Goal: Task Accomplishment & Management: Manage account settings

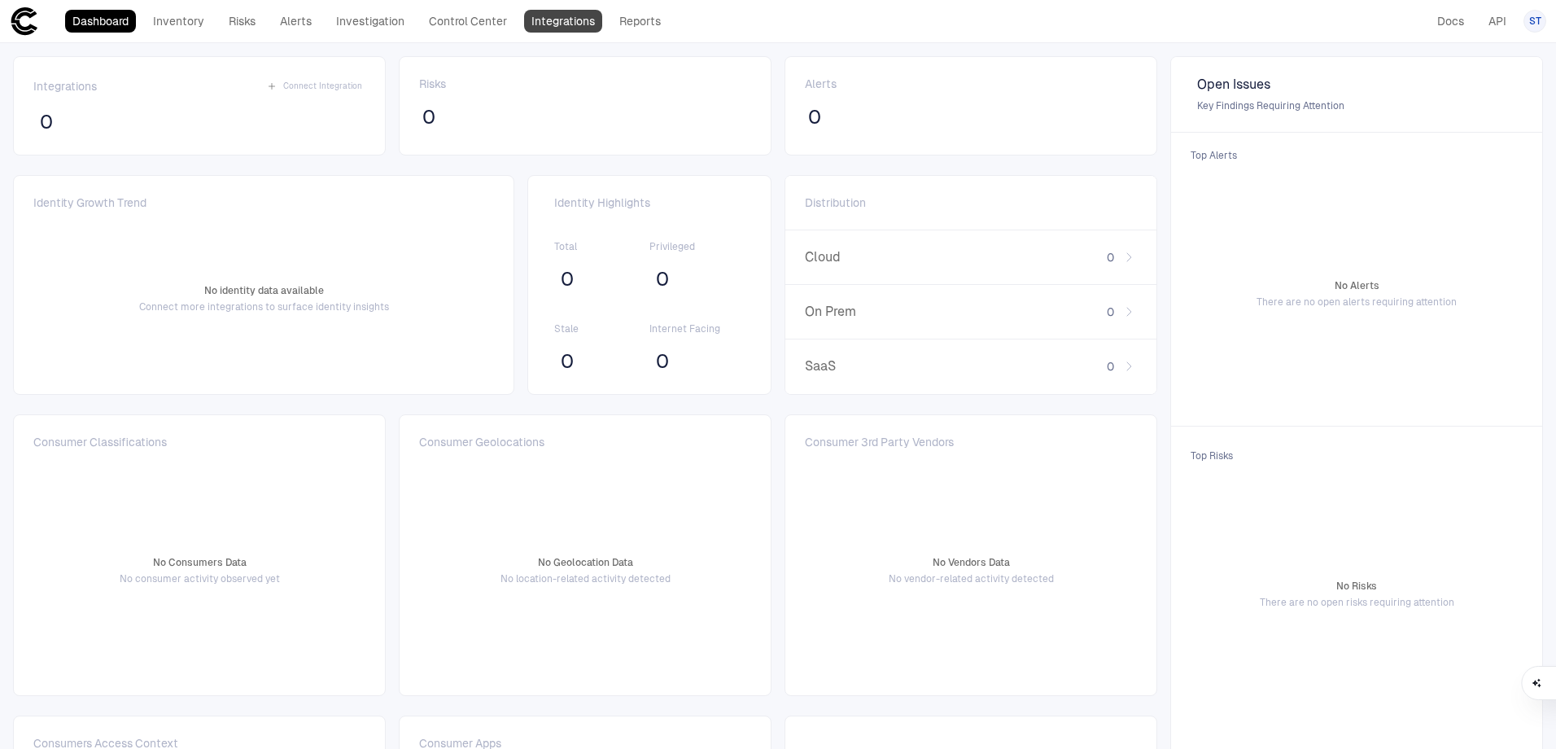
click at [560, 24] on link "Integrations" at bounding box center [563, 21] width 78 height 23
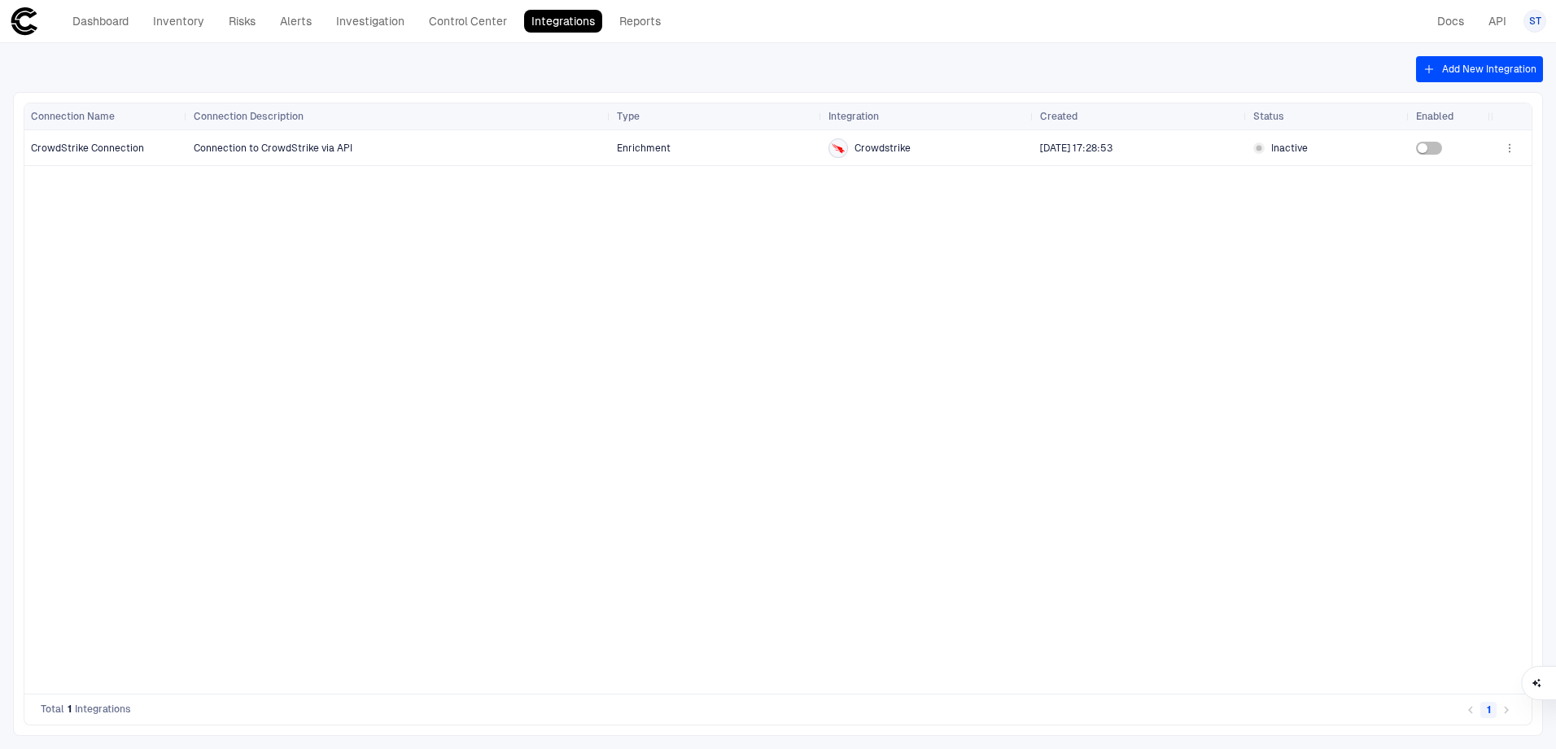
click at [1457, 63] on button "Add New Integration" at bounding box center [1479, 69] width 127 height 26
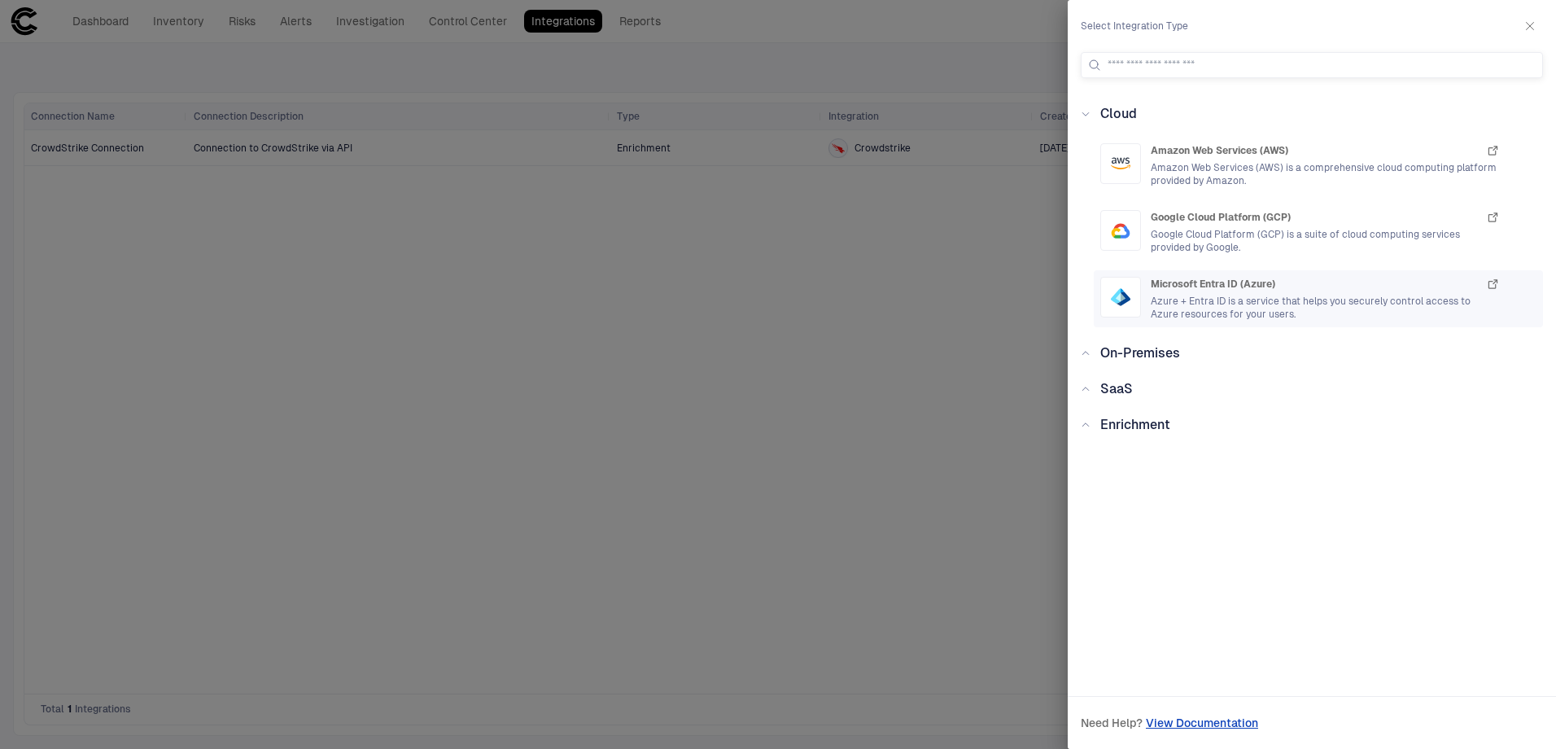
click at [1132, 307] on div at bounding box center [1120, 297] width 41 height 41
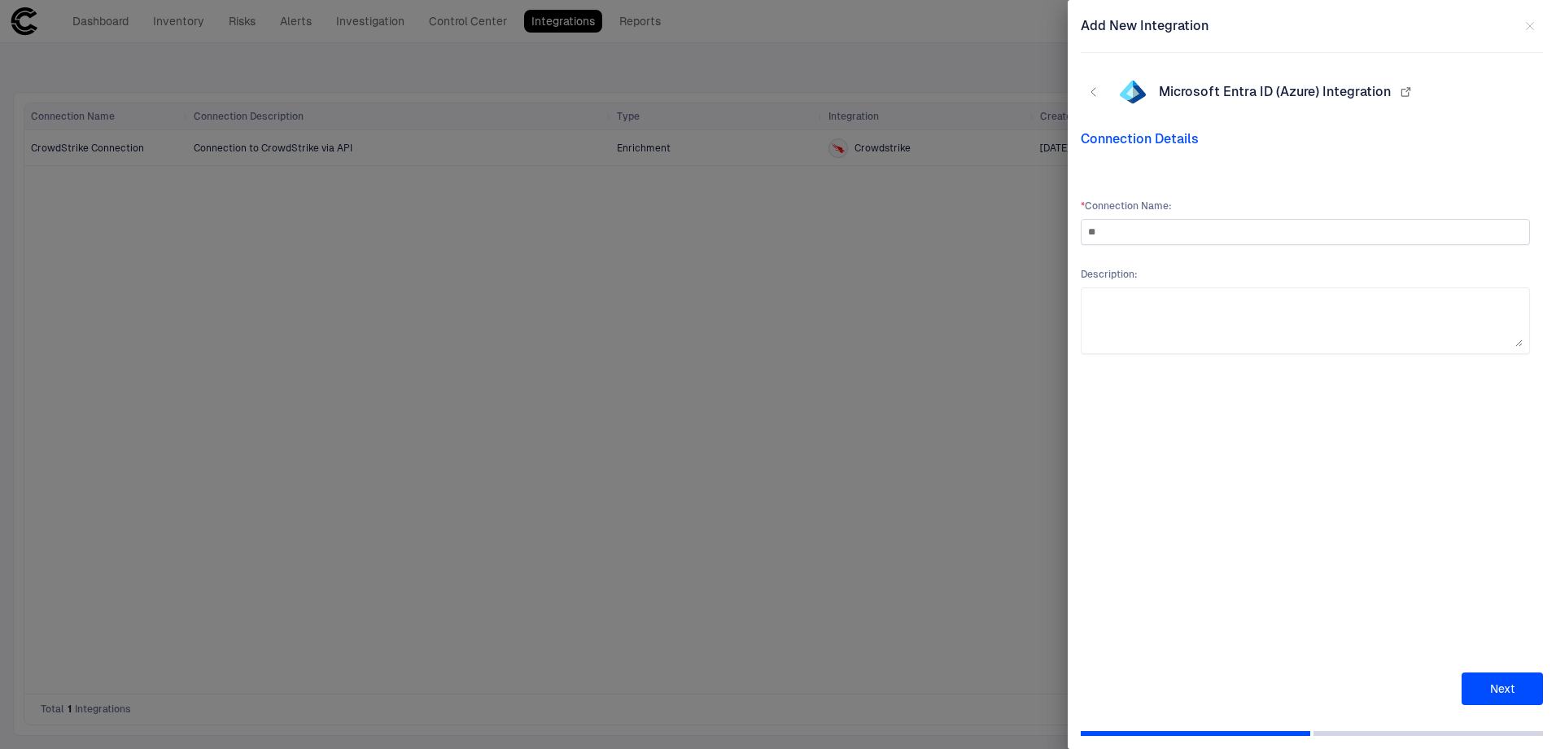
type input "*"
type input "**********"
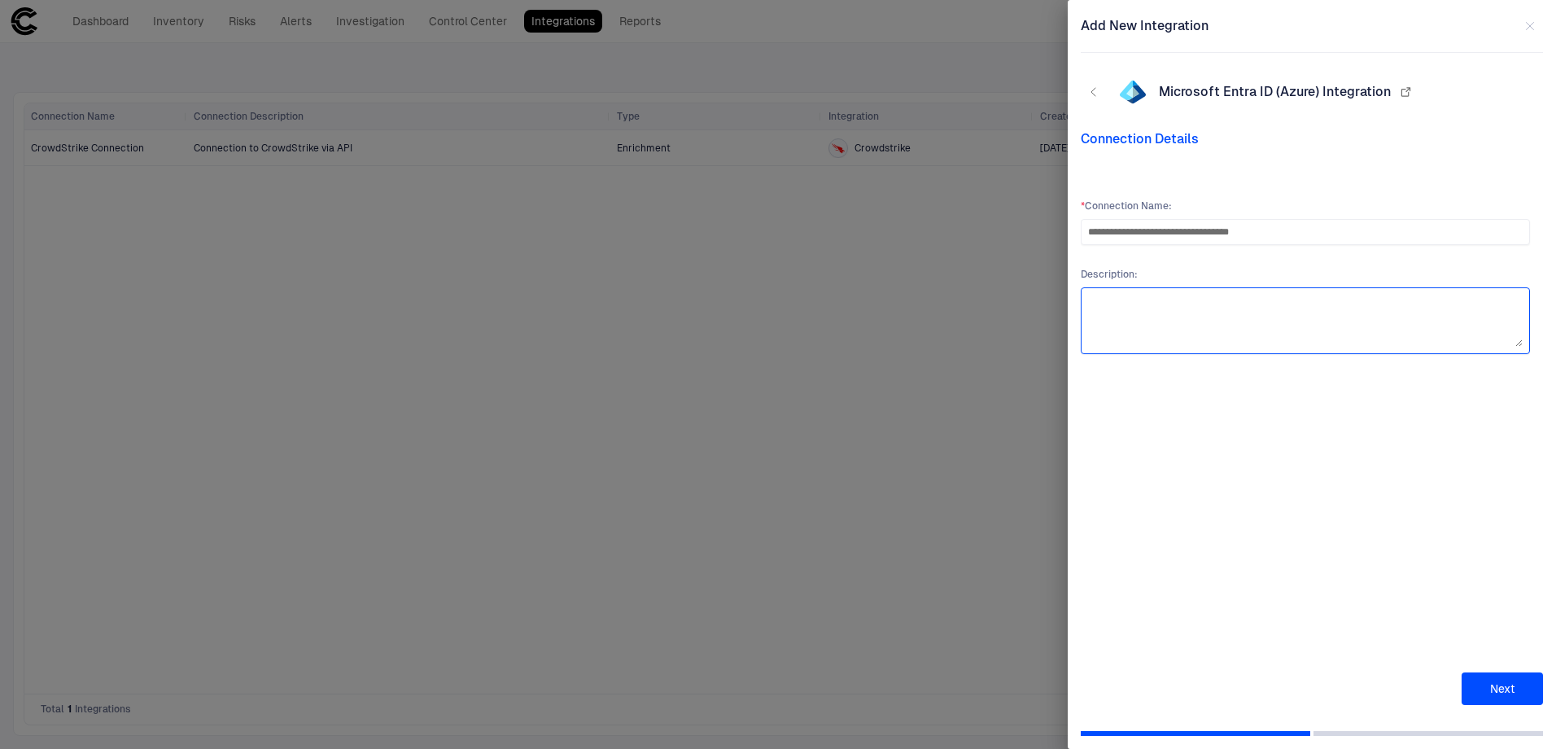
click at [1188, 315] on textarea at bounding box center [1305, 321] width 435 height 52
click at [1185, 305] on textarea "**********" at bounding box center [1305, 321] width 435 height 52
type textarea "**********"
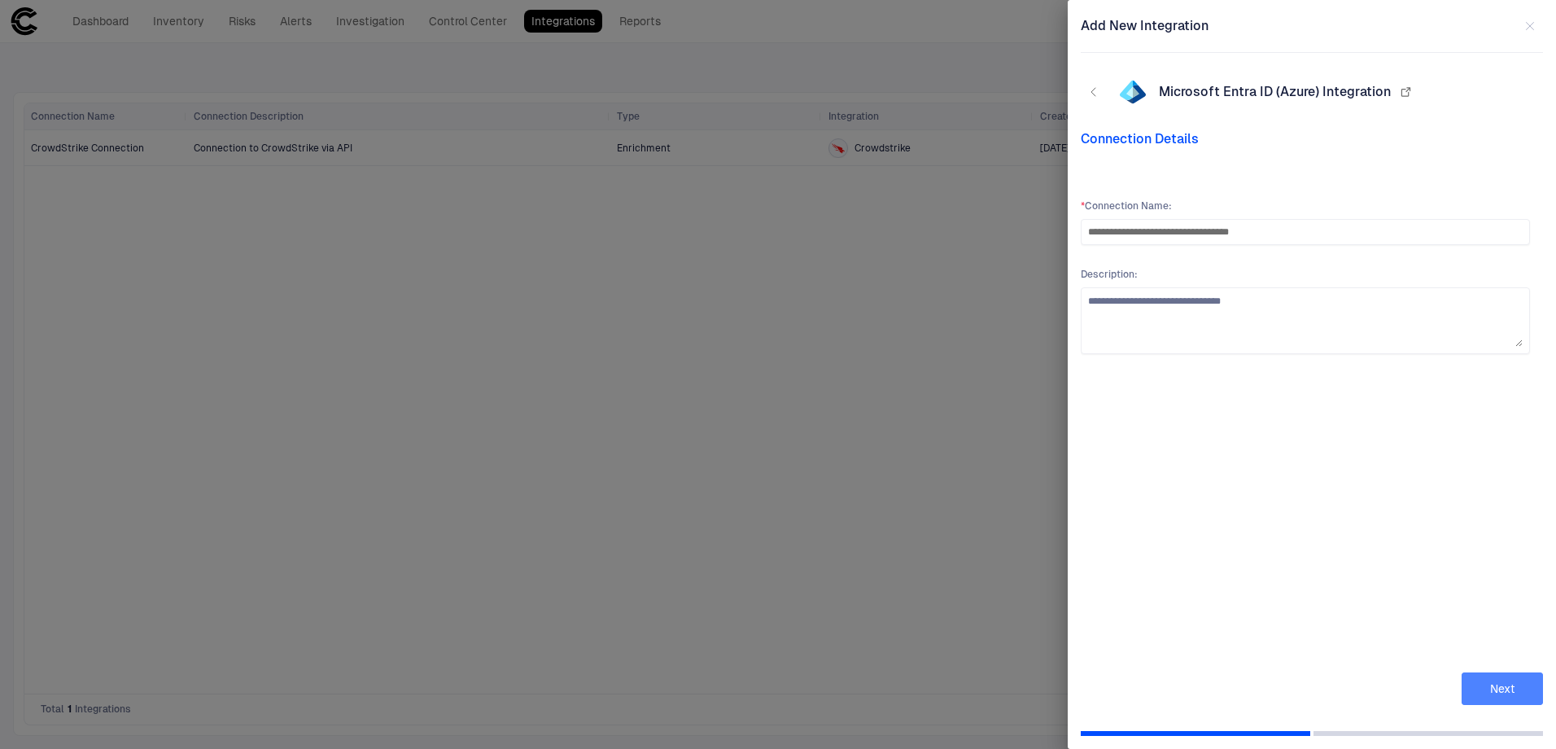
click at [1494, 680] on button "Next" at bounding box center [1502, 688] width 81 height 33
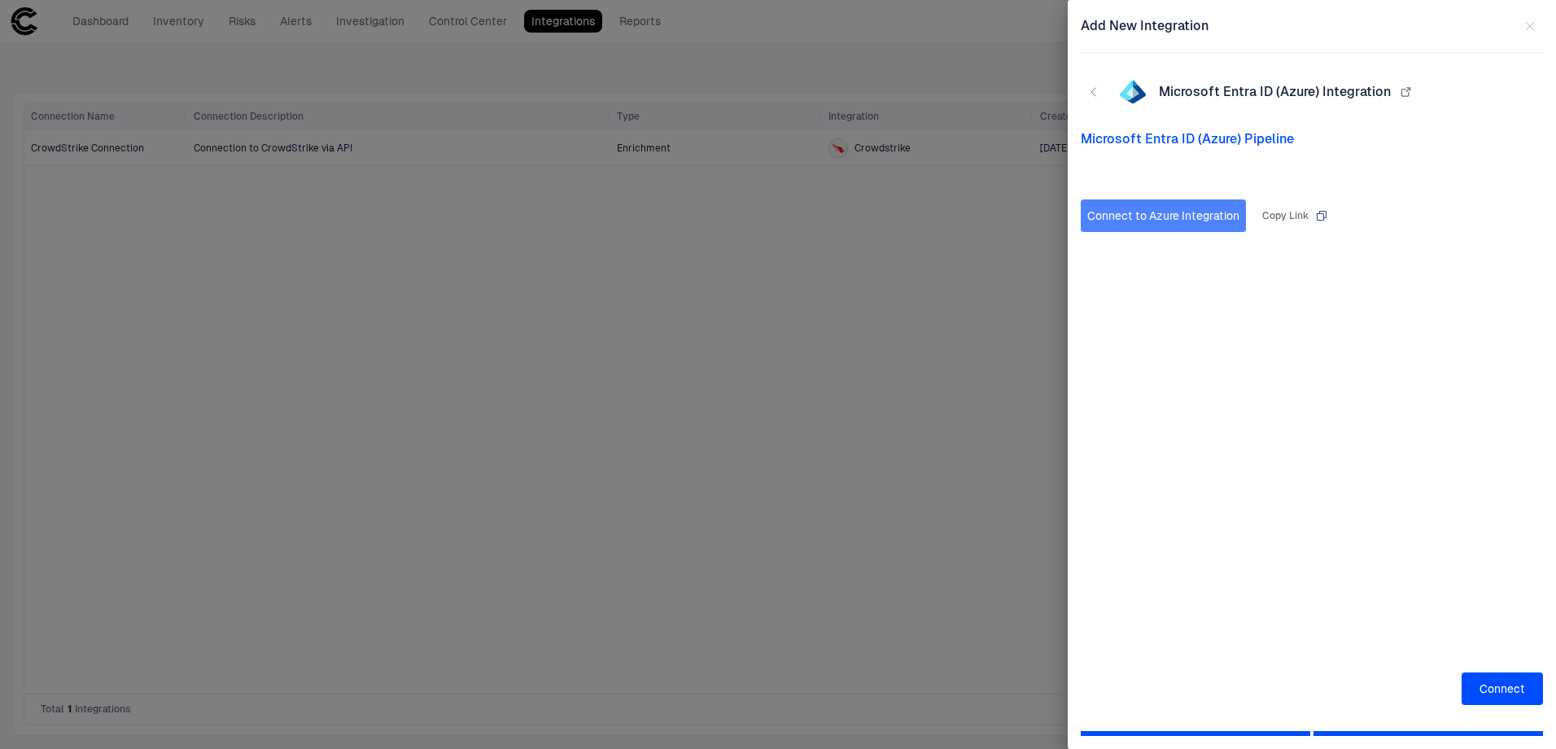
click at [1145, 221] on button "Connect to Azure Integration" at bounding box center [1163, 215] width 165 height 33
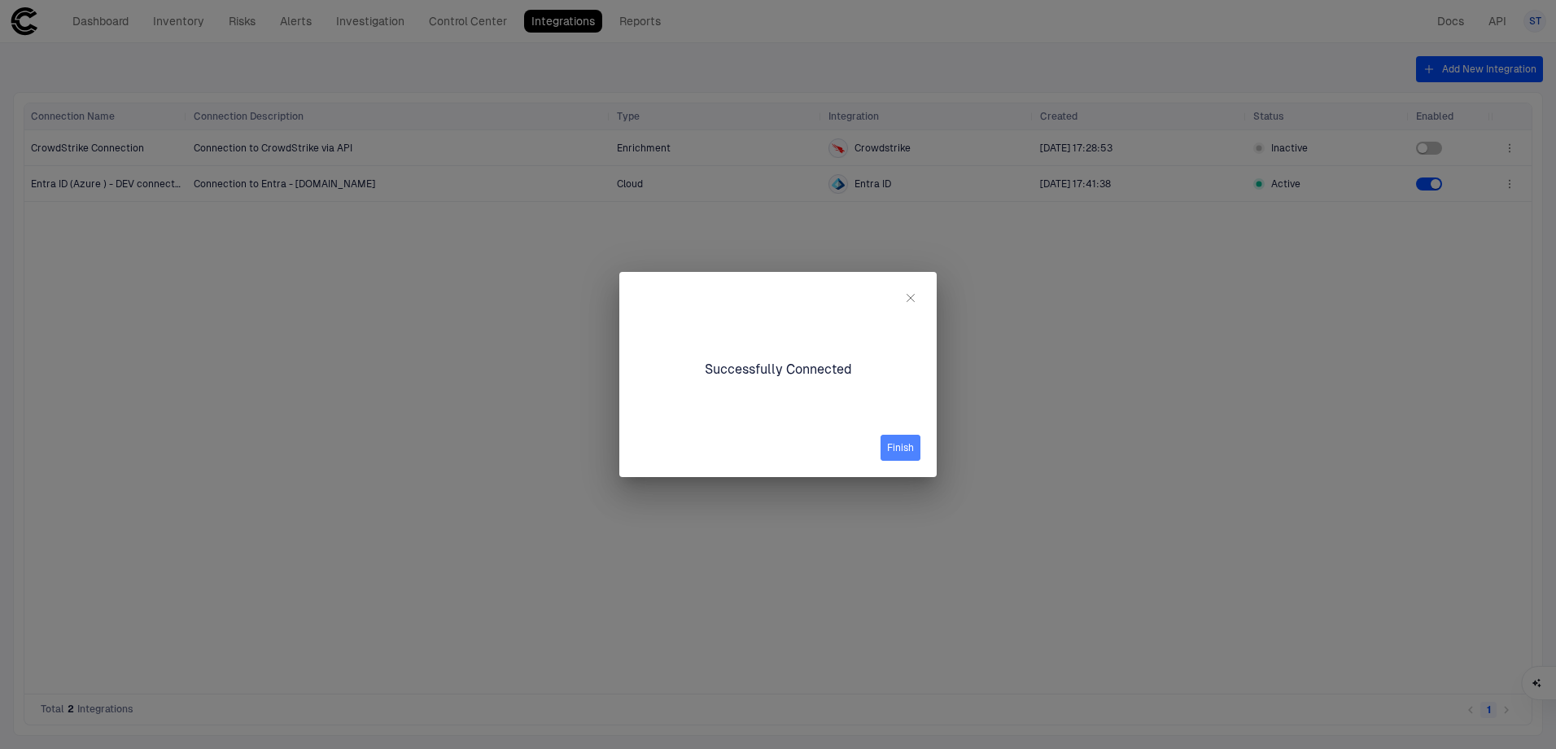
click at [902, 444] on button "Finish" at bounding box center [901, 448] width 40 height 26
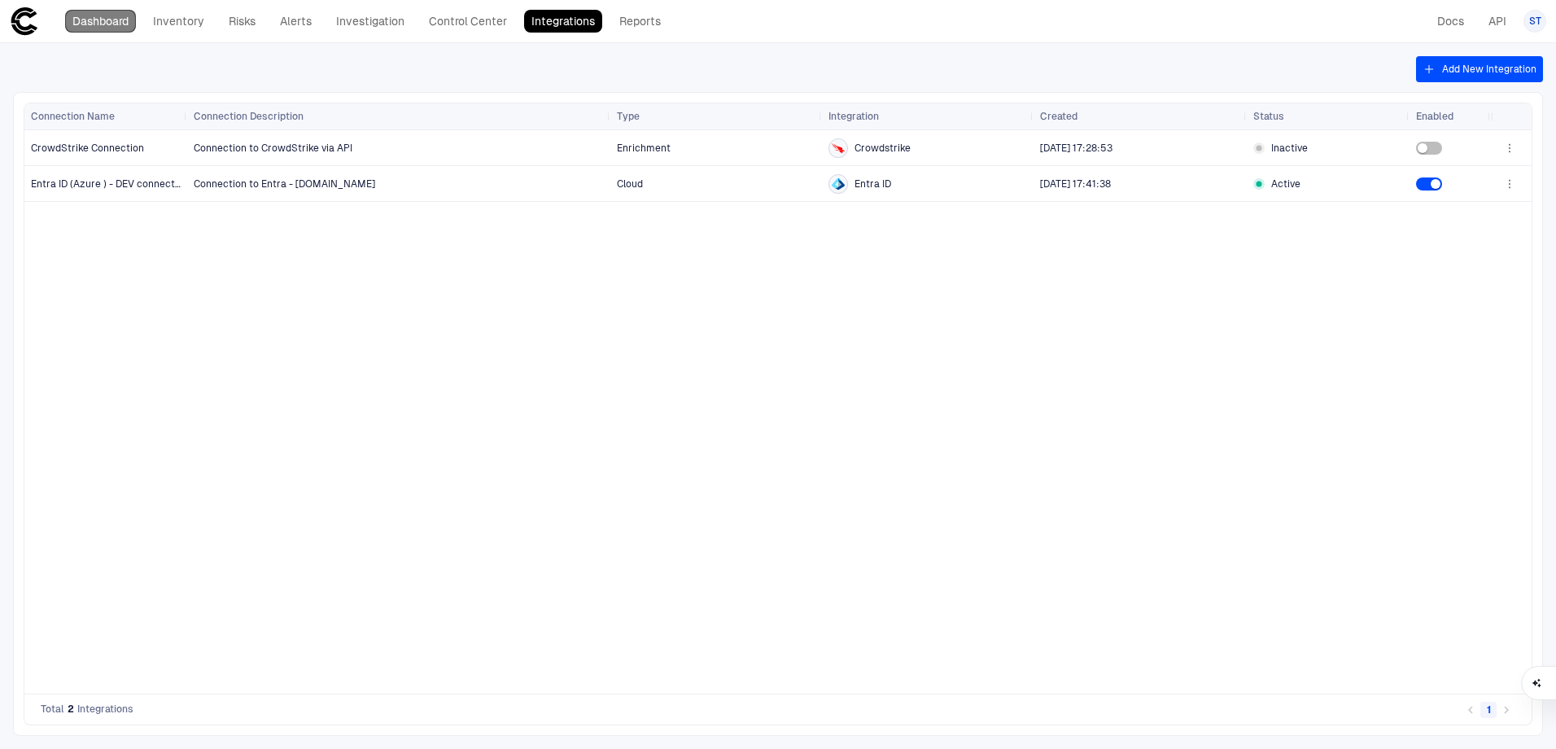
click at [106, 15] on link "Dashboard" at bounding box center [100, 21] width 71 height 23
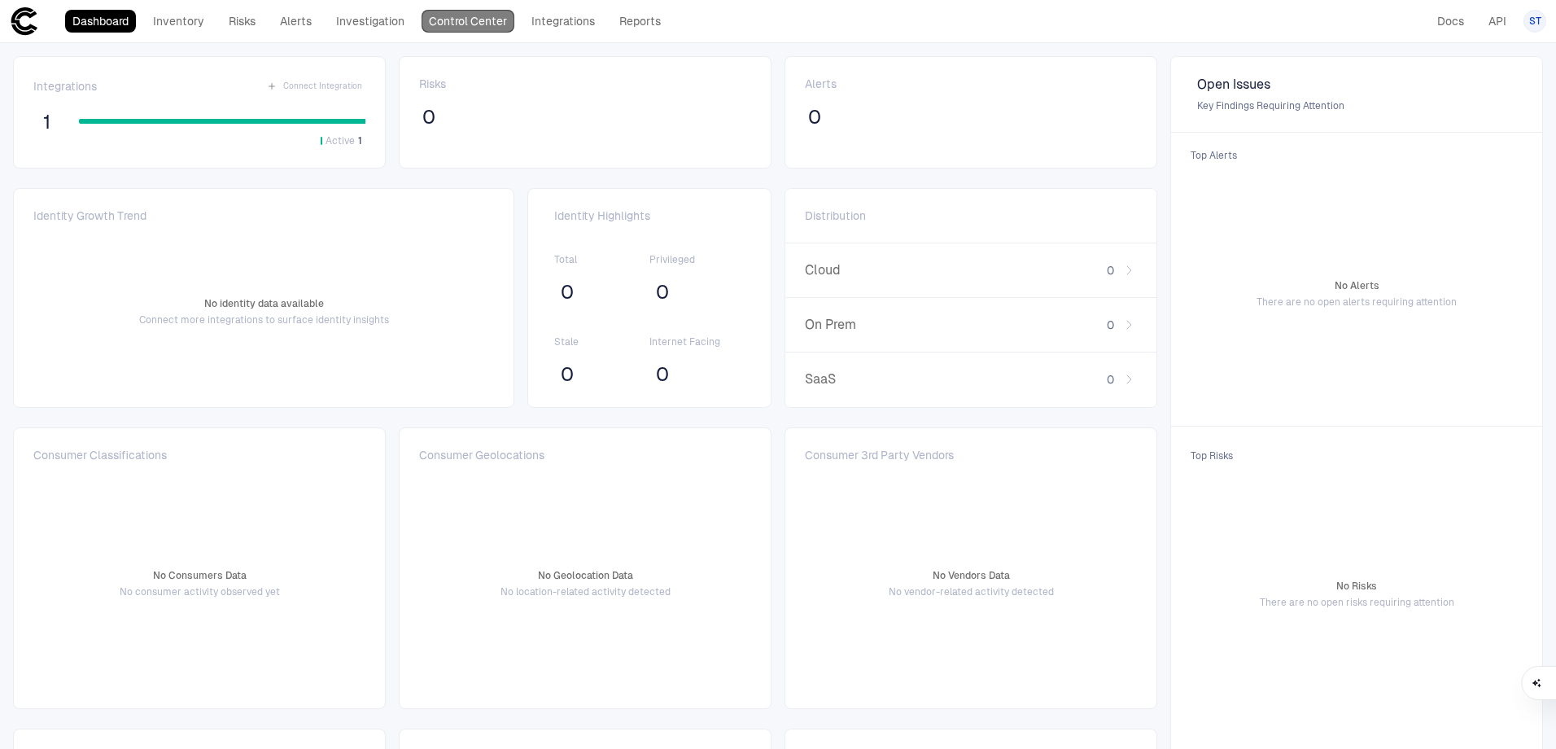
click at [470, 24] on link "Control Center" at bounding box center [468, 21] width 93 height 23
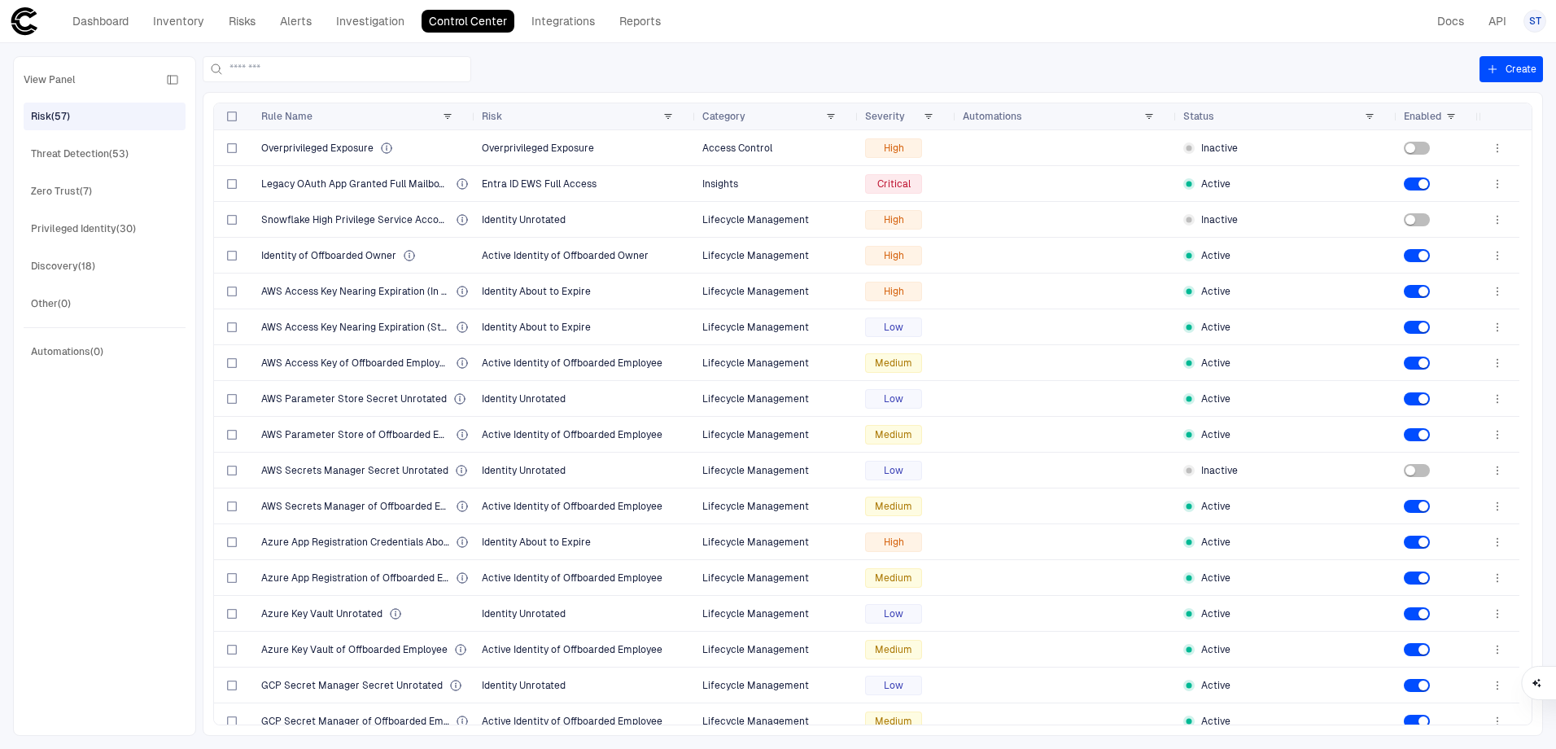
click at [100, 37] on header "Dashboard Inventory Risks Alerts Investigation Control Center Integrations Repo…" at bounding box center [778, 21] width 1556 height 43
click at [107, 26] on link "Dashboard" at bounding box center [100, 21] width 71 height 23
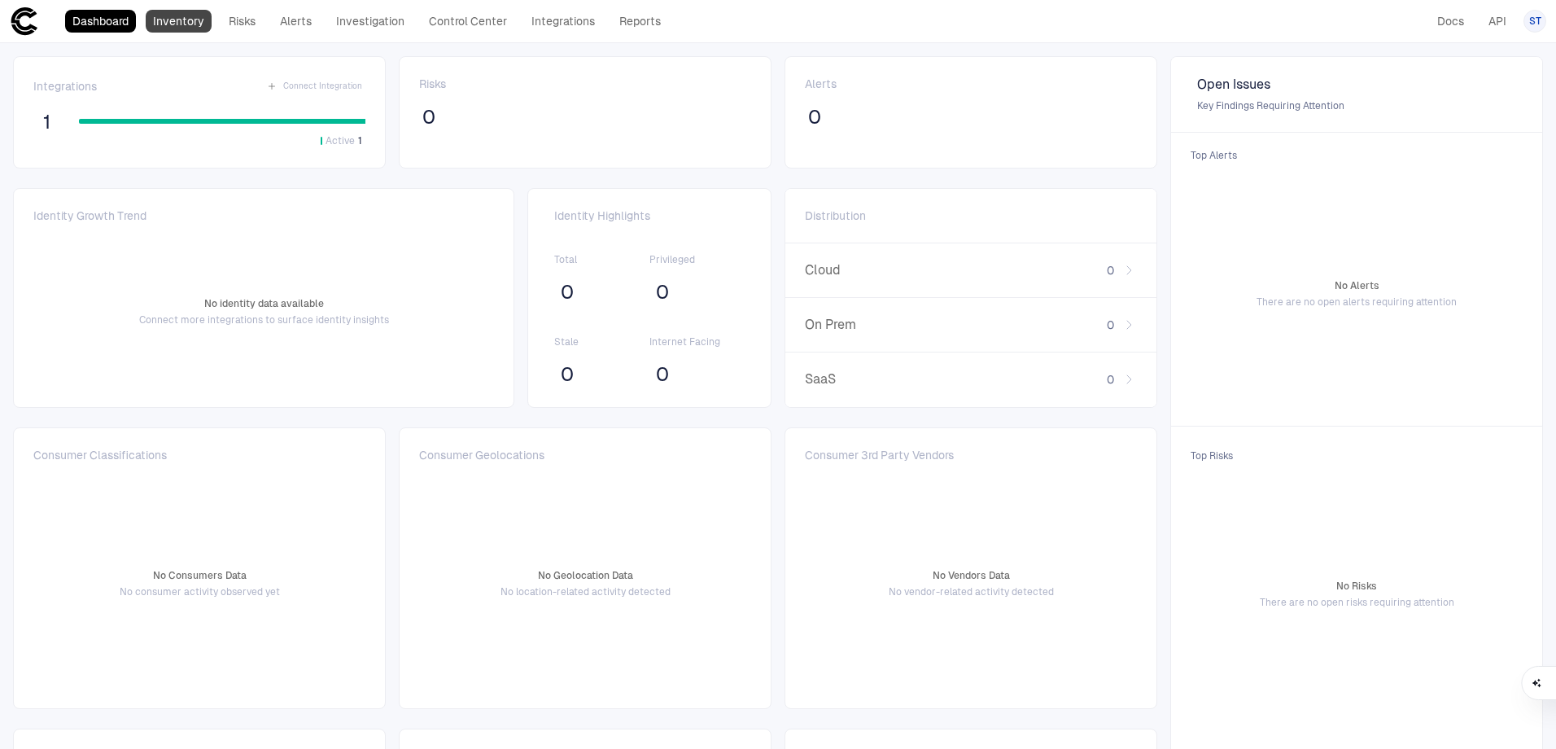
click at [179, 24] on link "Inventory" at bounding box center [179, 21] width 66 height 23
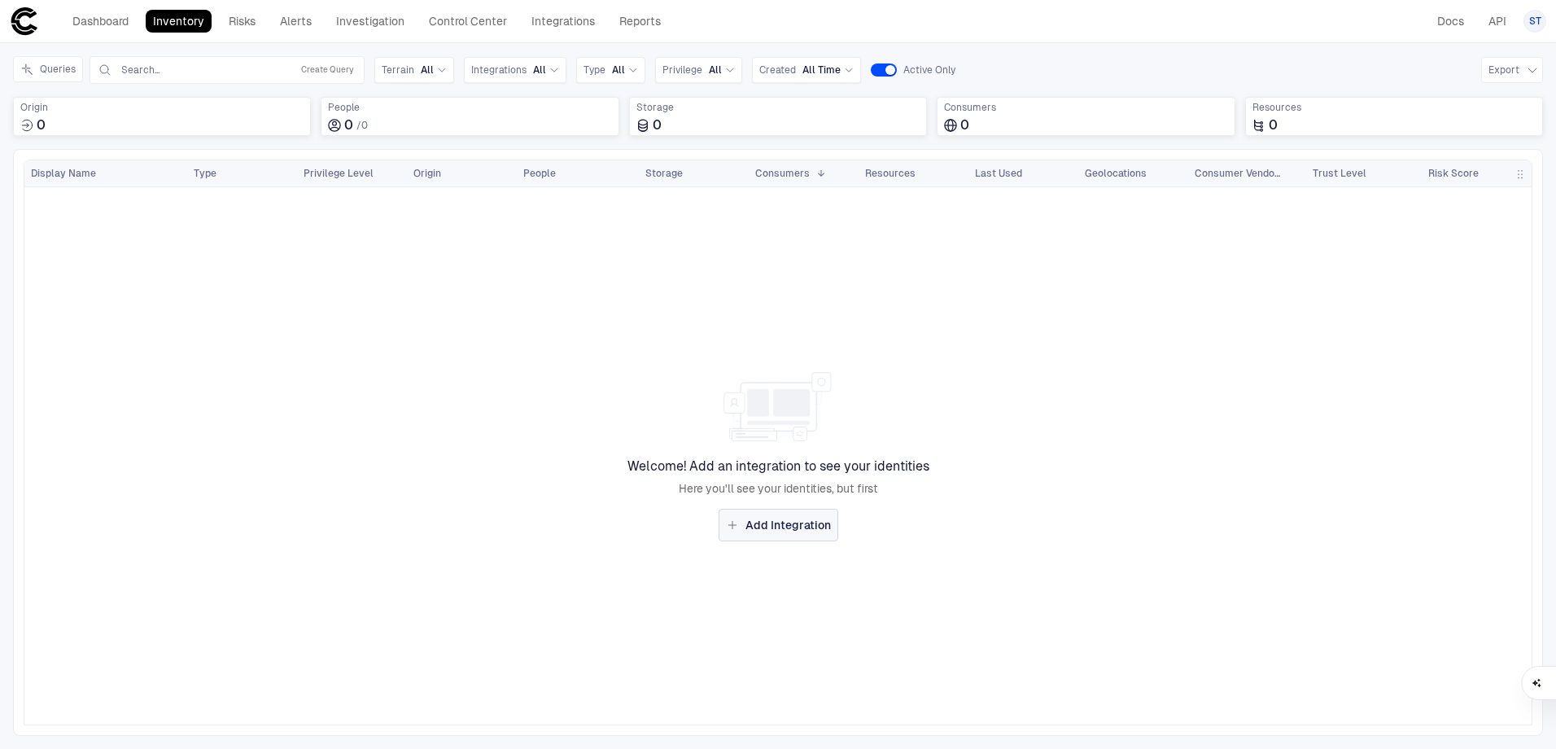
click at [779, 531] on span "Add Integration" at bounding box center [788, 525] width 85 height 15
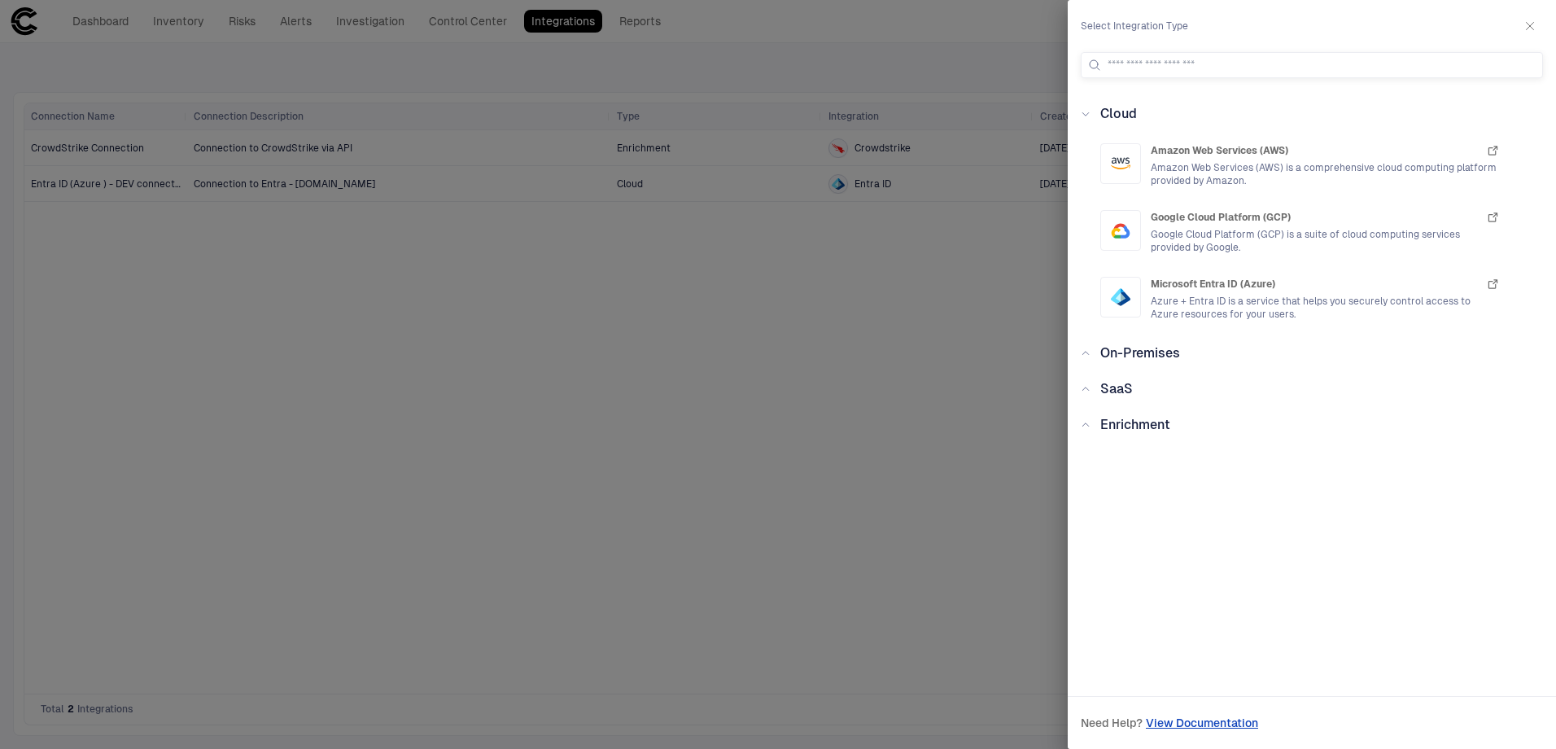
click at [1529, 26] on icon "button" at bounding box center [1530, 26] width 13 height 13
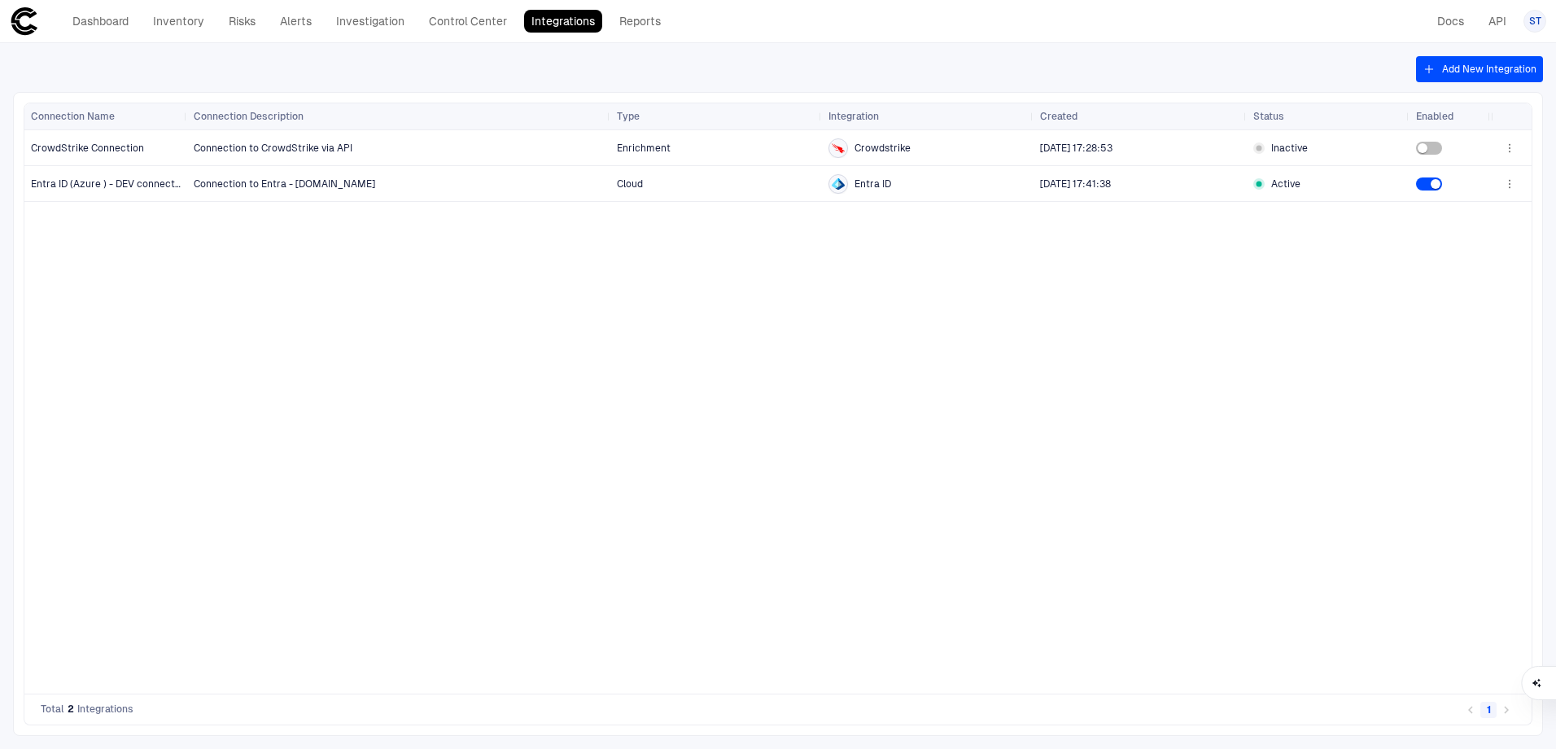
click at [752, 461] on div "Connection to CrowdStrike via API Enrichment Crowdstrike 8/13/2025 17:28:53 Ina…" at bounding box center [839, 411] width 1304 height 563
click at [170, 33] on div "Dashboard Inventory Risks Alerts Investigation Control Center Integrations Repo…" at bounding box center [339, 21] width 658 height 29
click at [175, 20] on link "Inventory" at bounding box center [179, 21] width 66 height 23
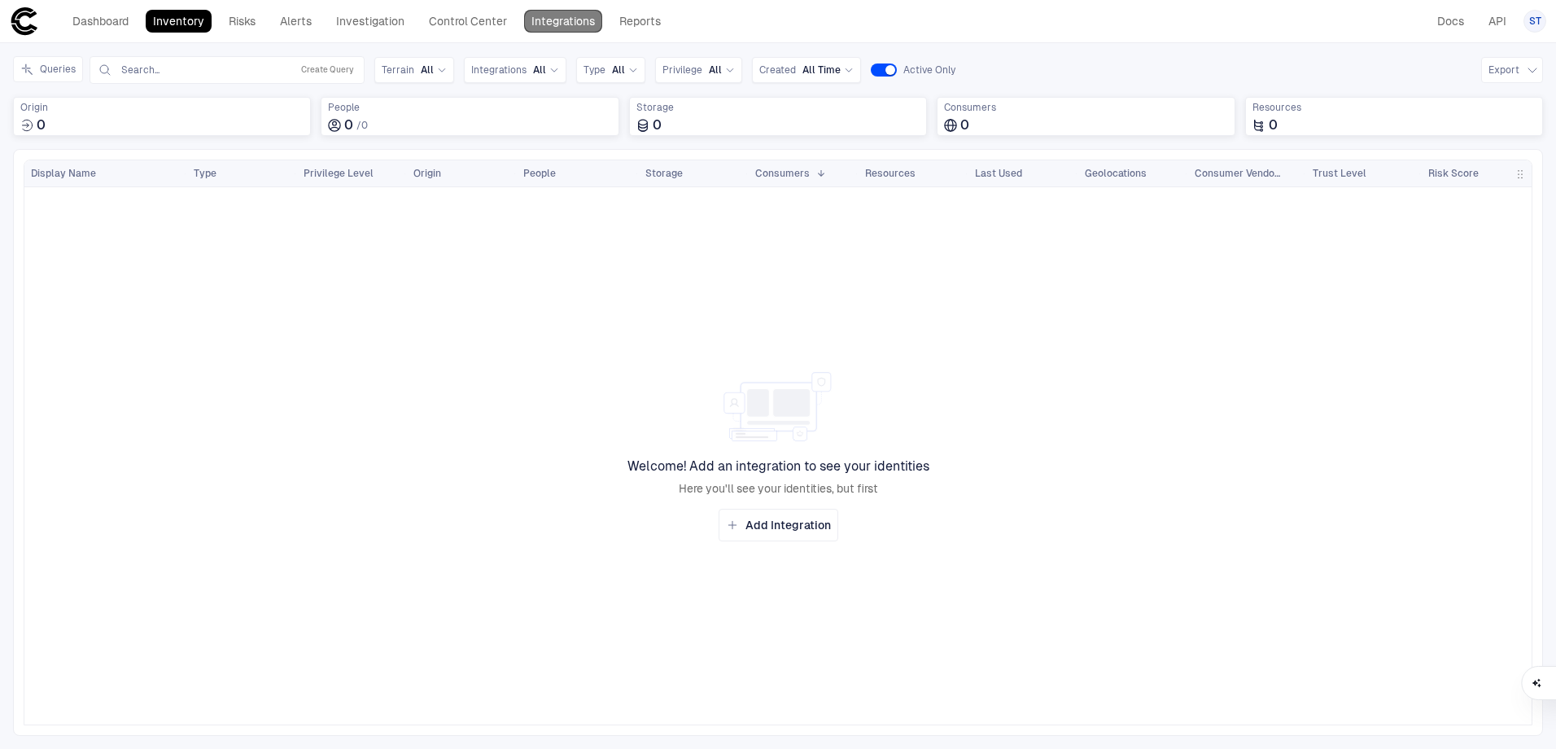
click at [546, 20] on link "Integrations" at bounding box center [563, 21] width 78 height 23
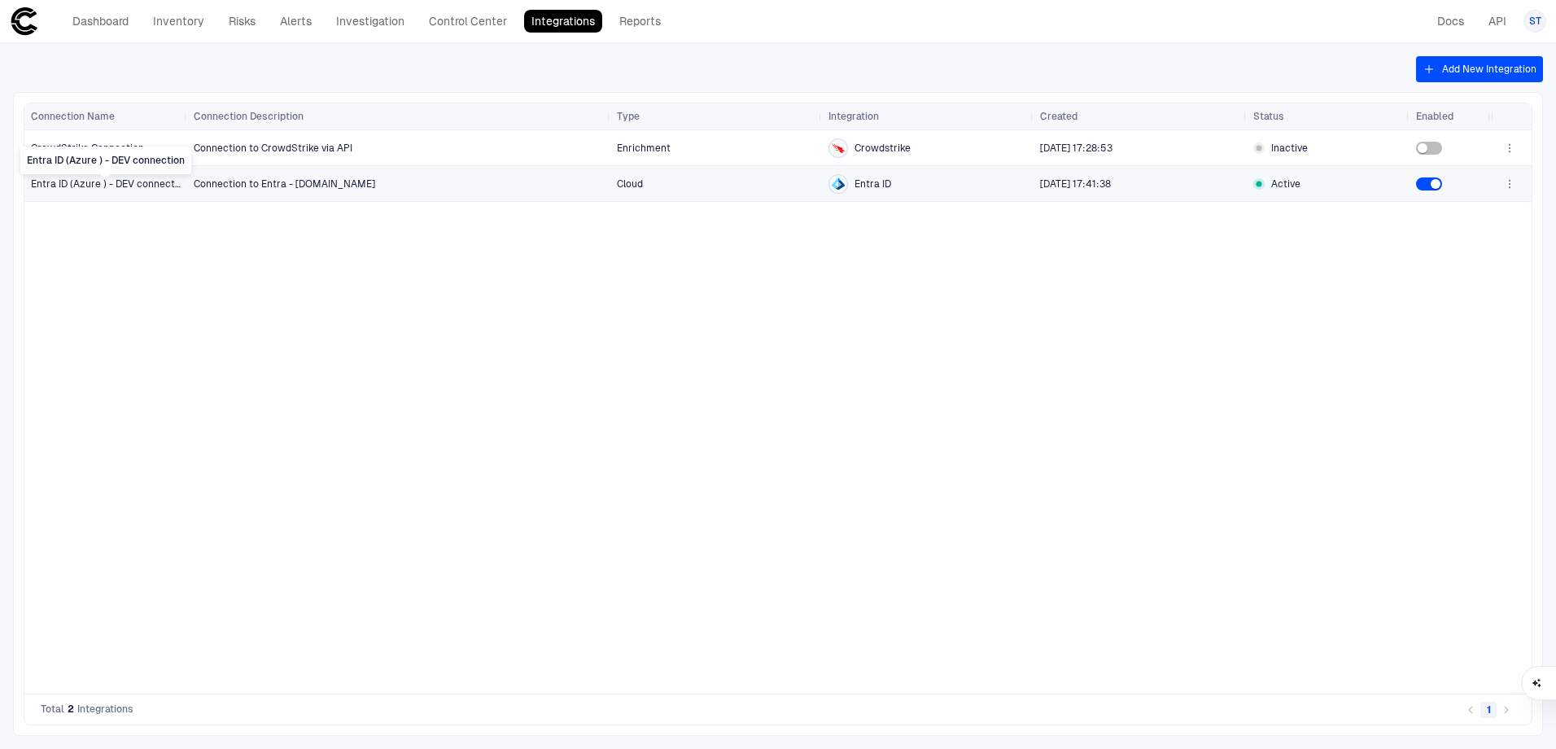
click at [91, 186] on span "Entra ID (Azure ) - DEV connection" at bounding box center [106, 183] width 151 height 13
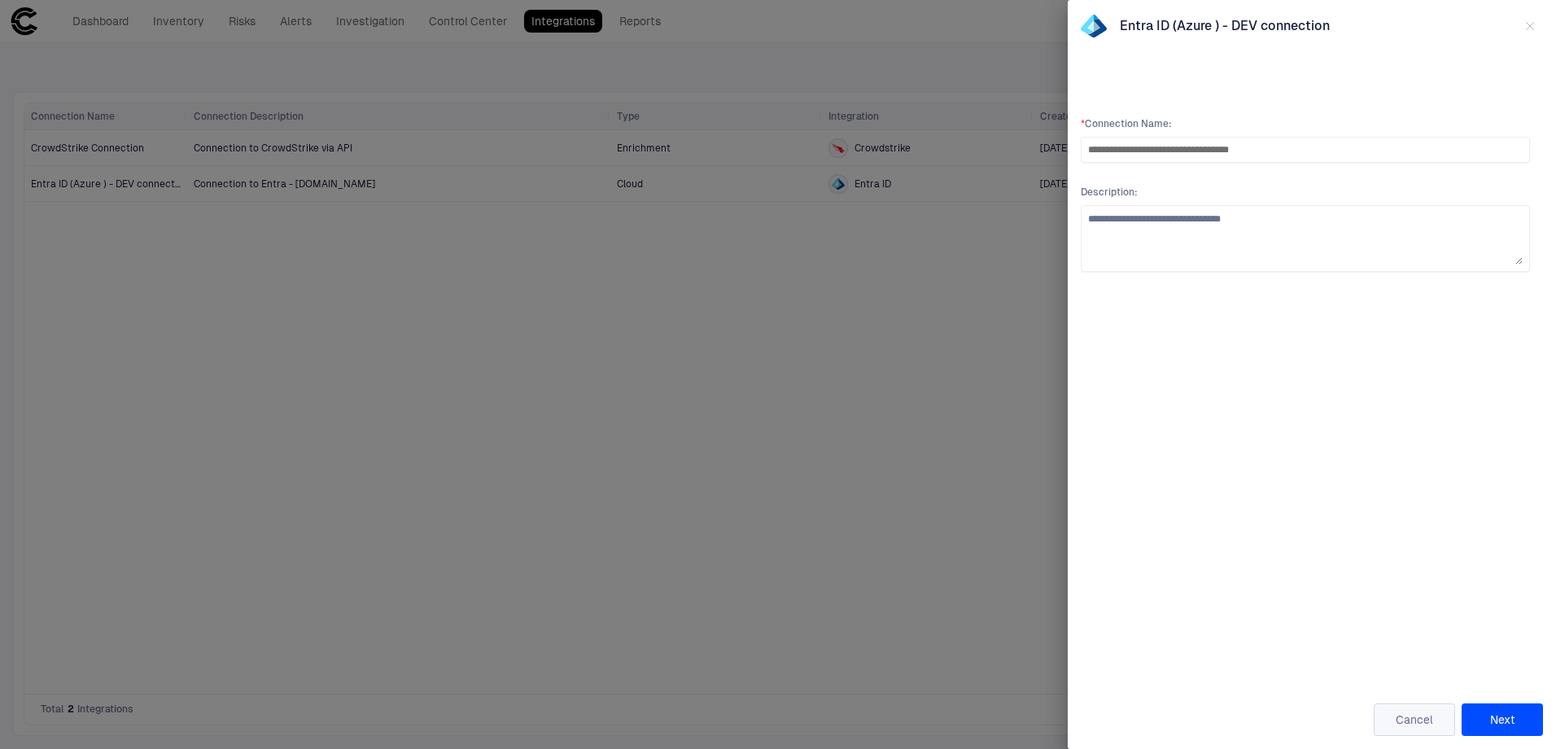
click at [1422, 719] on button "Cancel" at bounding box center [1414, 719] width 81 height 33
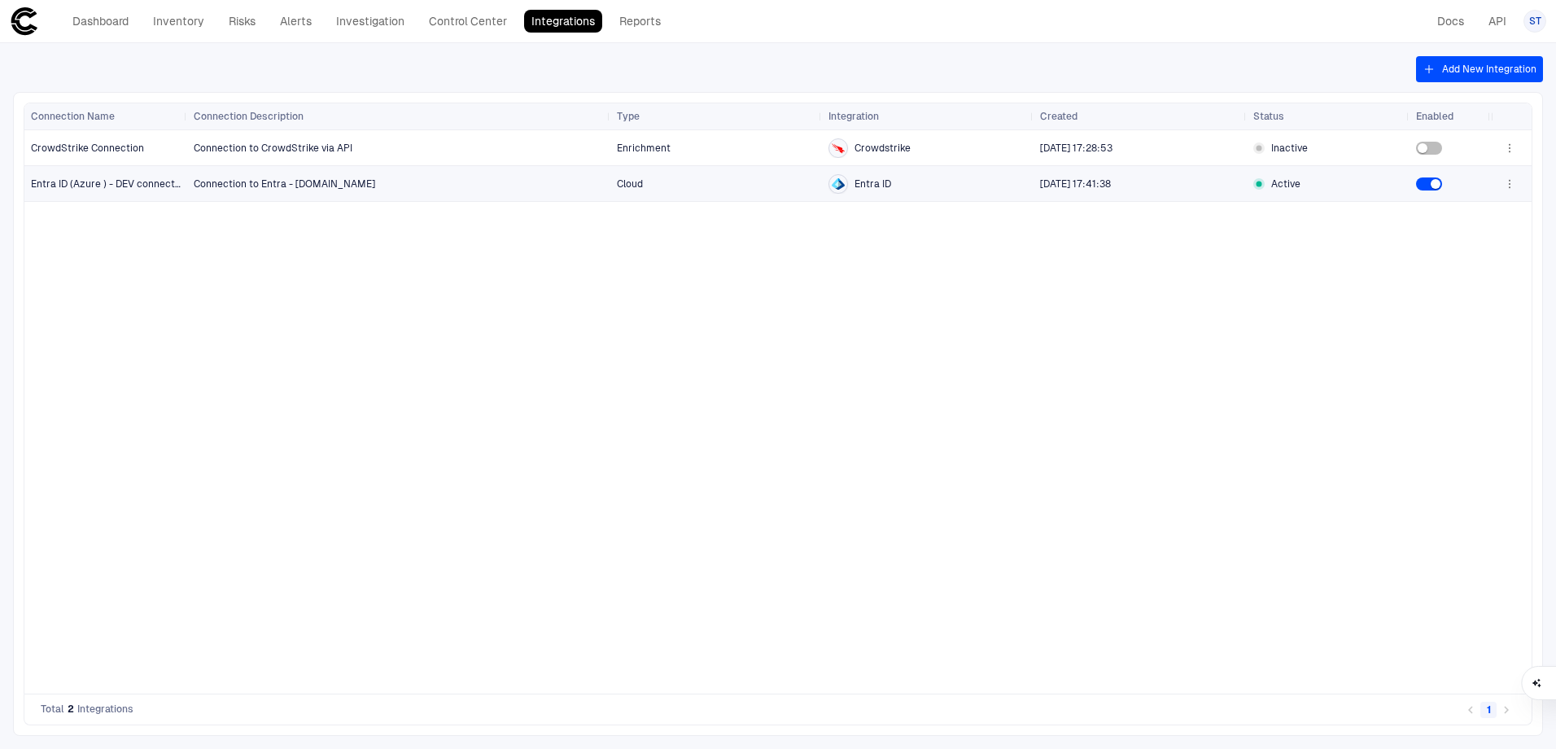
click at [1514, 188] on icon "button" at bounding box center [1509, 183] width 13 height 13
click at [720, 394] on div at bounding box center [778, 374] width 1556 height 749
click at [122, 24] on link "Dashboard" at bounding box center [100, 21] width 71 height 23
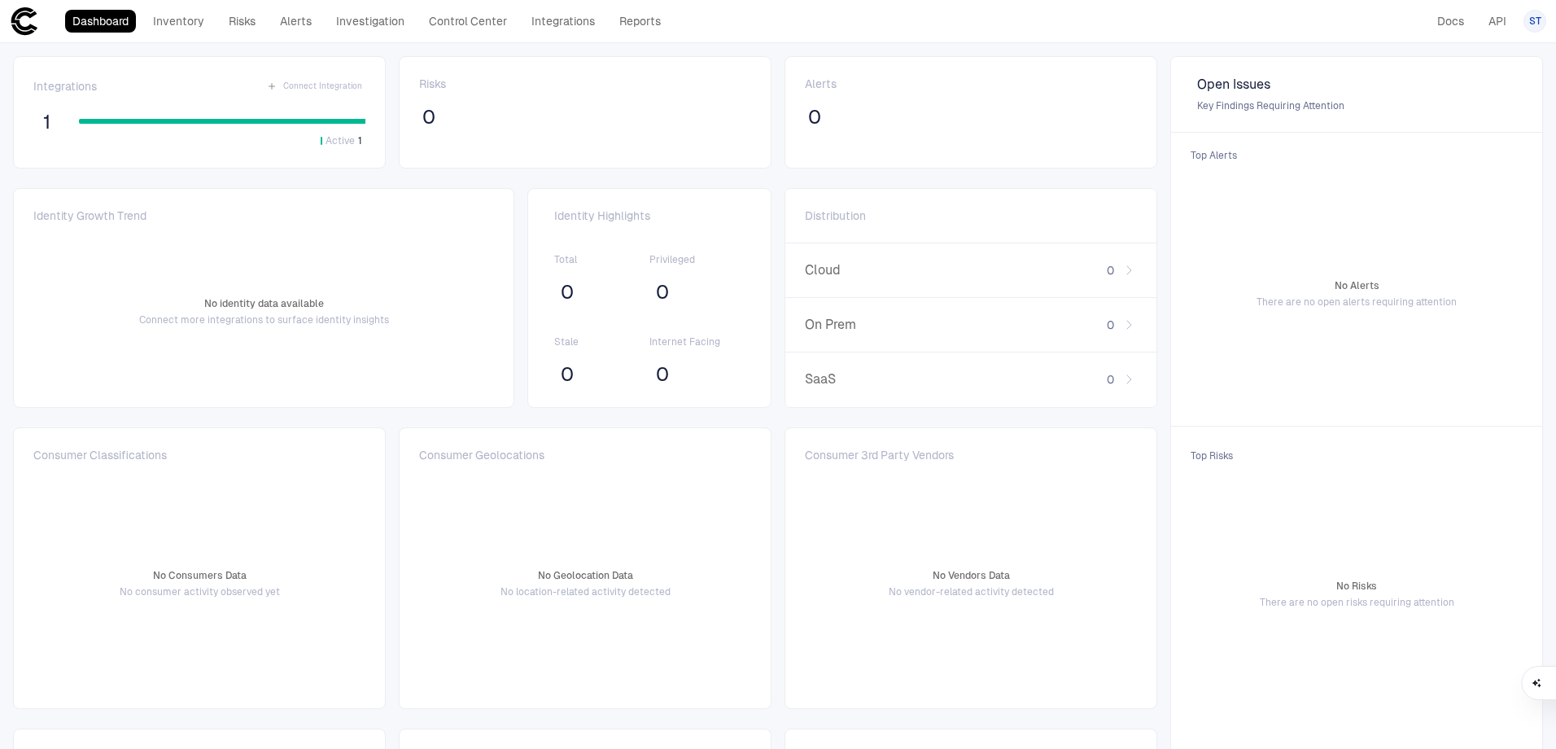
click at [1086, 46] on div "Integrations Connect Integration 1 Active 1 Risks 0 Alerts 0 Open Issues Key Fi…" at bounding box center [778, 533] width 1556 height 980
click at [164, 24] on link "Inventory" at bounding box center [179, 21] width 66 height 23
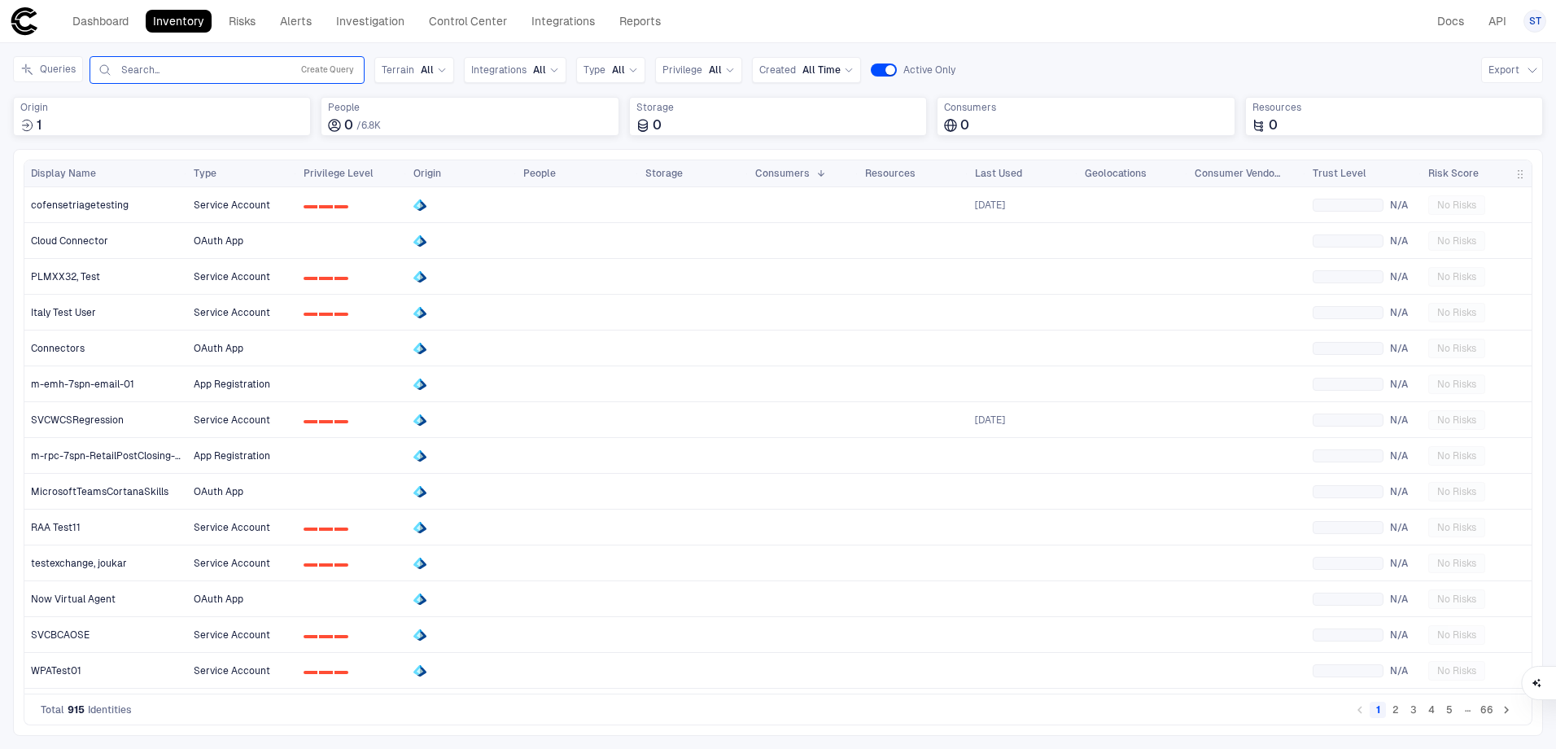
click at [162, 77] on div "Search... Create Query" at bounding box center [227, 70] width 260 height 20
click at [179, 66] on input "text" at bounding box center [202, 69] width 165 height 13
type input "***"
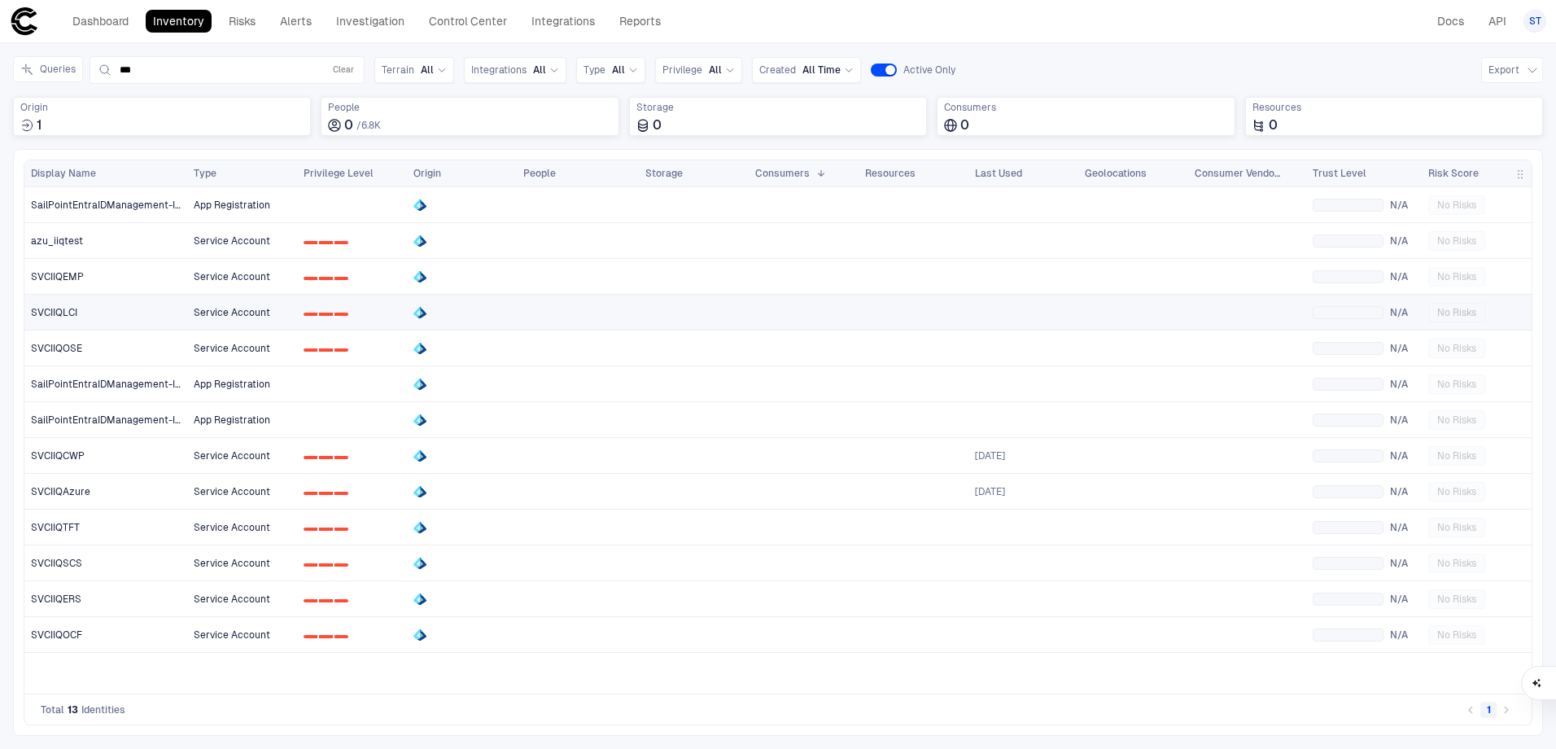
click at [149, 321] on div "SVCIIQLCI" at bounding box center [106, 311] width 151 height 33
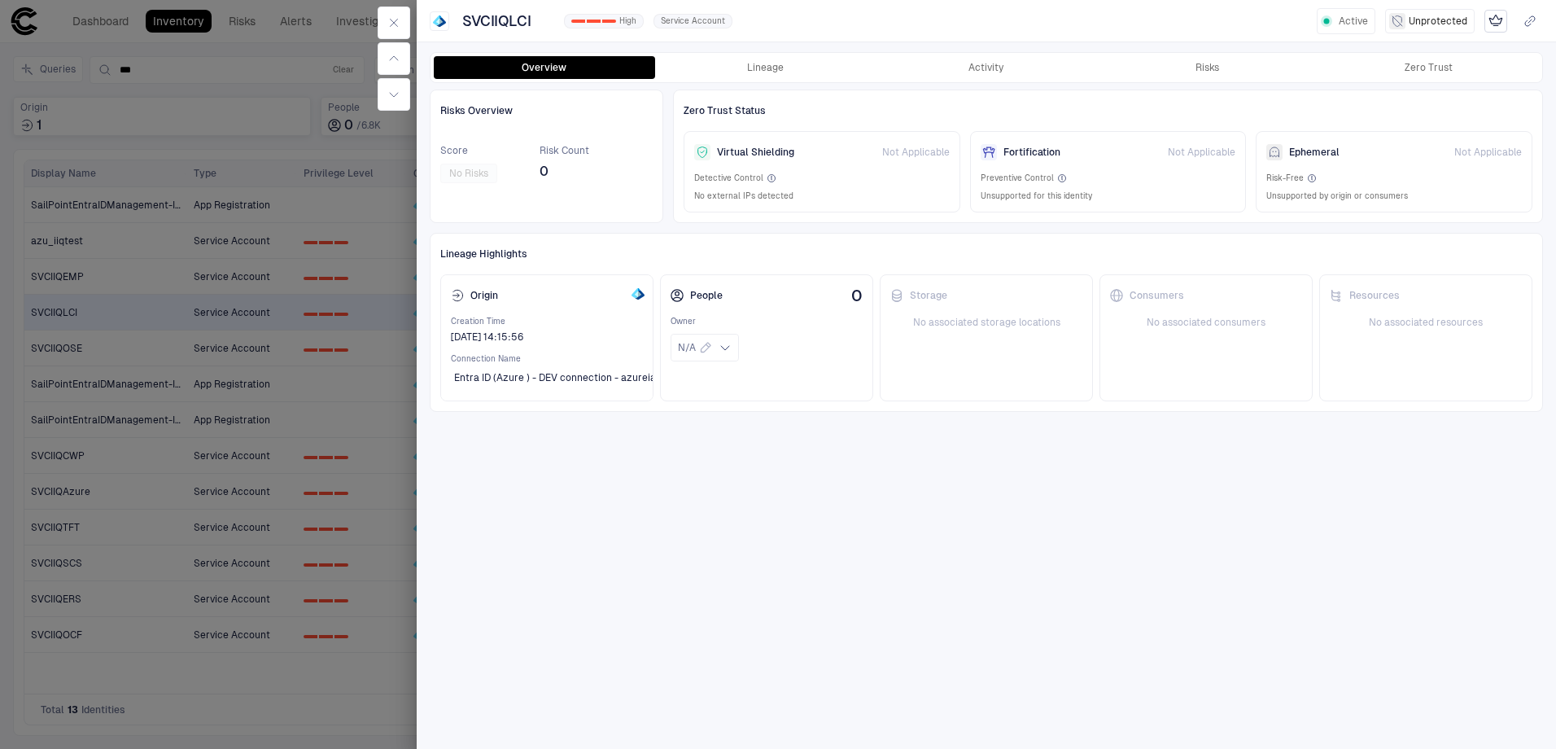
click at [1317, 576] on div "Risks Overview Score No Risks Risk Count 0 Zero Trust Status Virtual Shielding …" at bounding box center [986, 415] width 1113 height 650
click at [1415, 24] on span "Unprotected" at bounding box center [1438, 21] width 59 height 13
click at [904, 27] on div "SVCIIQLCI 0 1 2 High Service Account Active Unprotected" at bounding box center [986, 21] width 1139 height 28
click at [323, 147] on div at bounding box center [778, 374] width 1556 height 749
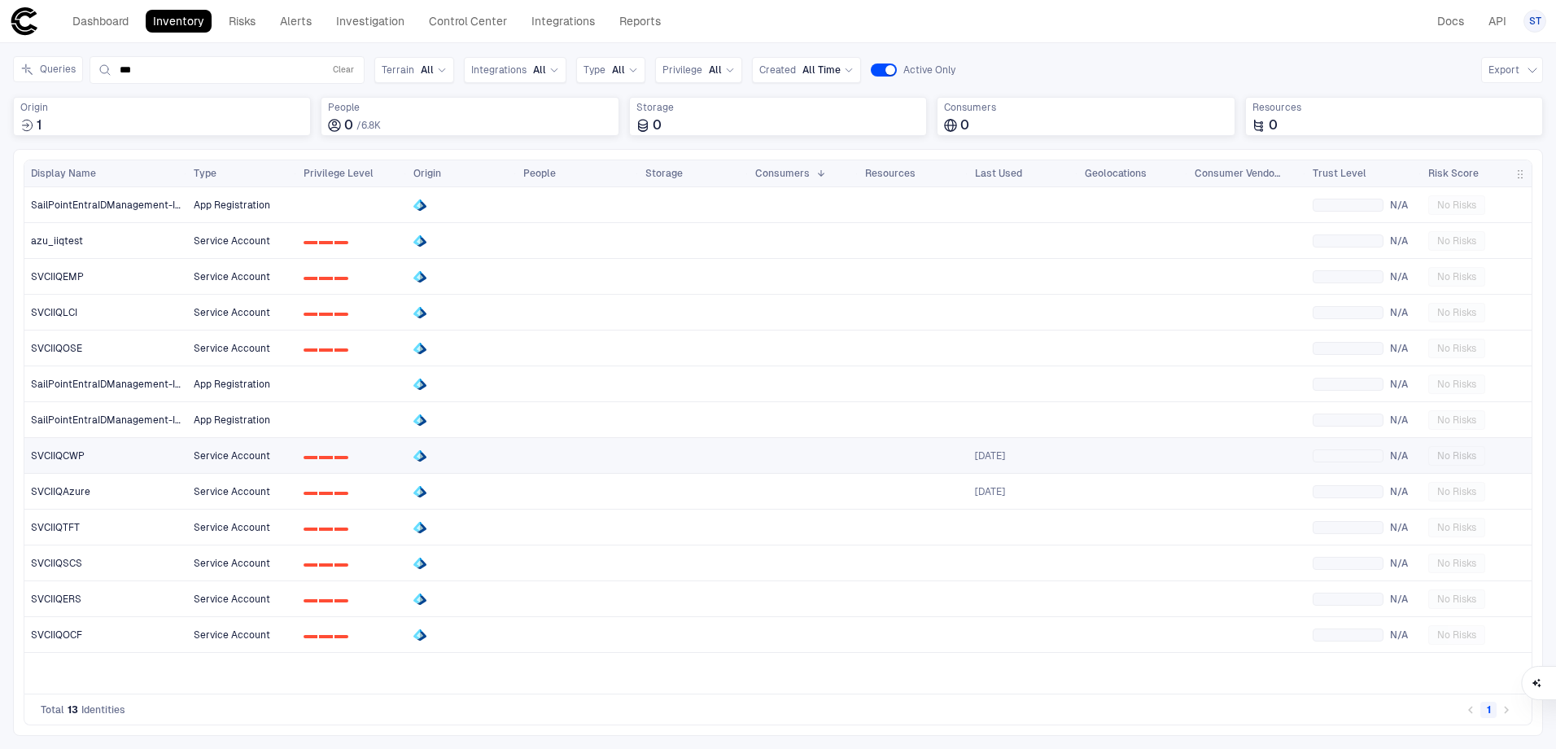
click at [568, 467] on div at bounding box center [577, 455] width 109 height 33
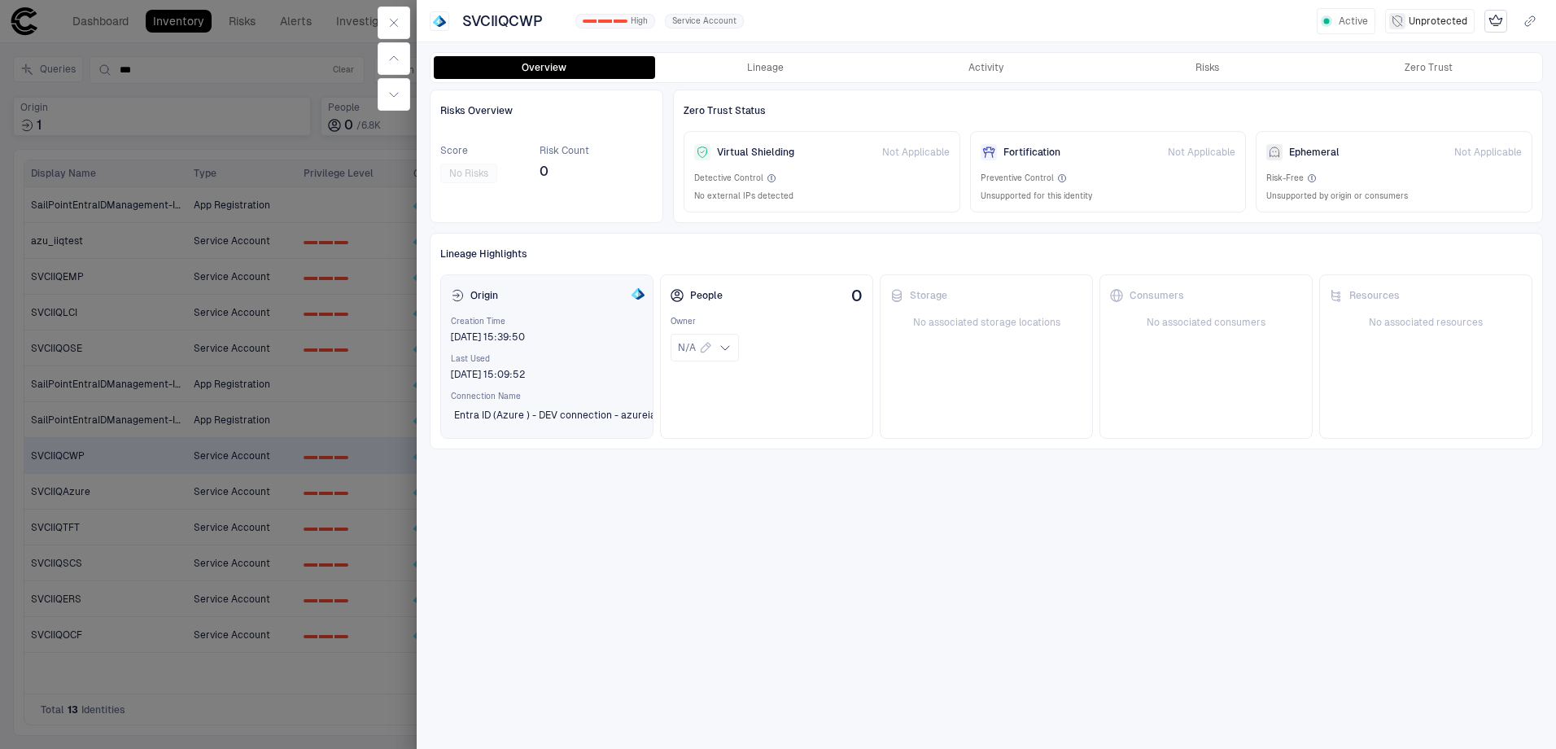
click at [516, 325] on span "Creation Time" at bounding box center [547, 321] width 192 height 11
click at [523, 350] on div "[DATE] 19:39:50 (GMT+00:00 UTC)" at bounding box center [488, 361] width 177 height 28
click at [523, 351] on div "[DATE] 19:39:50 (GMT+00:00 UTC)" at bounding box center [488, 361] width 177 height 28
drag, startPoint x: 523, startPoint y: 351, endPoint x: 536, endPoint y: 397, distance: 48.2
click at [536, 397] on span "Connection Name" at bounding box center [547, 396] width 192 height 11
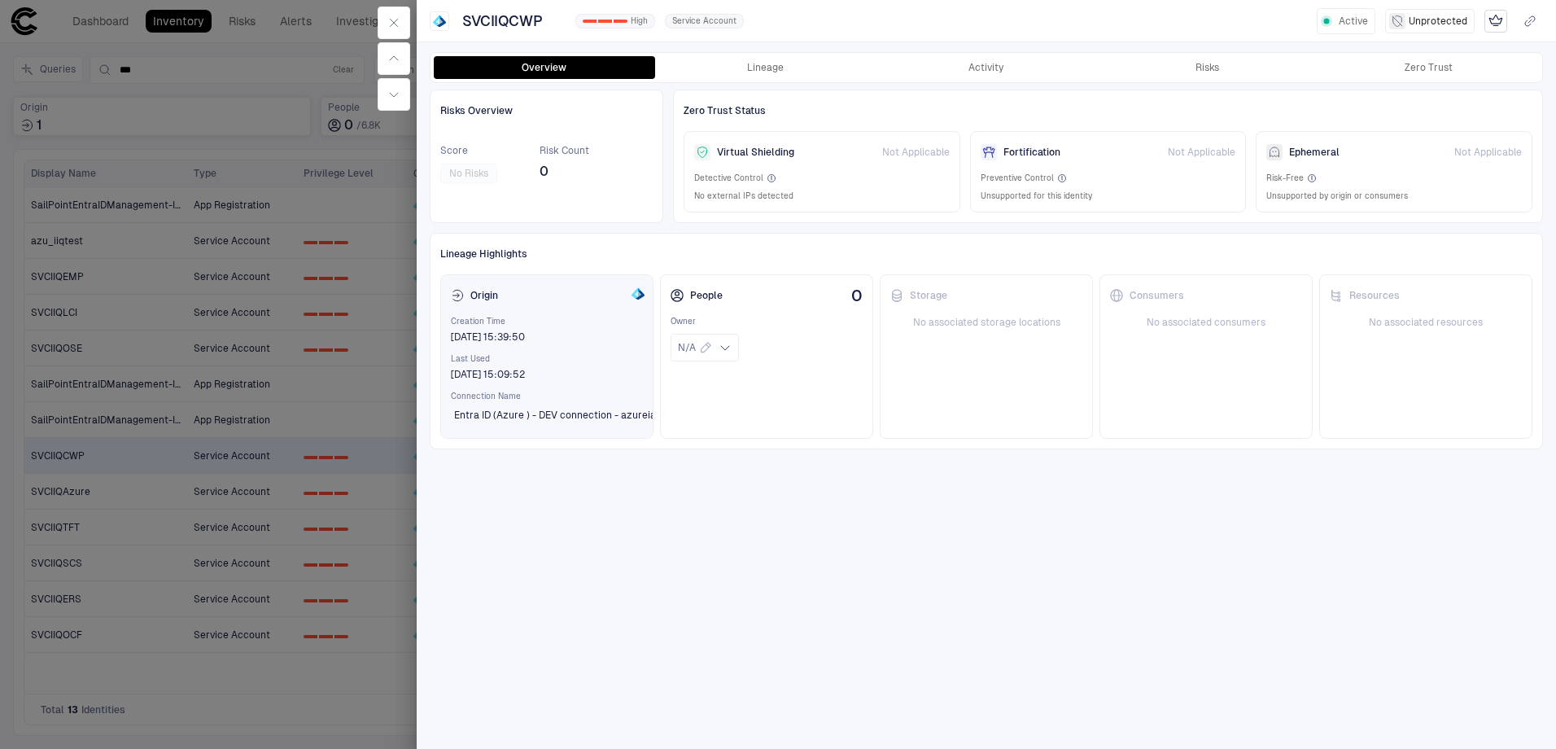
click at [558, 409] on span "Entra ID (Azure ) - DEV connection - azureiam" at bounding box center [559, 415] width 211 height 13
click at [967, 74] on button "Activity" at bounding box center [986, 67] width 221 height 23
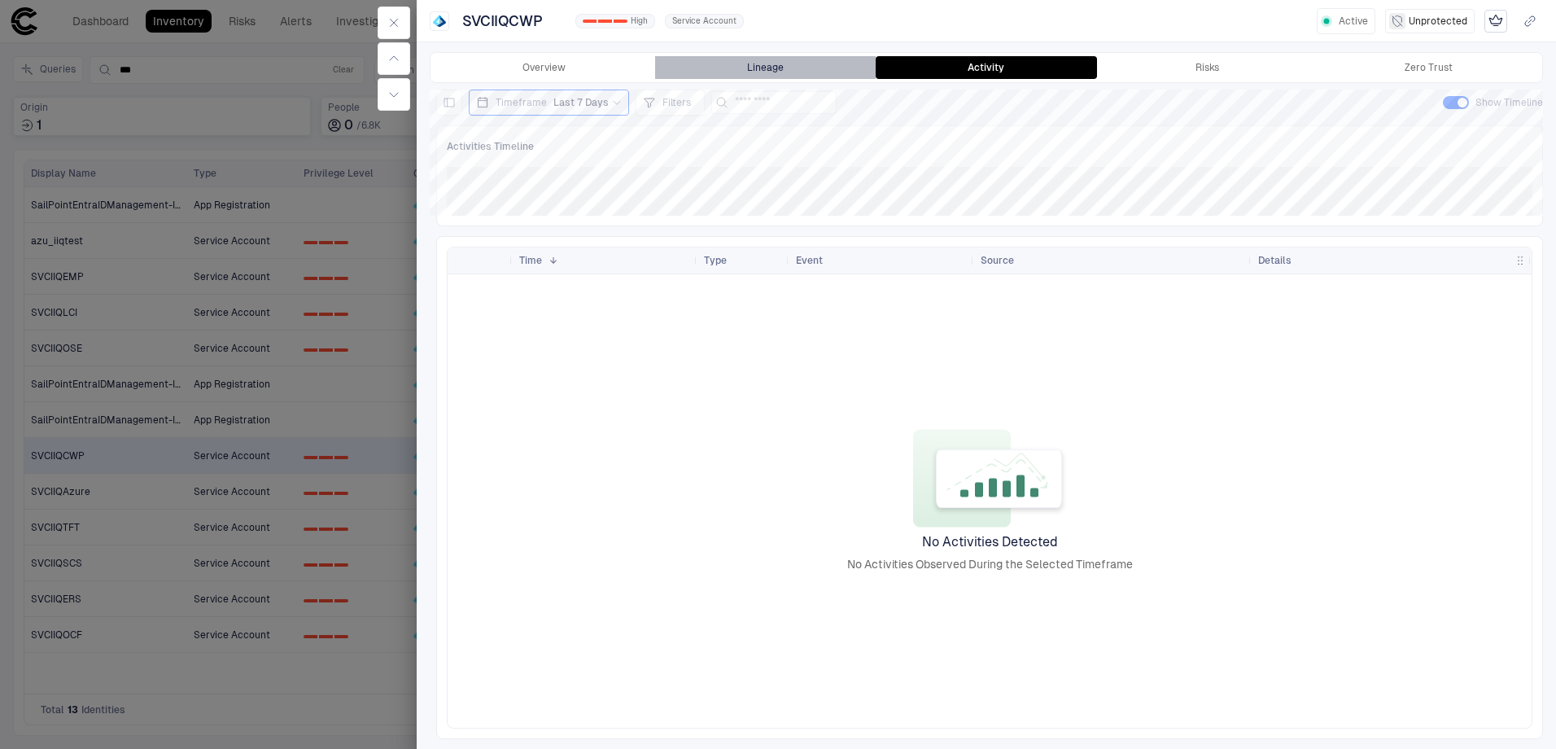
click at [804, 67] on button "Lineage" at bounding box center [765, 67] width 221 height 23
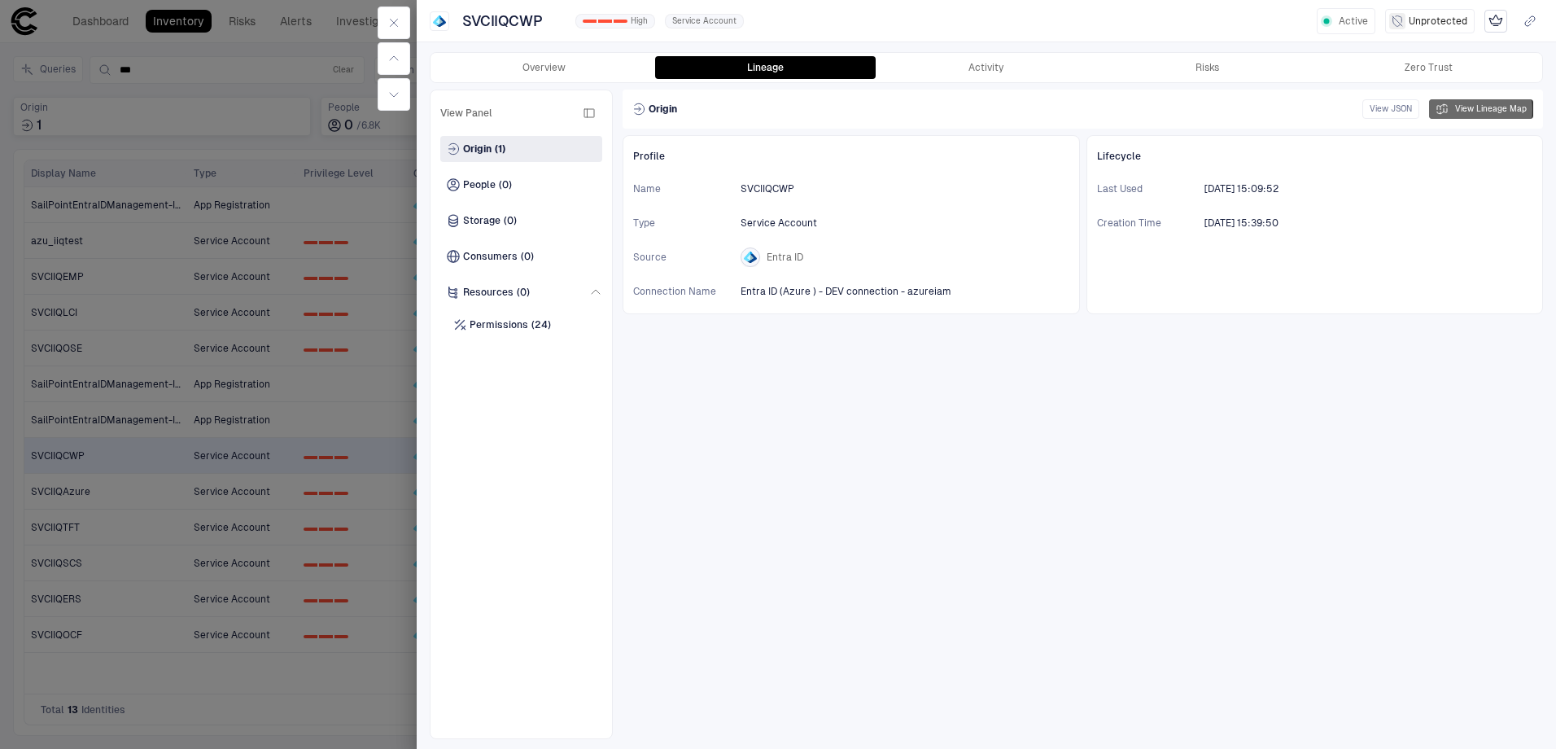
click at [1481, 110] on button "View Lineage Map" at bounding box center [1481, 109] width 104 height 20
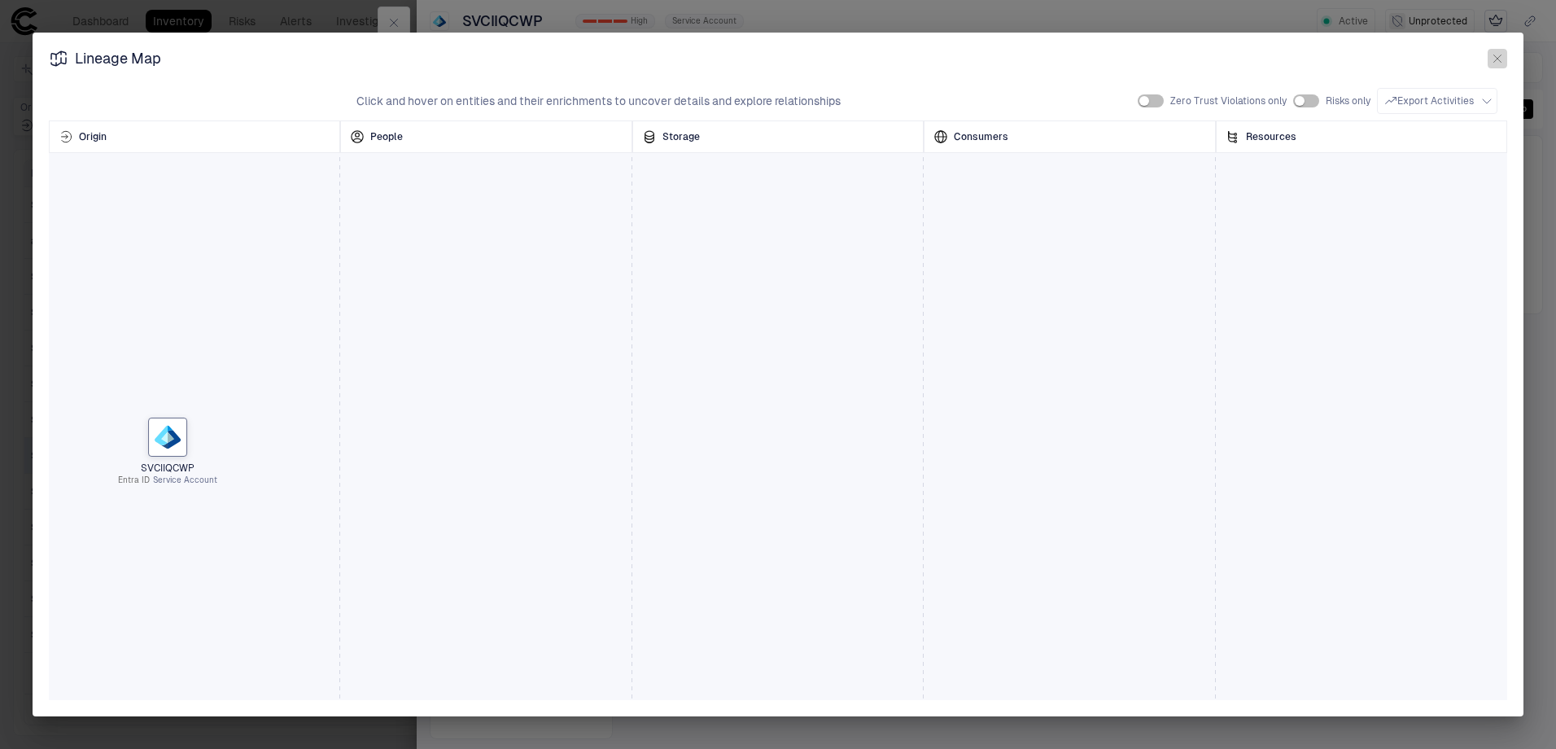
click at [1499, 57] on icon "button" at bounding box center [1497, 58] width 7 height 7
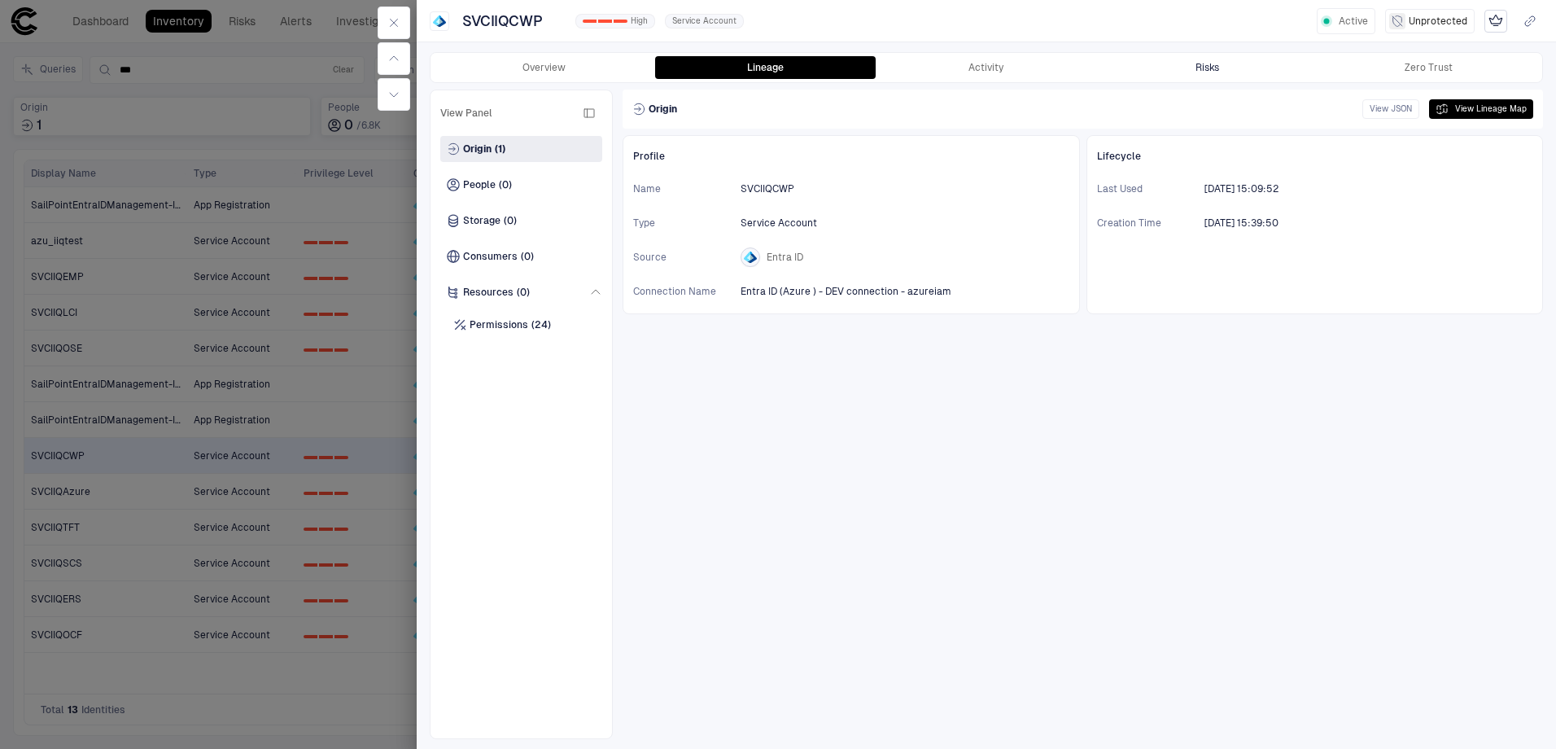
click at [1235, 70] on button "Risks" at bounding box center [1207, 67] width 221 height 23
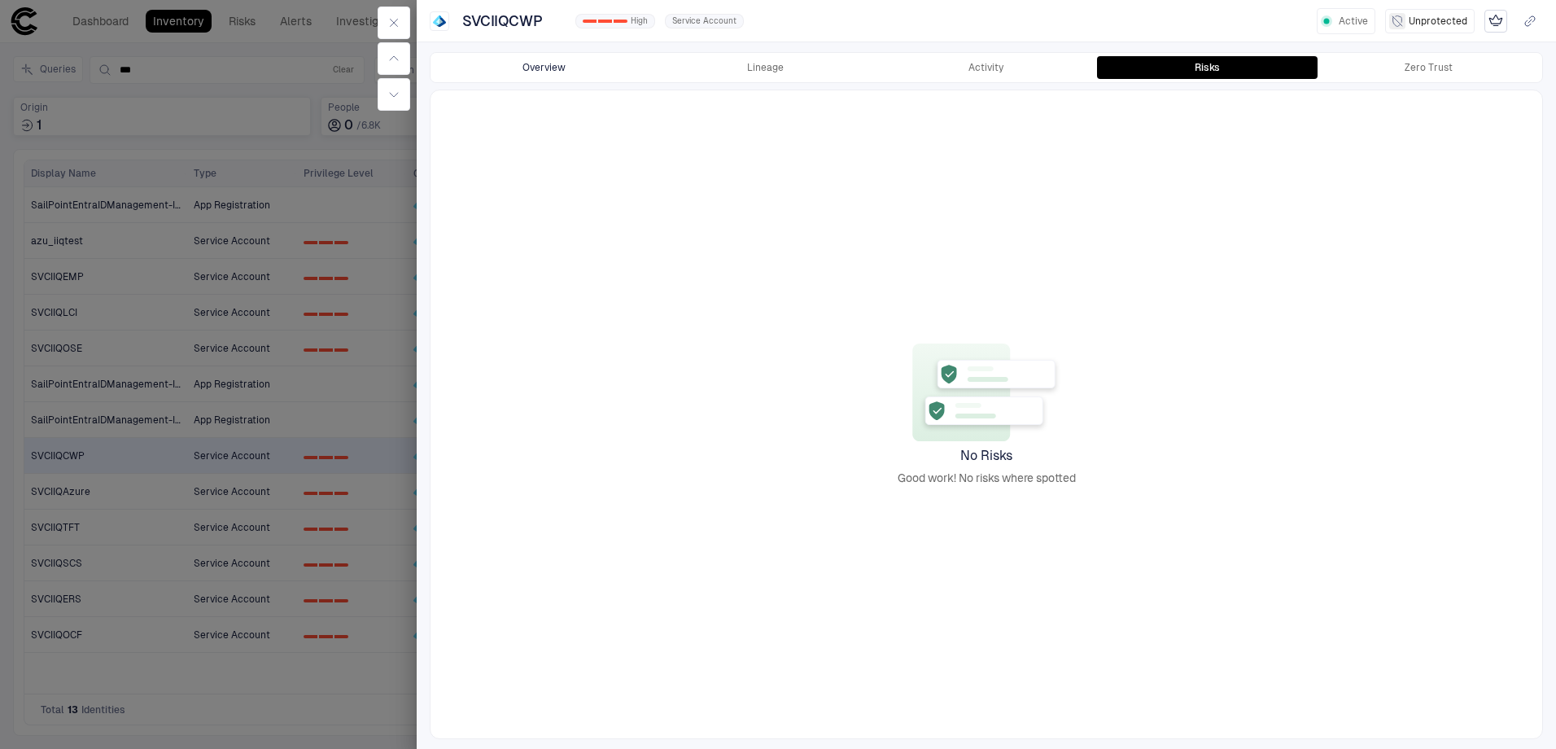
click at [568, 69] on button "Overview" at bounding box center [544, 67] width 221 height 23
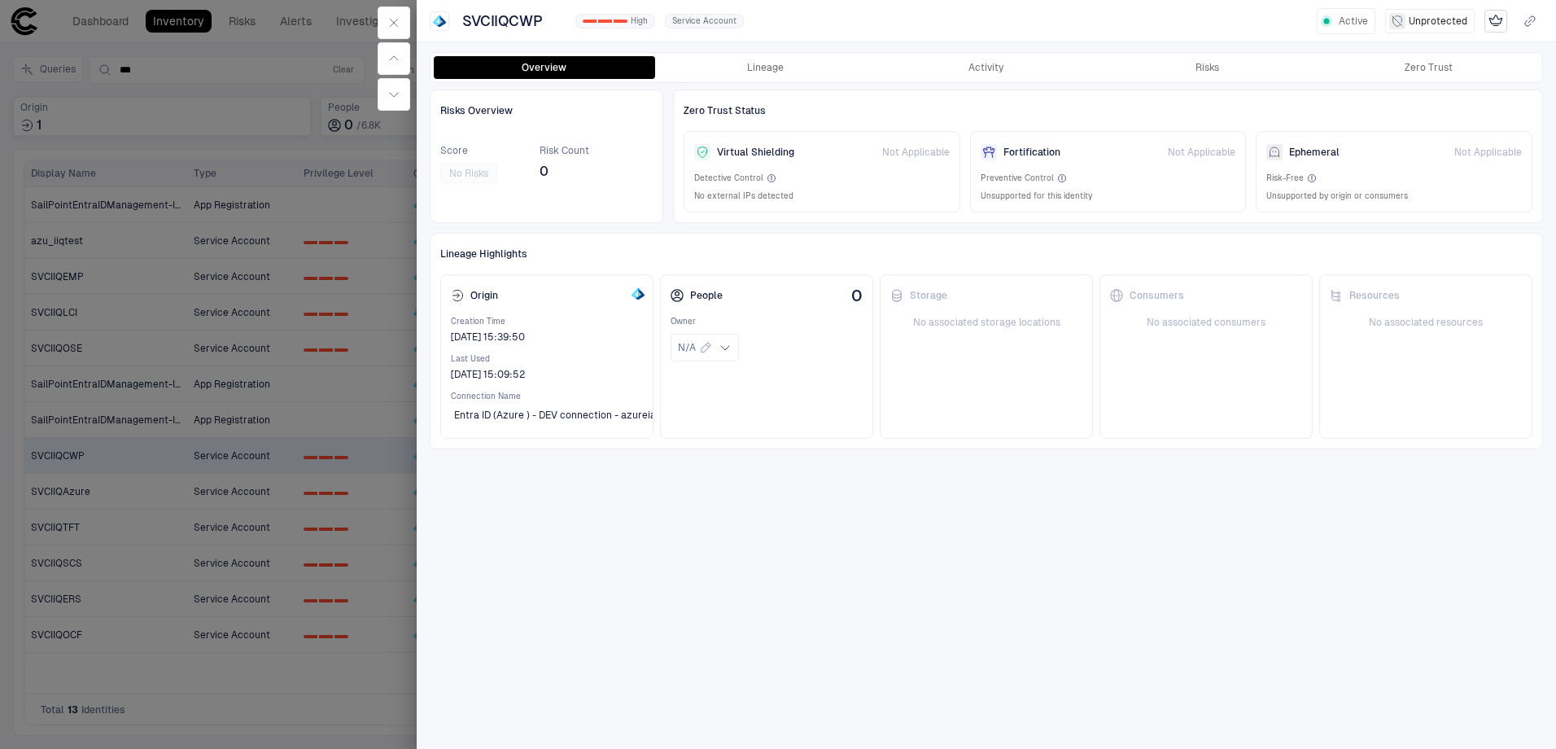
click at [302, 92] on div at bounding box center [778, 374] width 1556 height 749
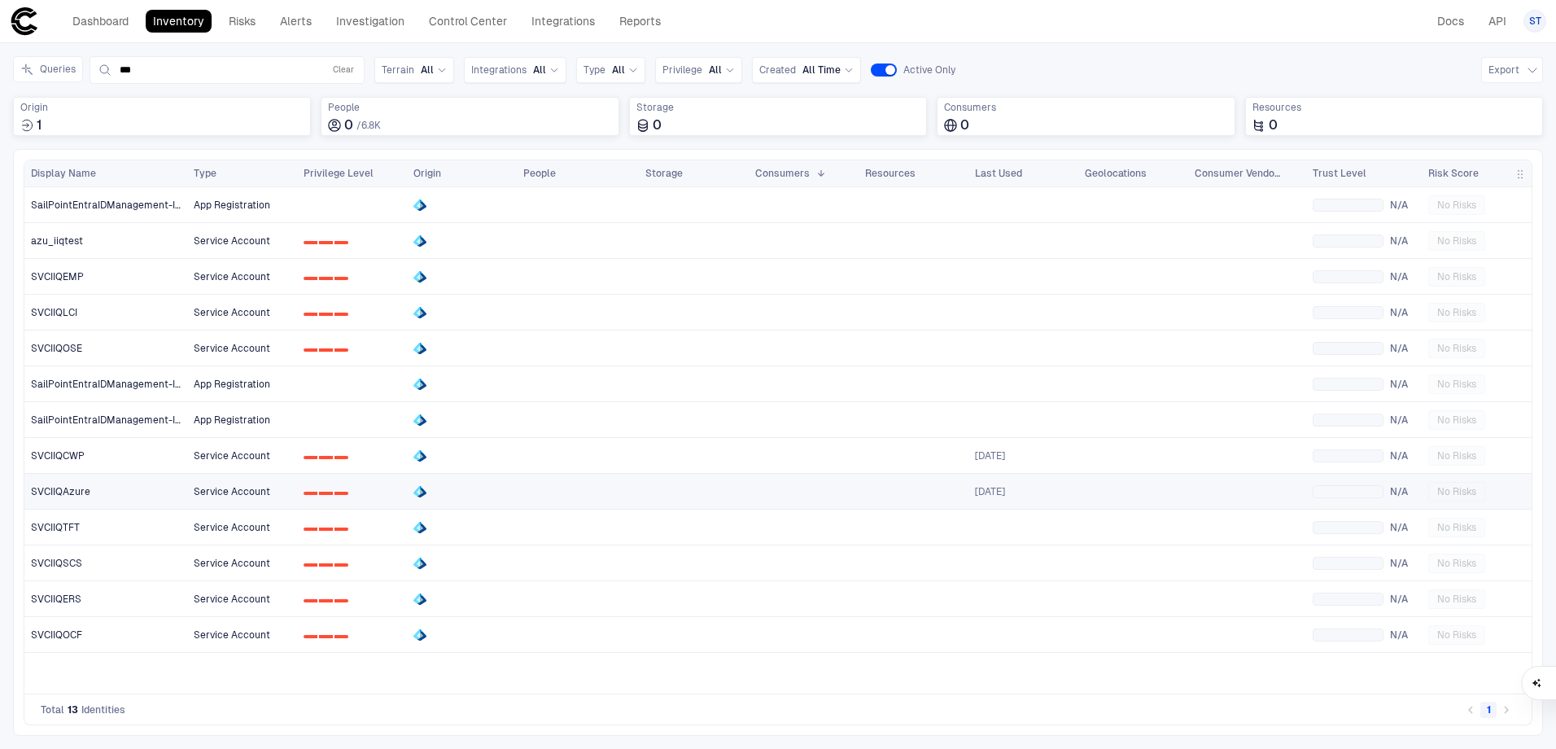
click at [109, 490] on div "SVCIIQAzure" at bounding box center [106, 491] width 151 height 13
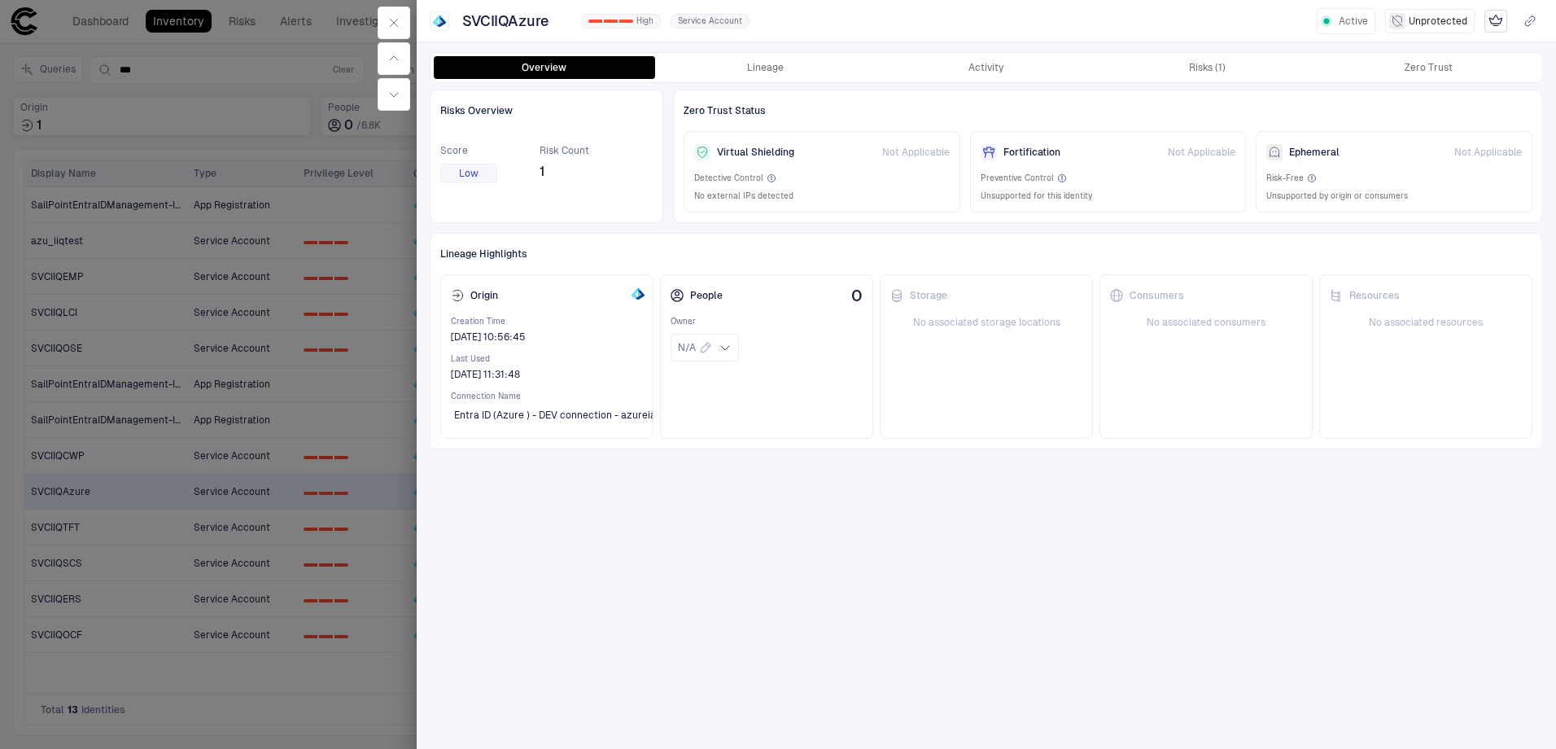
click at [545, 167] on span "1" at bounding box center [565, 172] width 50 height 16
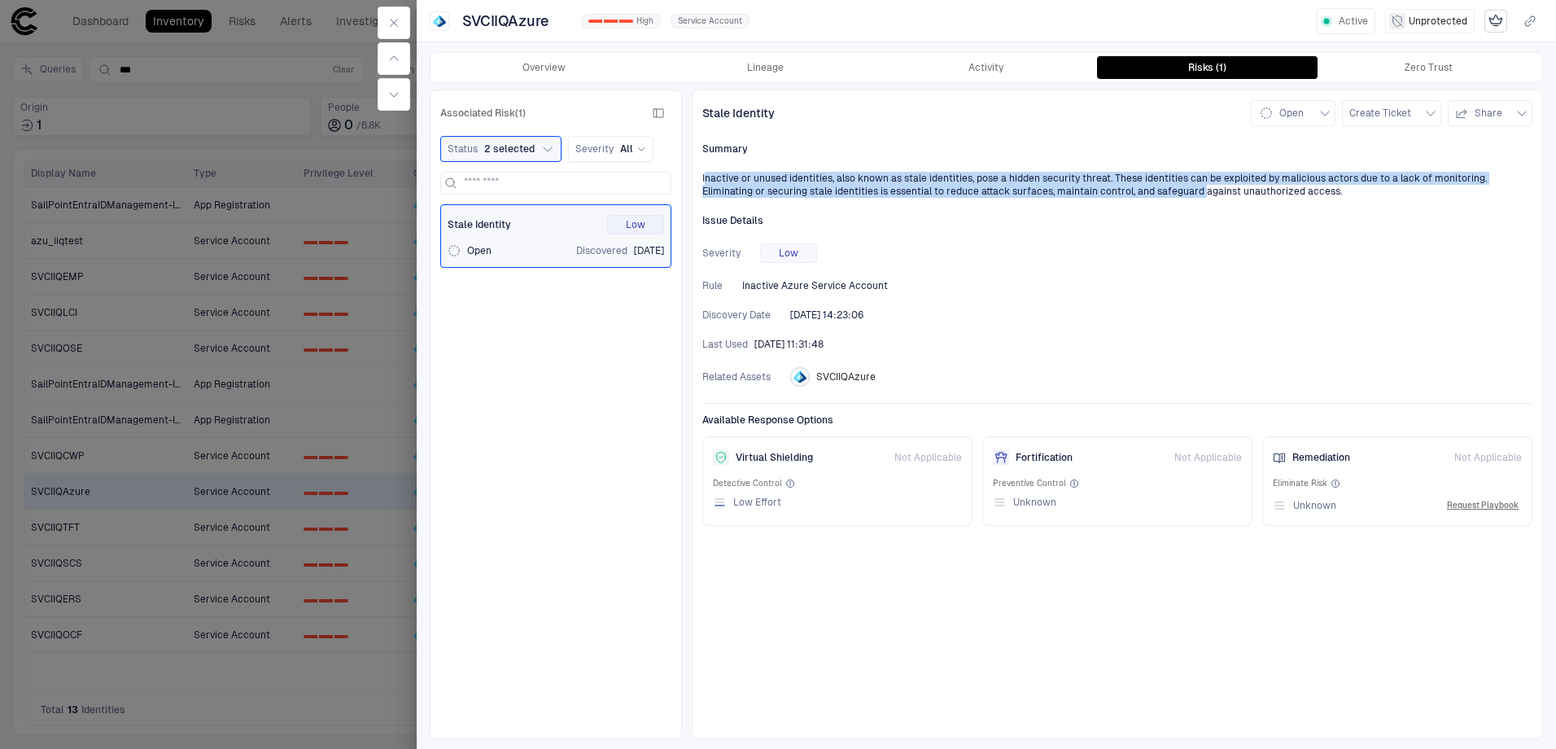
drag, startPoint x: 707, startPoint y: 178, endPoint x: 1148, endPoint y: 202, distance: 441.0
click at [1148, 202] on div "Stale Identity Open Create Ticket Share Summary Inactive or unused identities, …" at bounding box center [1117, 415] width 851 height 650
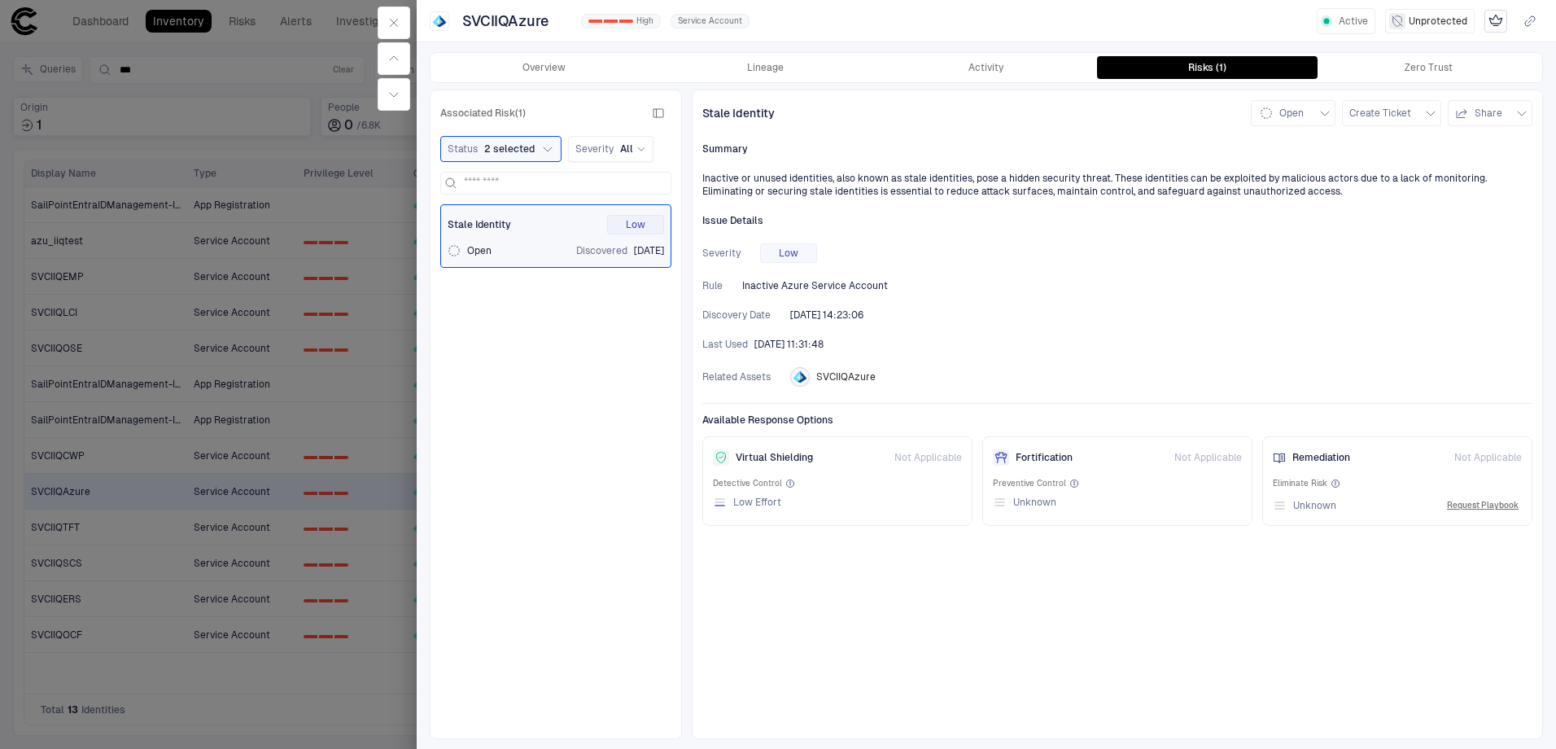
click at [120, 494] on div at bounding box center [778, 374] width 1556 height 749
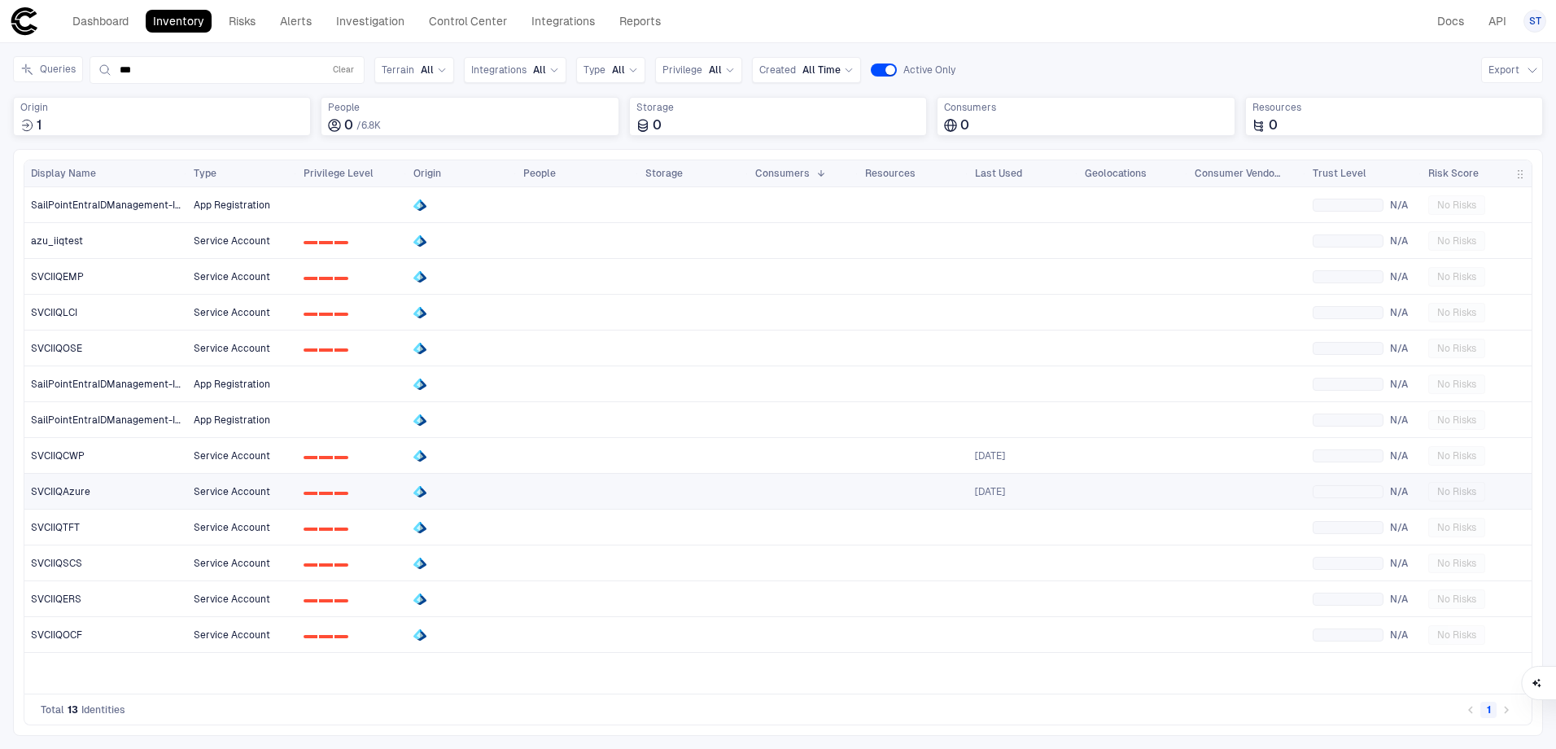
click at [106, 507] on div "SVCIIQAzure" at bounding box center [106, 491] width 151 height 33
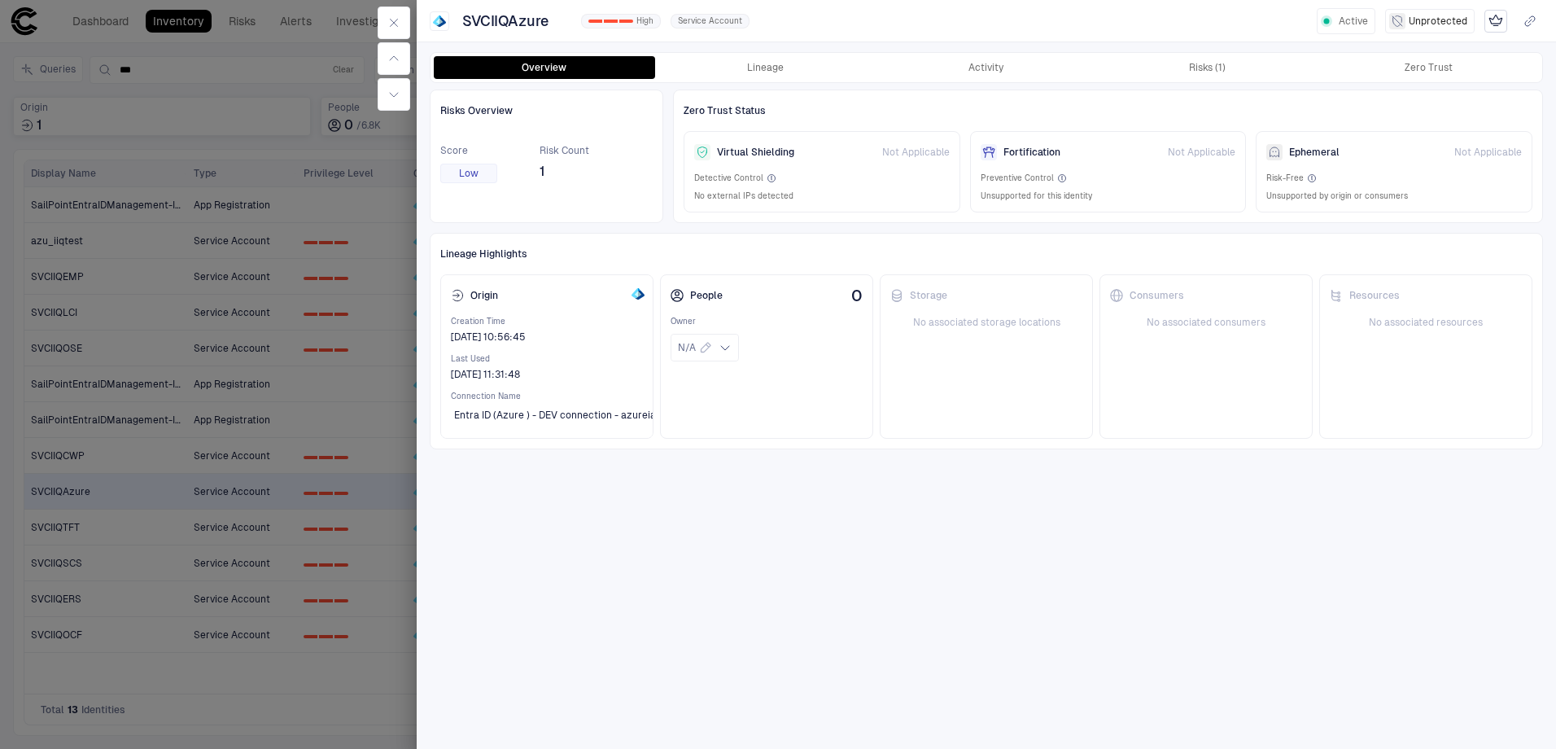
click at [183, 161] on div at bounding box center [778, 374] width 1556 height 749
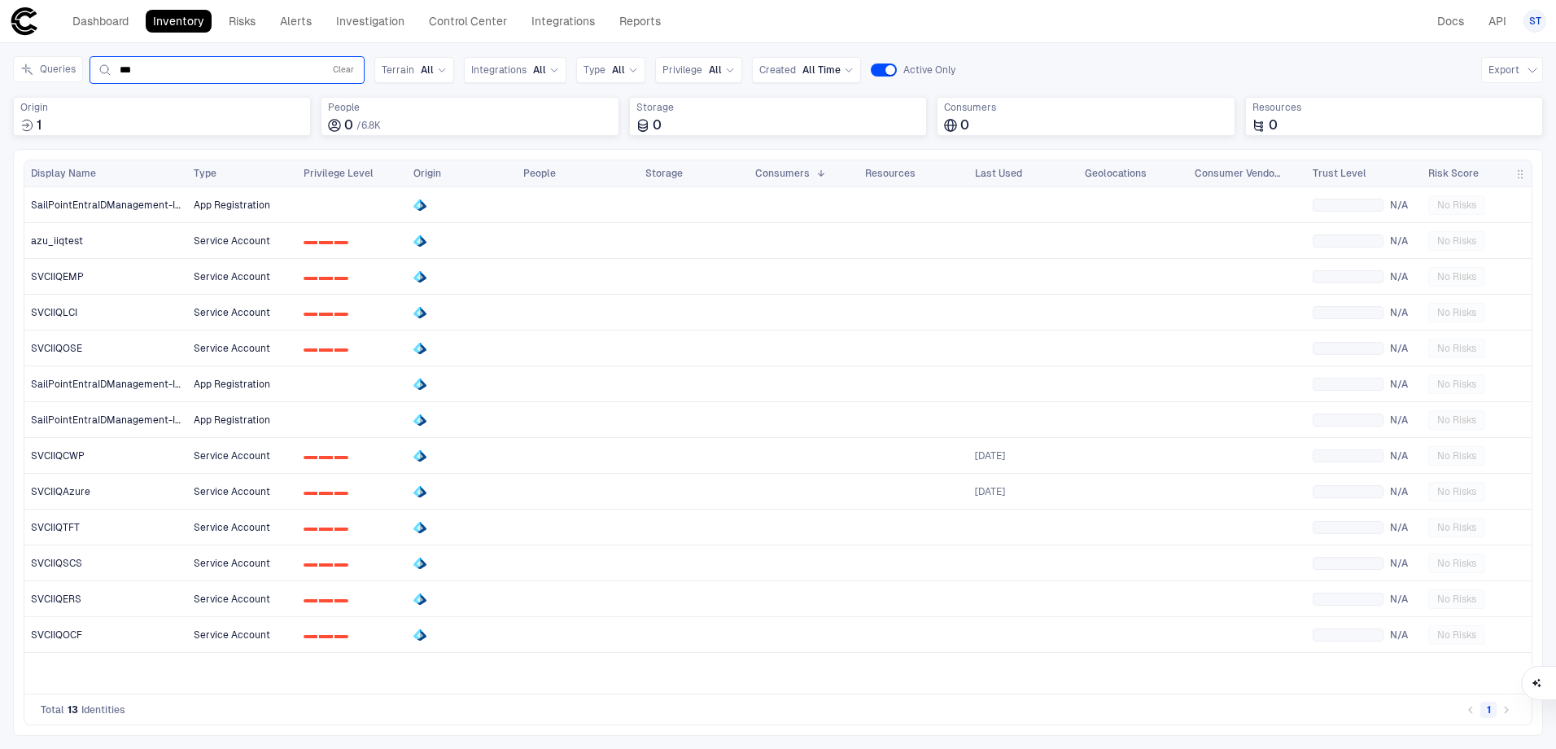
click at [182, 59] on div "*** Clear" at bounding box center [227, 70] width 275 height 28
click at [180, 63] on div "*** Clear" at bounding box center [227, 70] width 260 height 20
click at [177, 63] on input "***" at bounding box center [218, 69] width 197 height 13
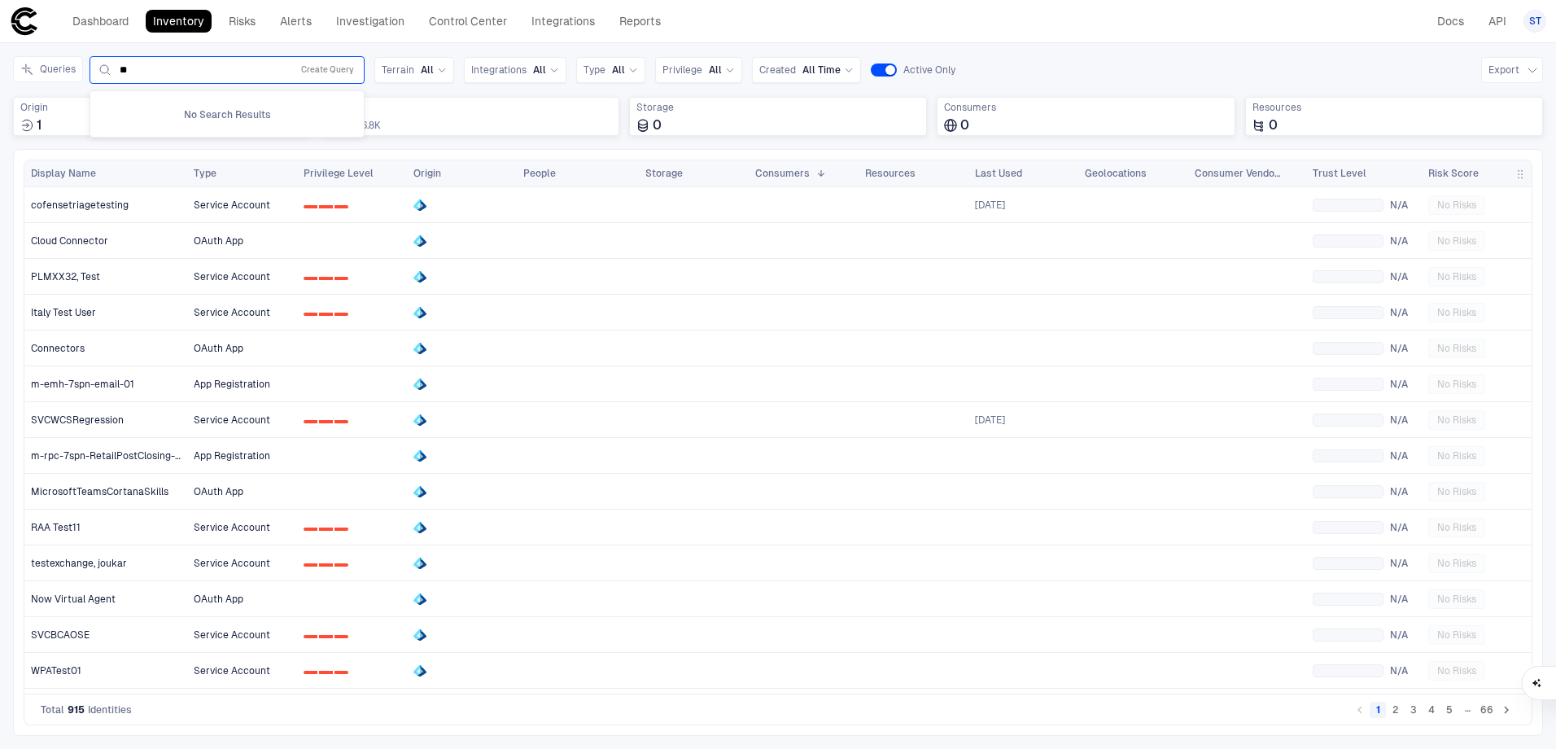
type input "***"
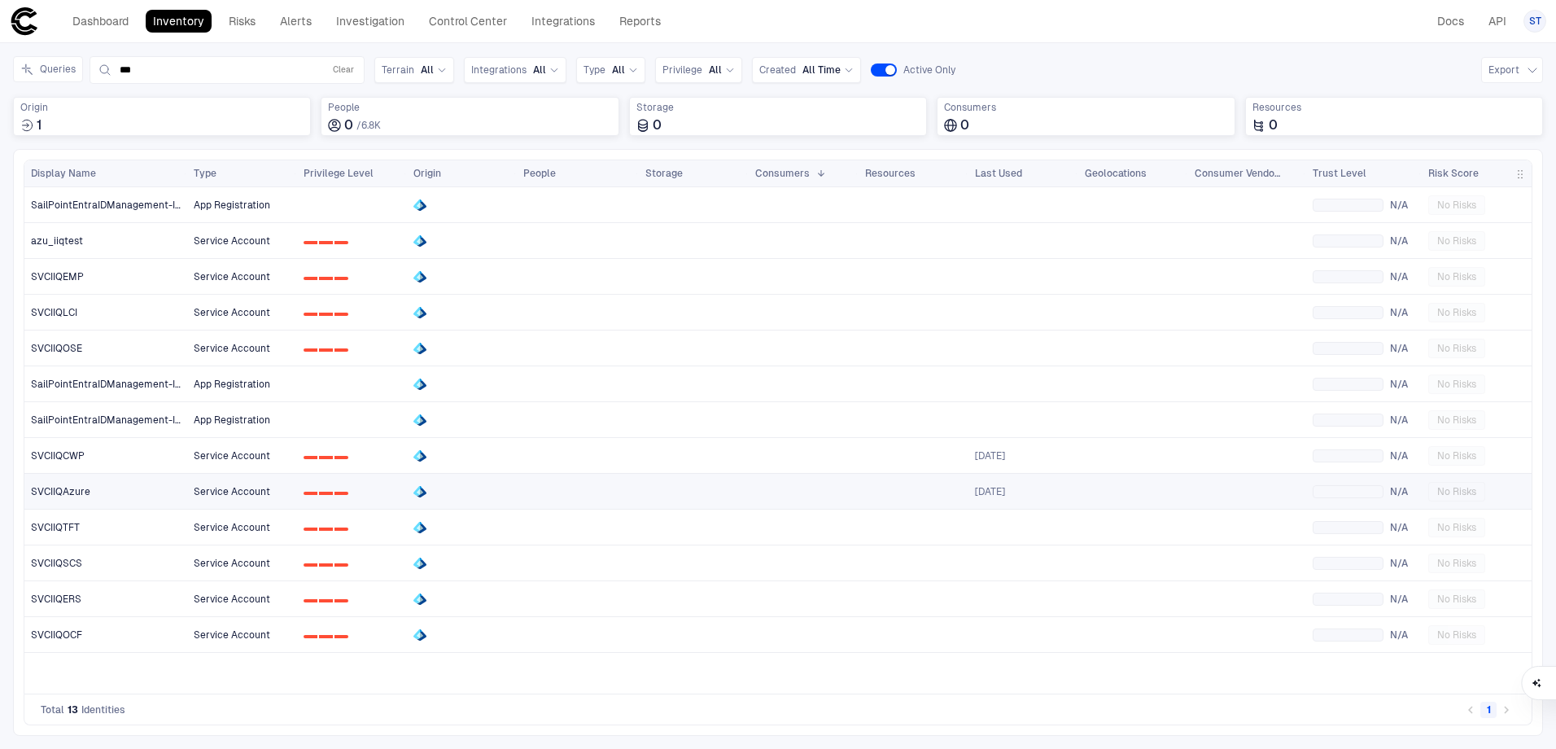
click at [463, 486] on div at bounding box center [461, 491] width 97 height 13
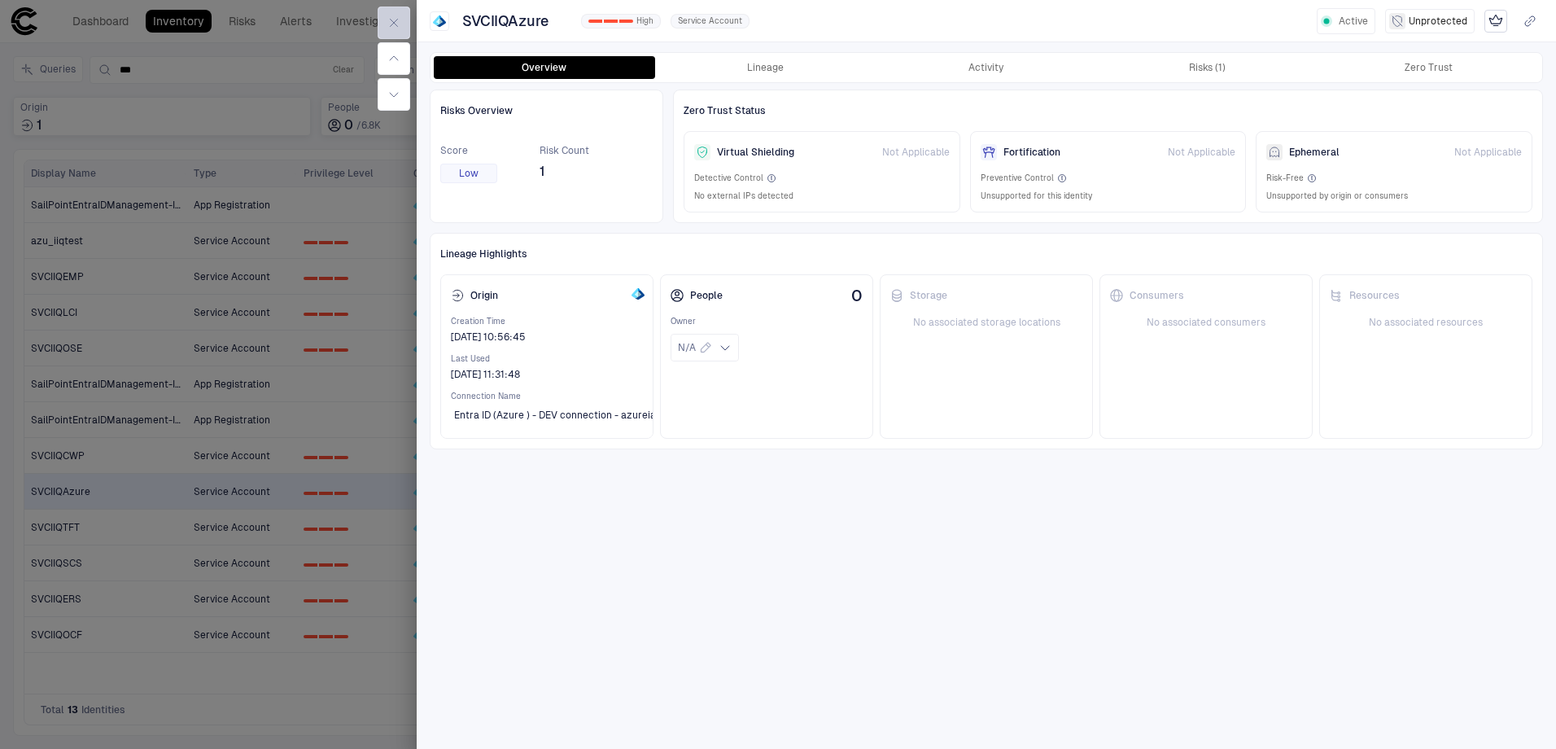
click at [389, 21] on icon "button" at bounding box center [393, 22] width 13 height 13
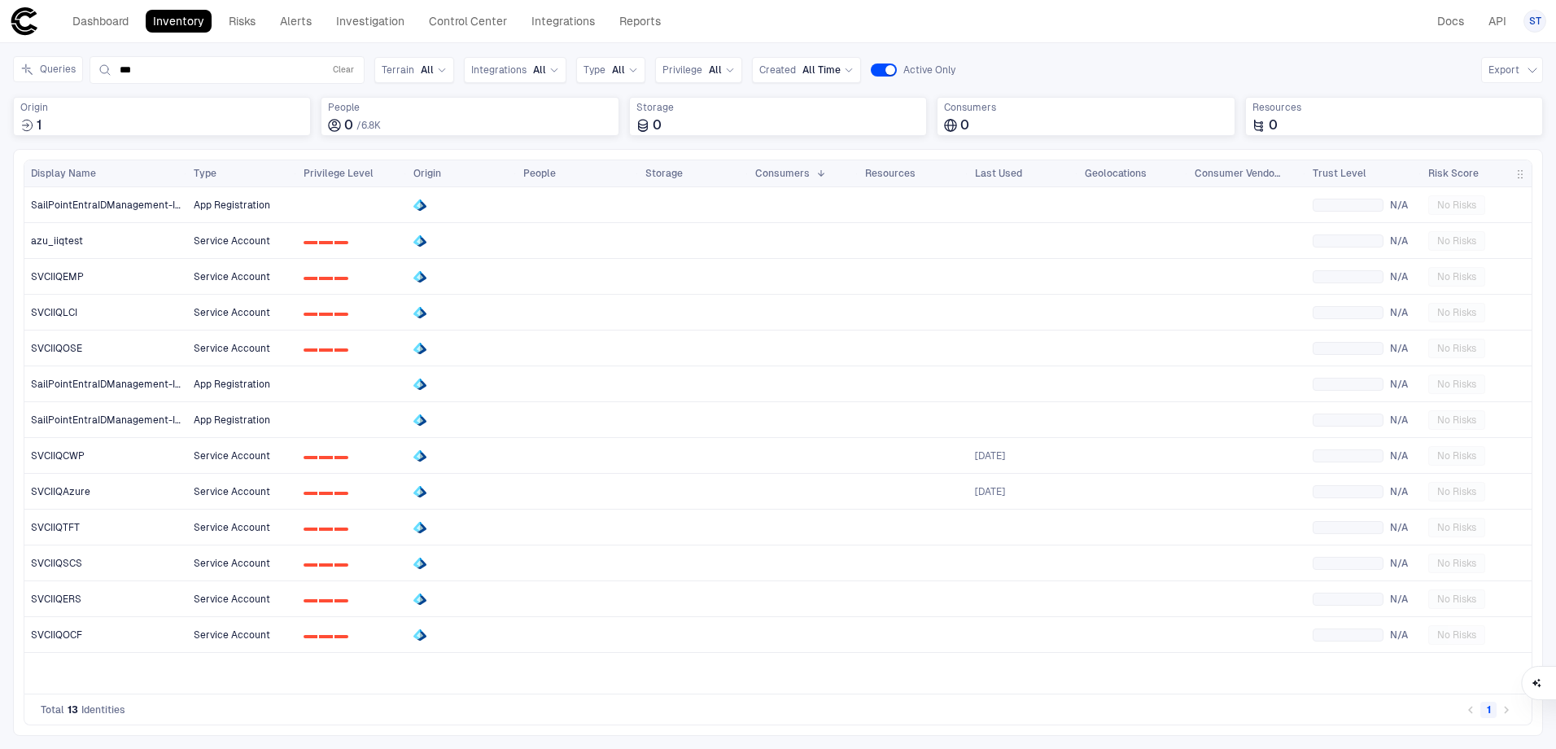
drag, startPoint x: 293, startPoint y: 20, endPoint x: 396, endPoint y: 143, distance: 160.1
click at [293, 20] on link "Alerts" at bounding box center [296, 21] width 46 height 23
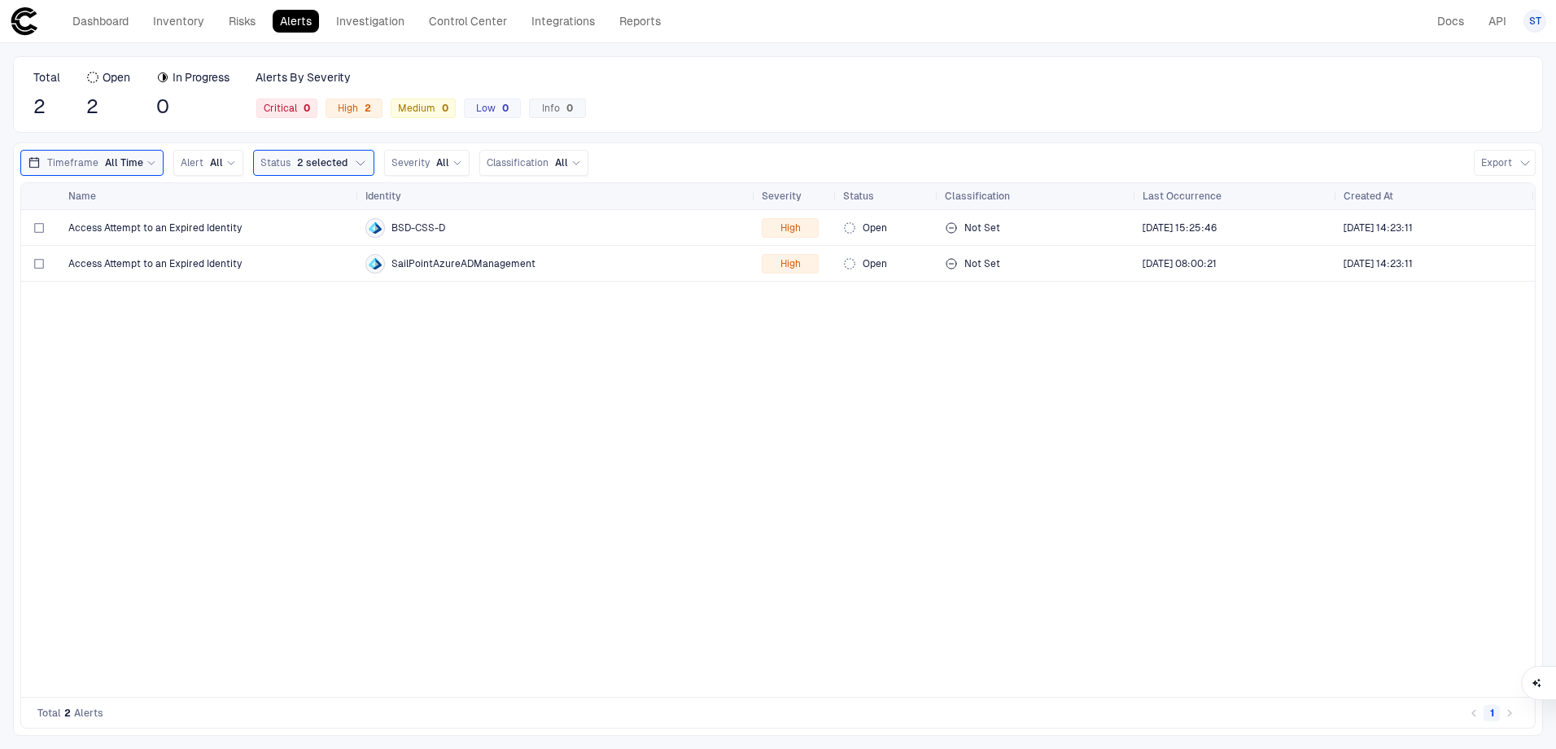
click at [313, 362] on div "Access Attempt to an Expired Identity BSD-CSS-D High Open Not Set [DATE] 15:25:…" at bounding box center [778, 453] width 1514 height 487
click at [204, 229] on span "Access Attempt to an Expired Identity" at bounding box center [154, 227] width 173 height 13
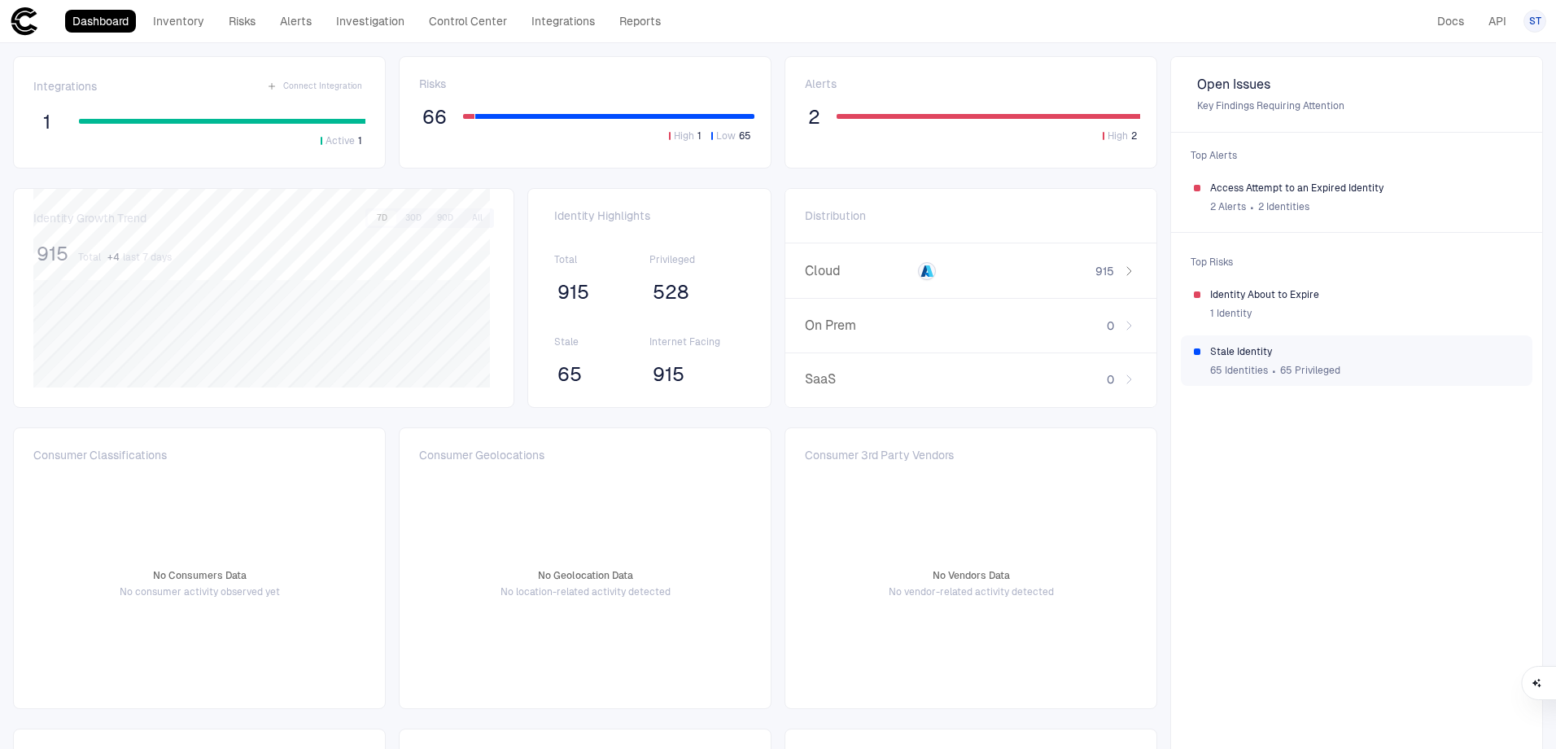
click at [1239, 370] on span "65 Identities" at bounding box center [1239, 370] width 58 height 13
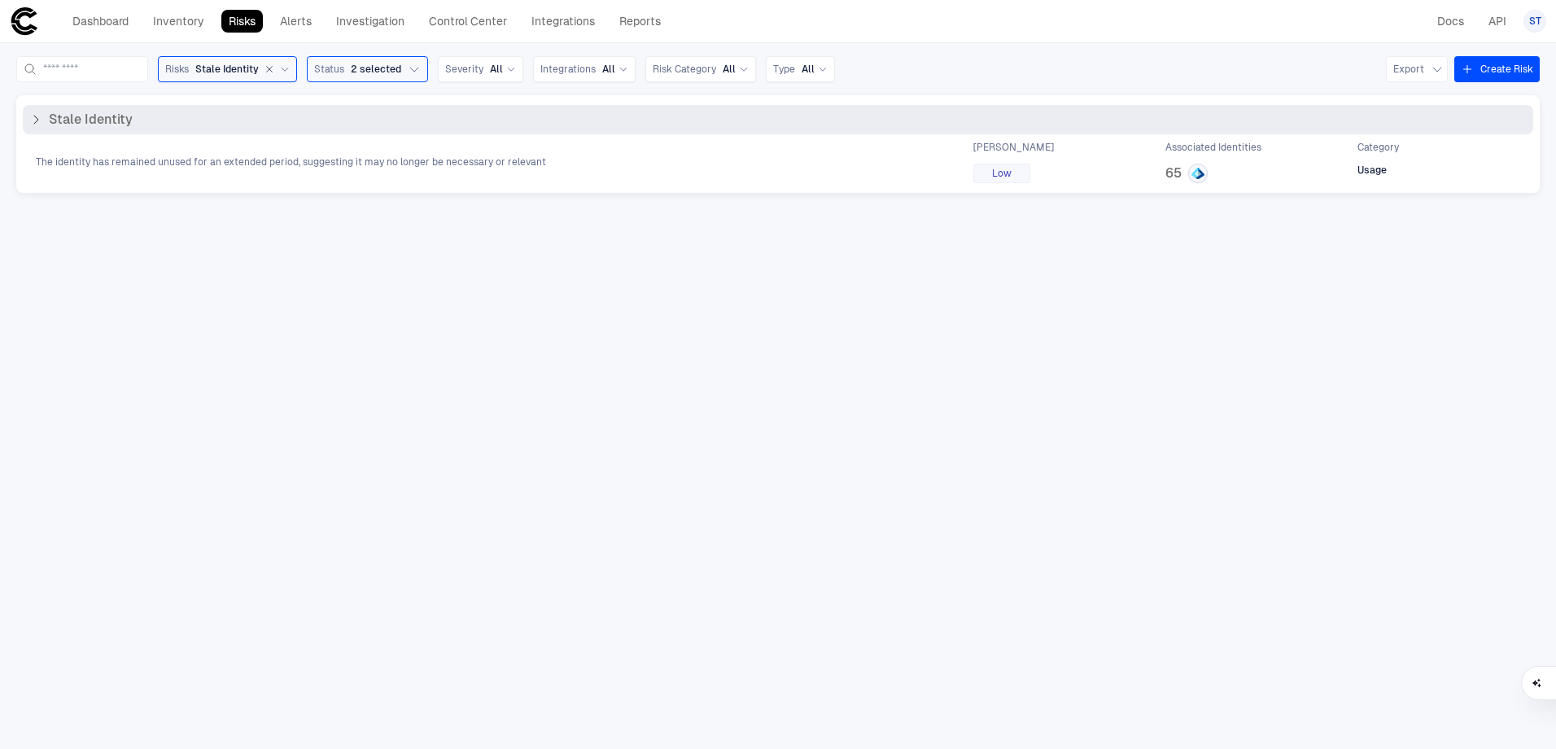
click at [479, 167] on span "The identity has remained unused for an extended period, suggesting it may no l…" at bounding box center [291, 161] width 510 height 13
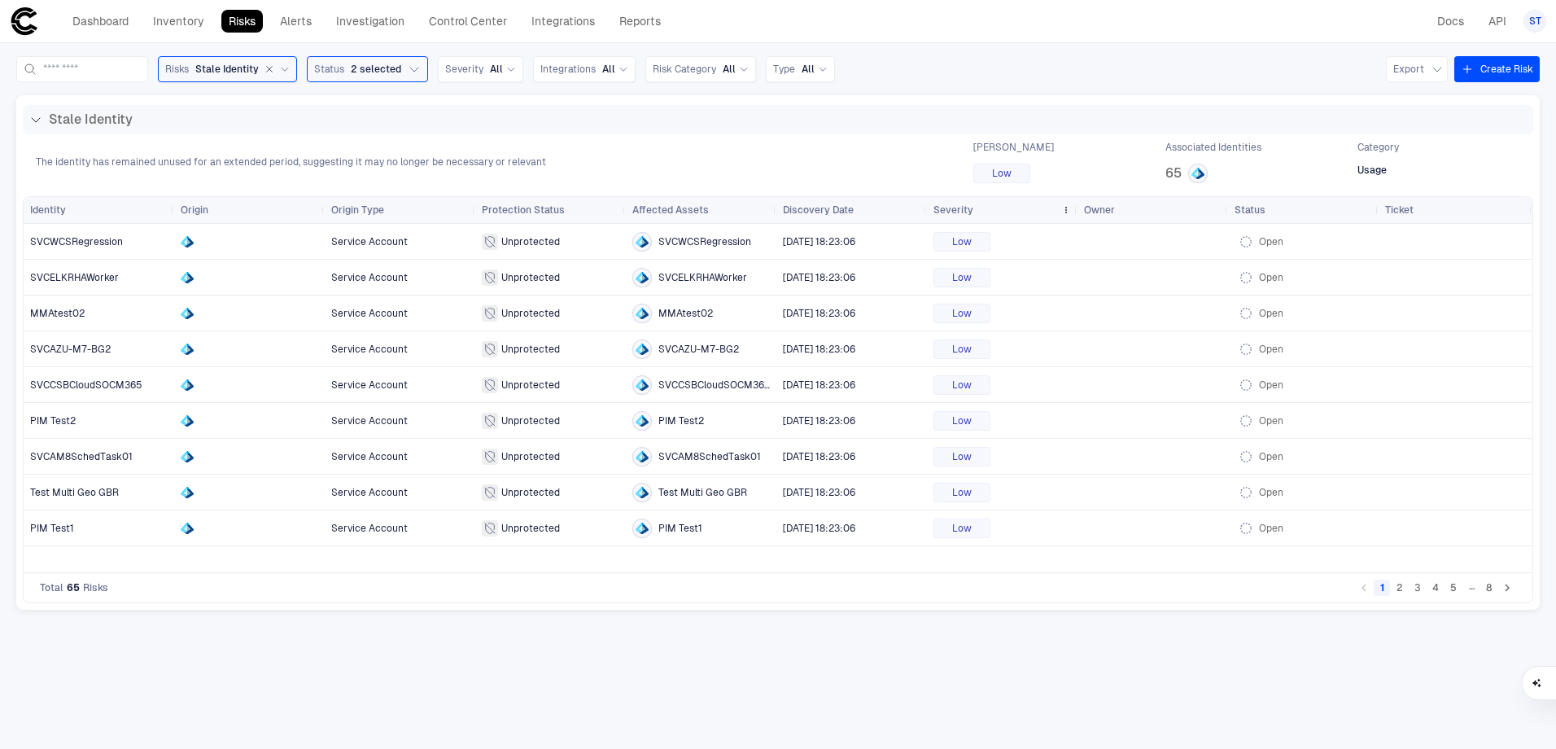
click at [985, 212] on div "Severity" at bounding box center [994, 210] width 121 height 18
click at [1003, 214] on div "Severity 1" at bounding box center [994, 210] width 121 height 18
click at [1003, 215] on div "Severity 1" at bounding box center [994, 210] width 121 height 18
click at [236, 70] on span "Stale Identity" at bounding box center [226, 69] width 63 height 13
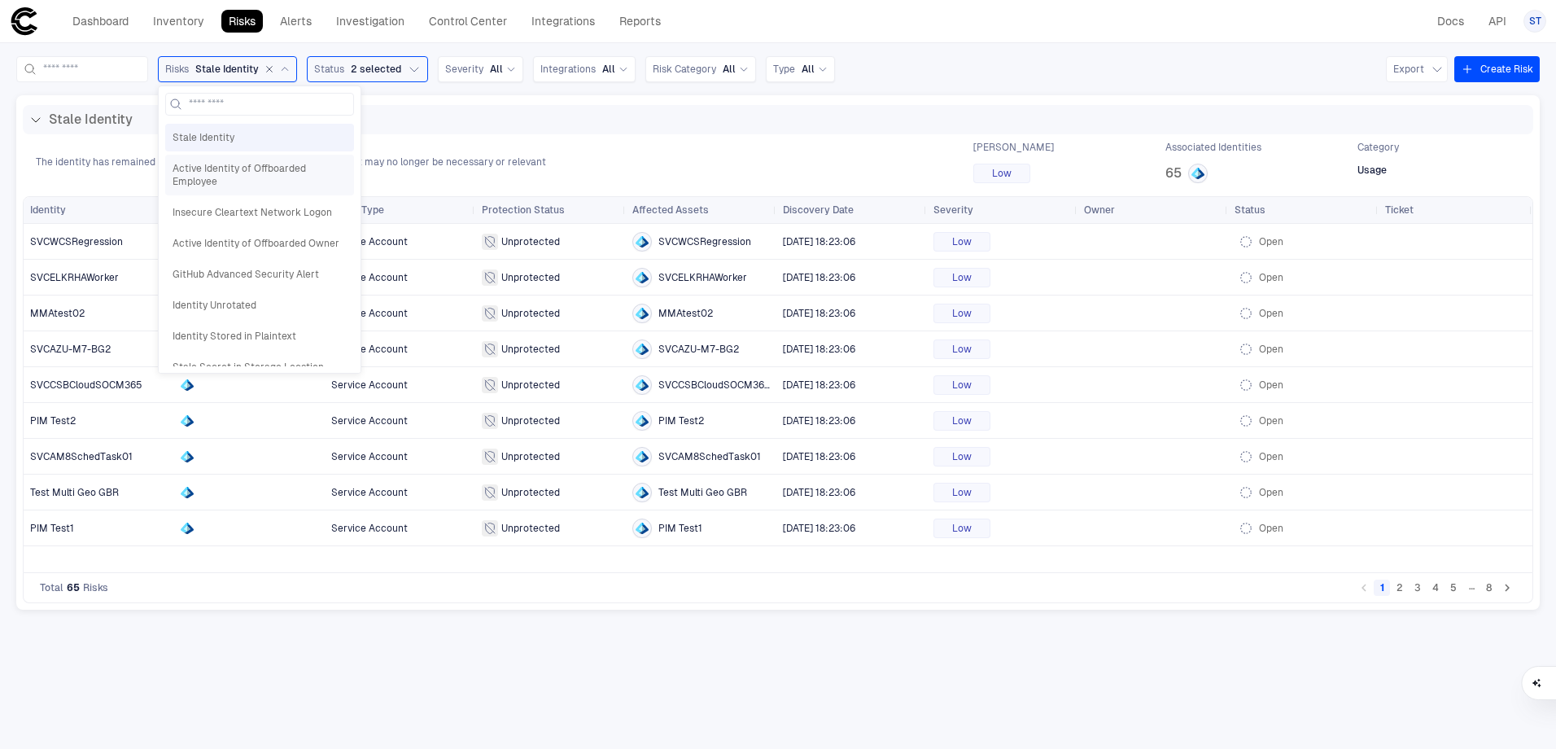
scroll to position [81, 0]
click at [284, 160] on span "Active Identity of Offboarded Employee" at bounding box center [260, 154] width 174 height 26
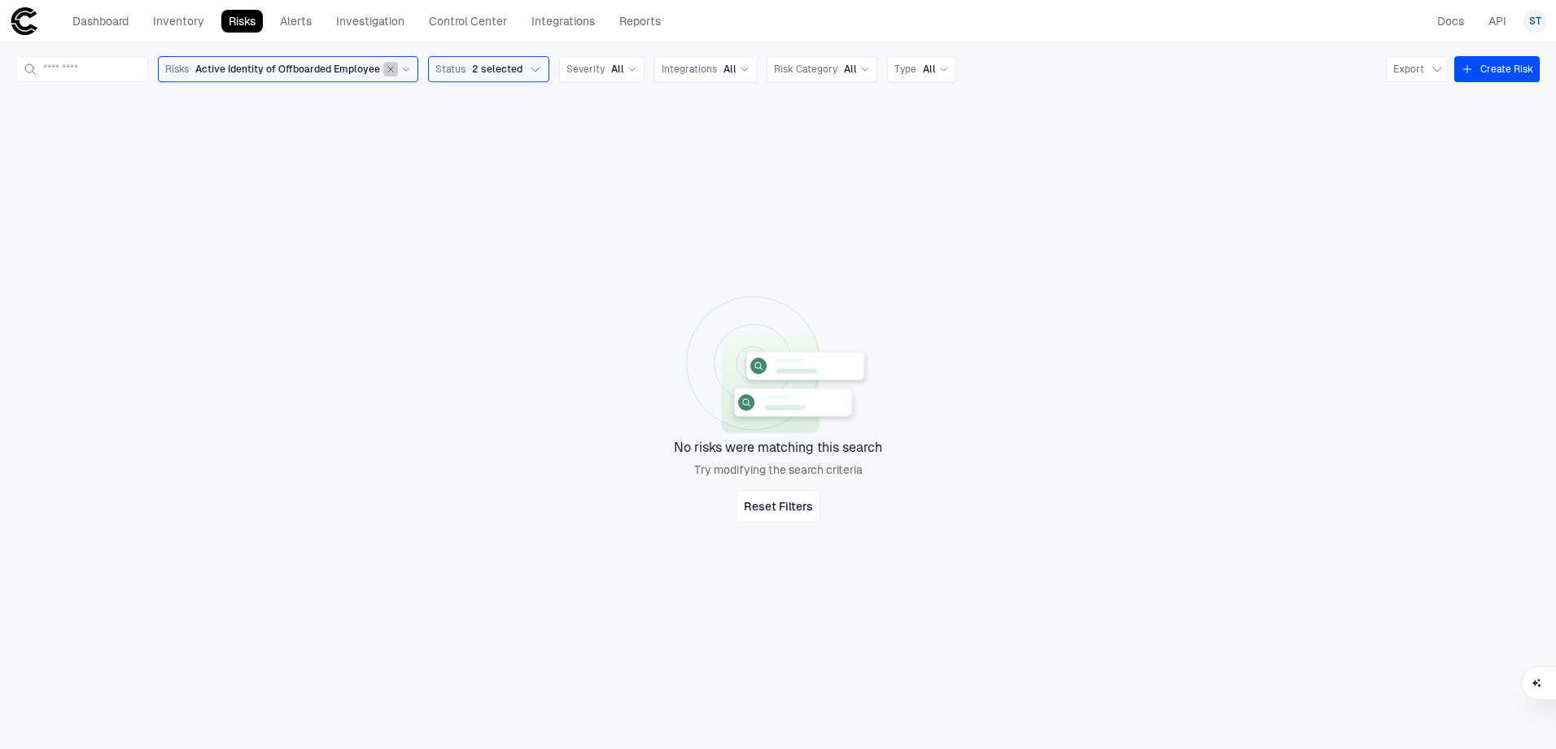
click at [394, 68] on icon "button" at bounding box center [391, 70] width 6 height 6
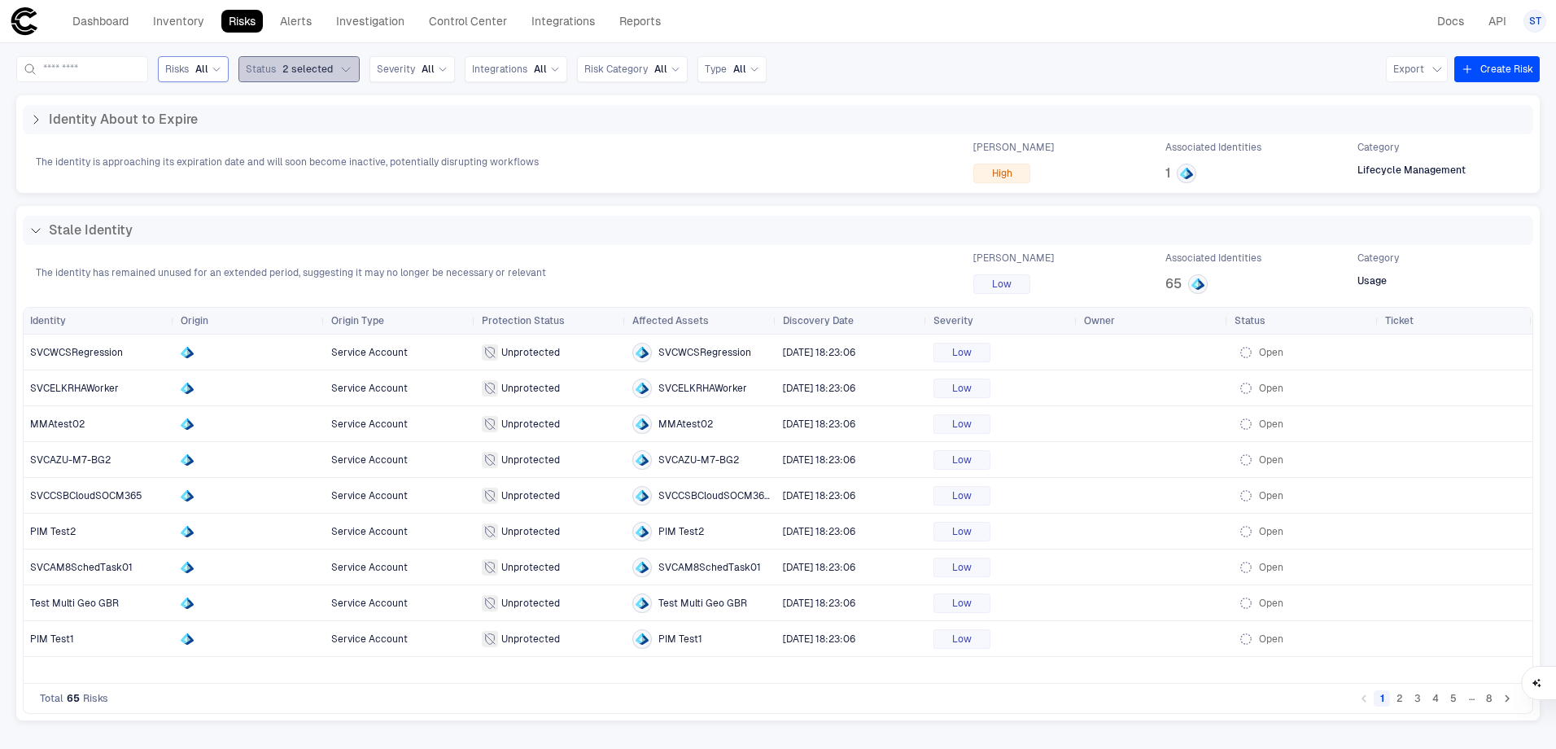
click at [333, 65] on span "2 selected" at bounding box center [307, 69] width 50 height 13
click at [189, 66] on span "Risks" at bounding box center [177, 69] width 24 height 13
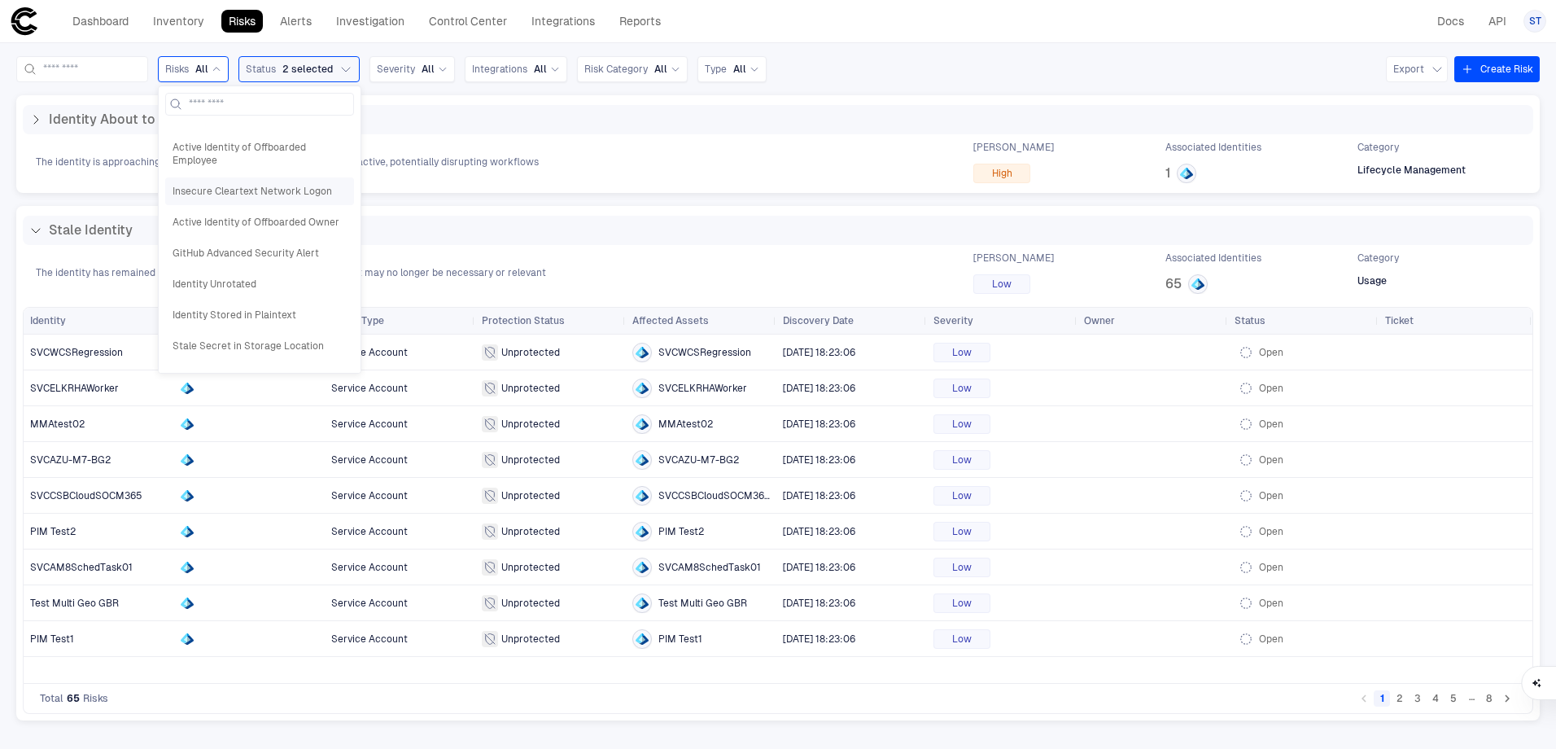
scroll to position [109, 0]
click at [341, 284] on span "Identity Stored in Plaintext" at bounding box center [260, 287] width 174 height 13
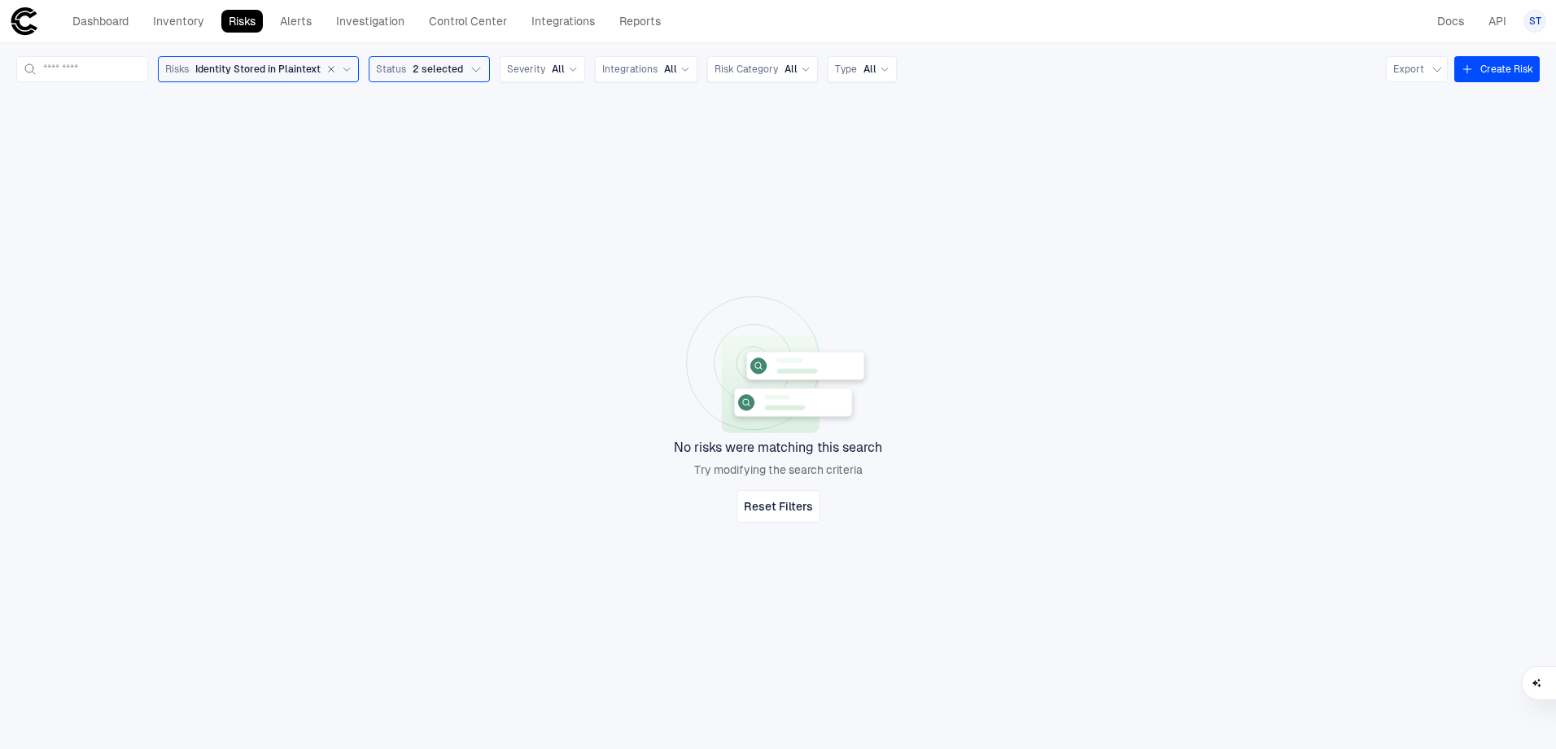
click at [316, 60] on div "Risks Identity Stored in Plaintext" at bounding box center [258, 69] width 186 height 18
click at [319, 327] on span "Identity Unrotated" at bounding box center [260, 321] width 174 height 13
click at [280, 72] on span "Identity Unrotated" at bounding box center [237, 69] width 85 height 13
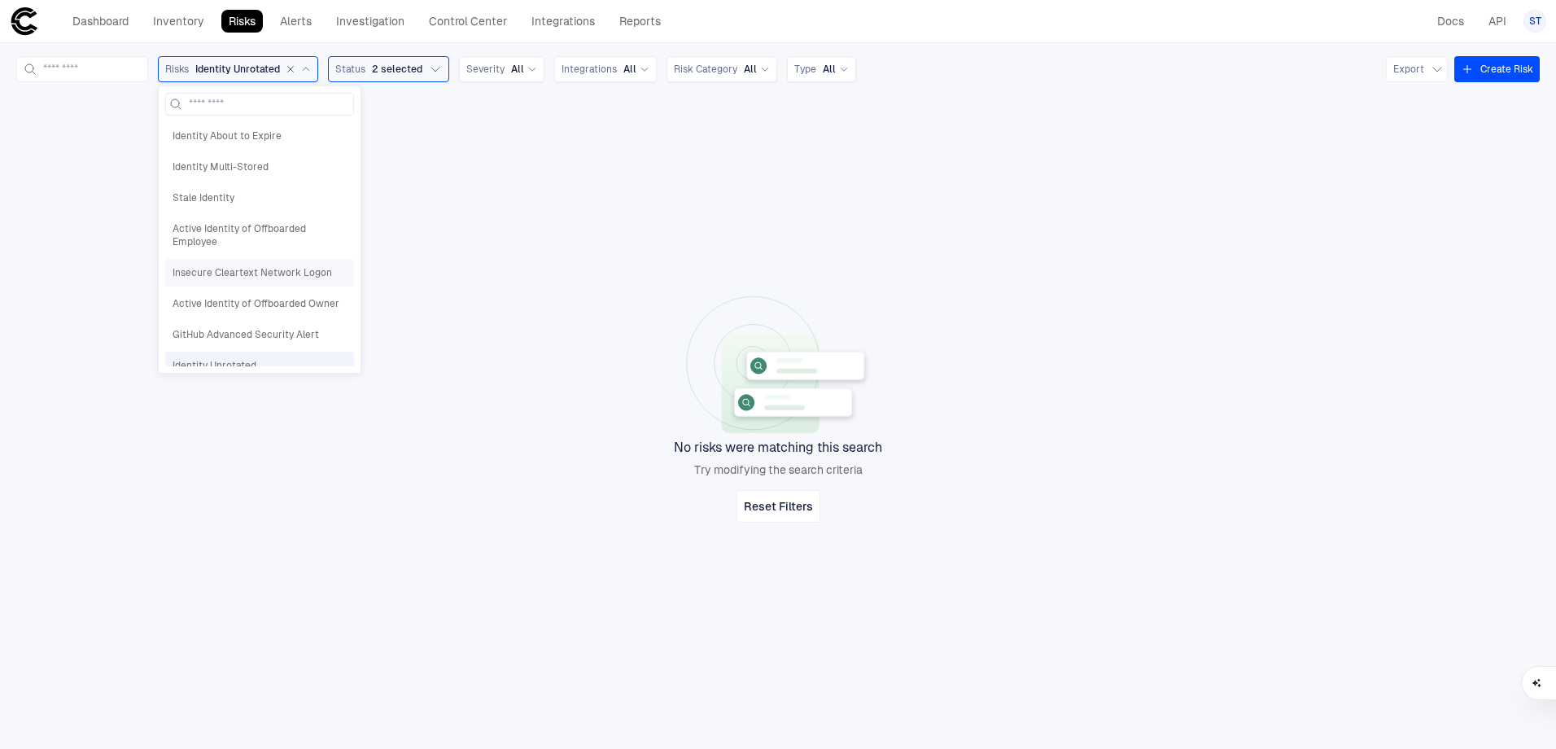
scroll to position [13, 0]
click at [308, 295] on span "Active Identity of Offboarded Owner" at bounding box center [260, 290] width 174 height 13
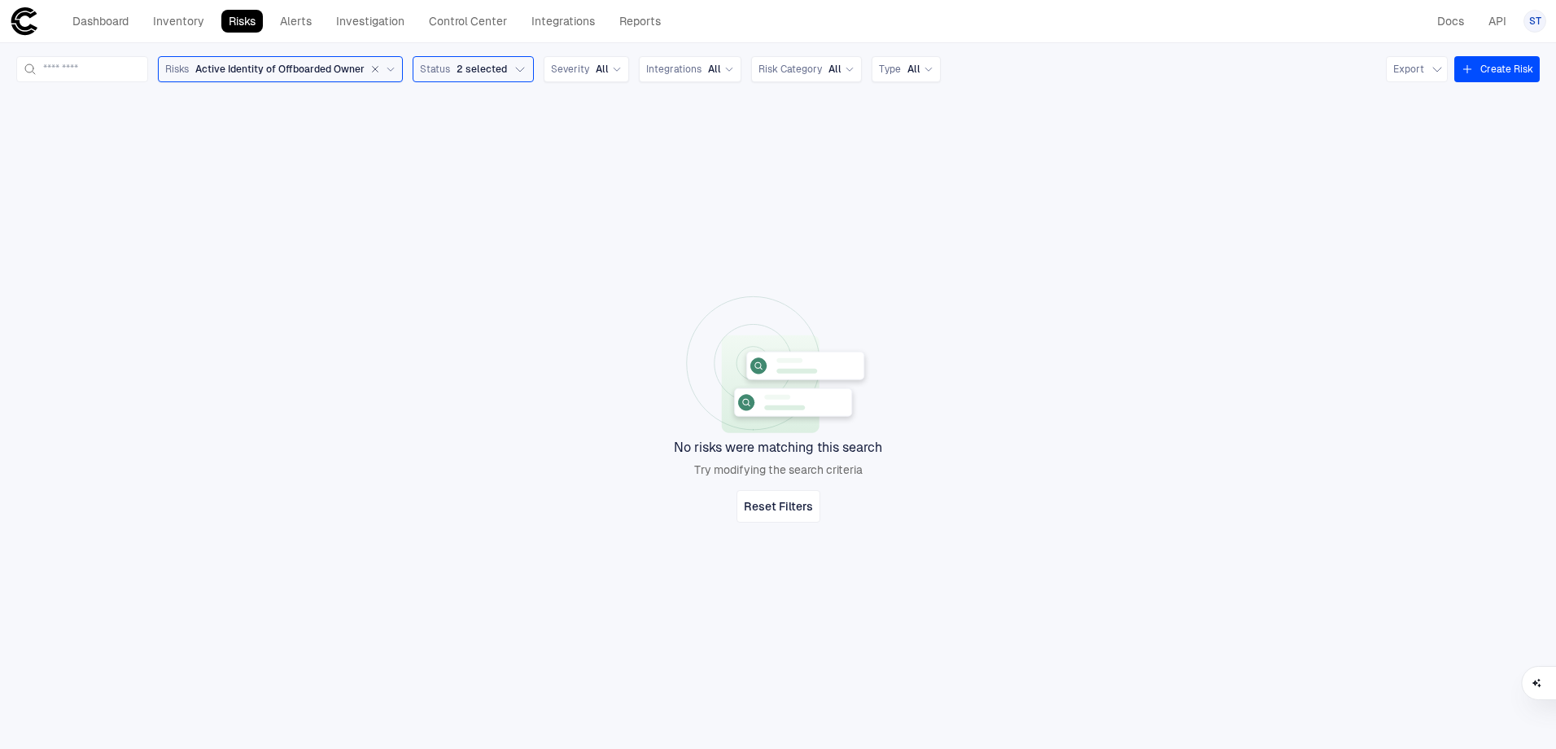
click at [327, 73] on span "Active Identity of Offboarded Owner" at bounding box center [279, 69] width 169 height 13
click at [287, 199] on span "Stale Identity" at bounding box center [260, 197] width 174 height 13
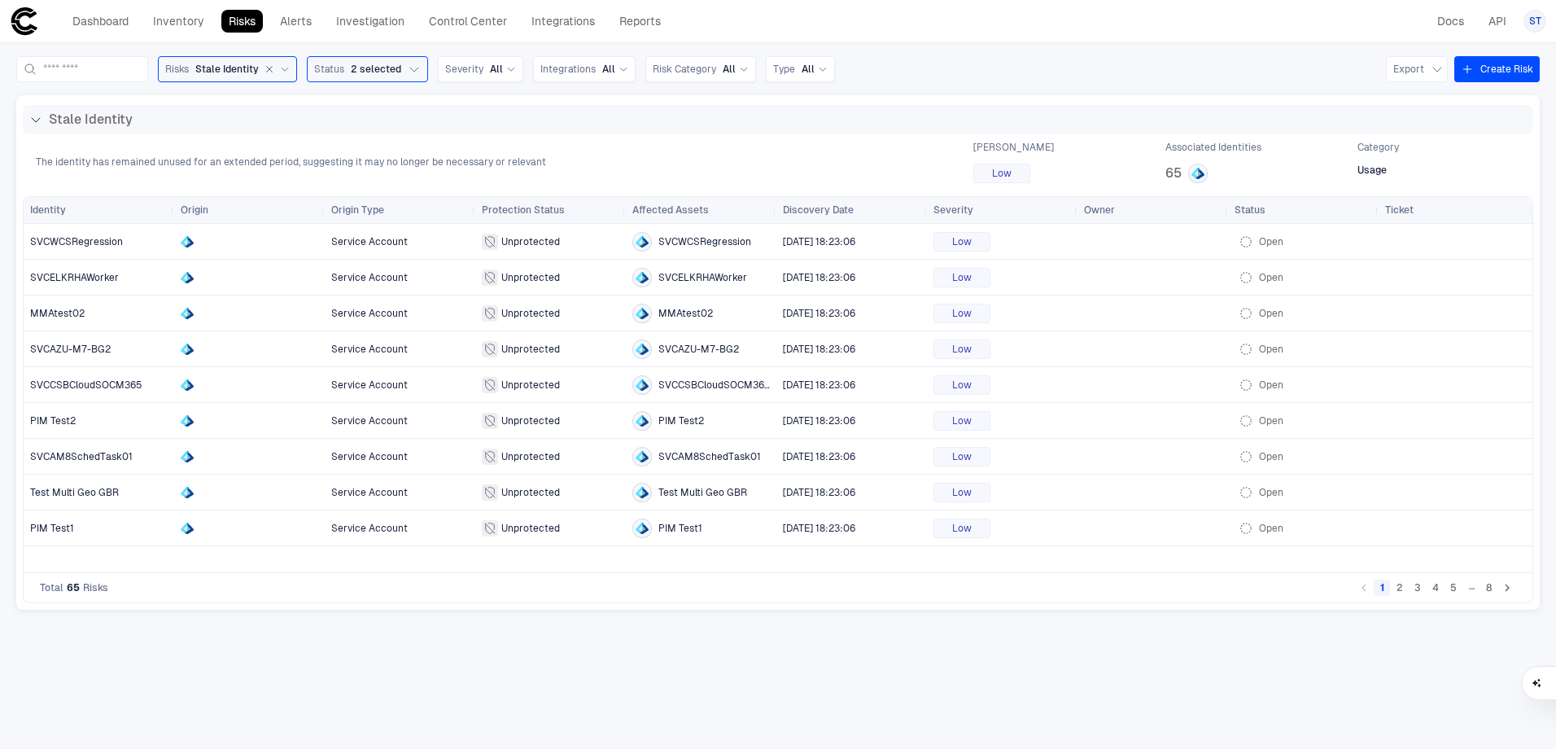
click at [1493, 72] on button "Create Risk" at bounding box center [1496, 69] width 85 height 26
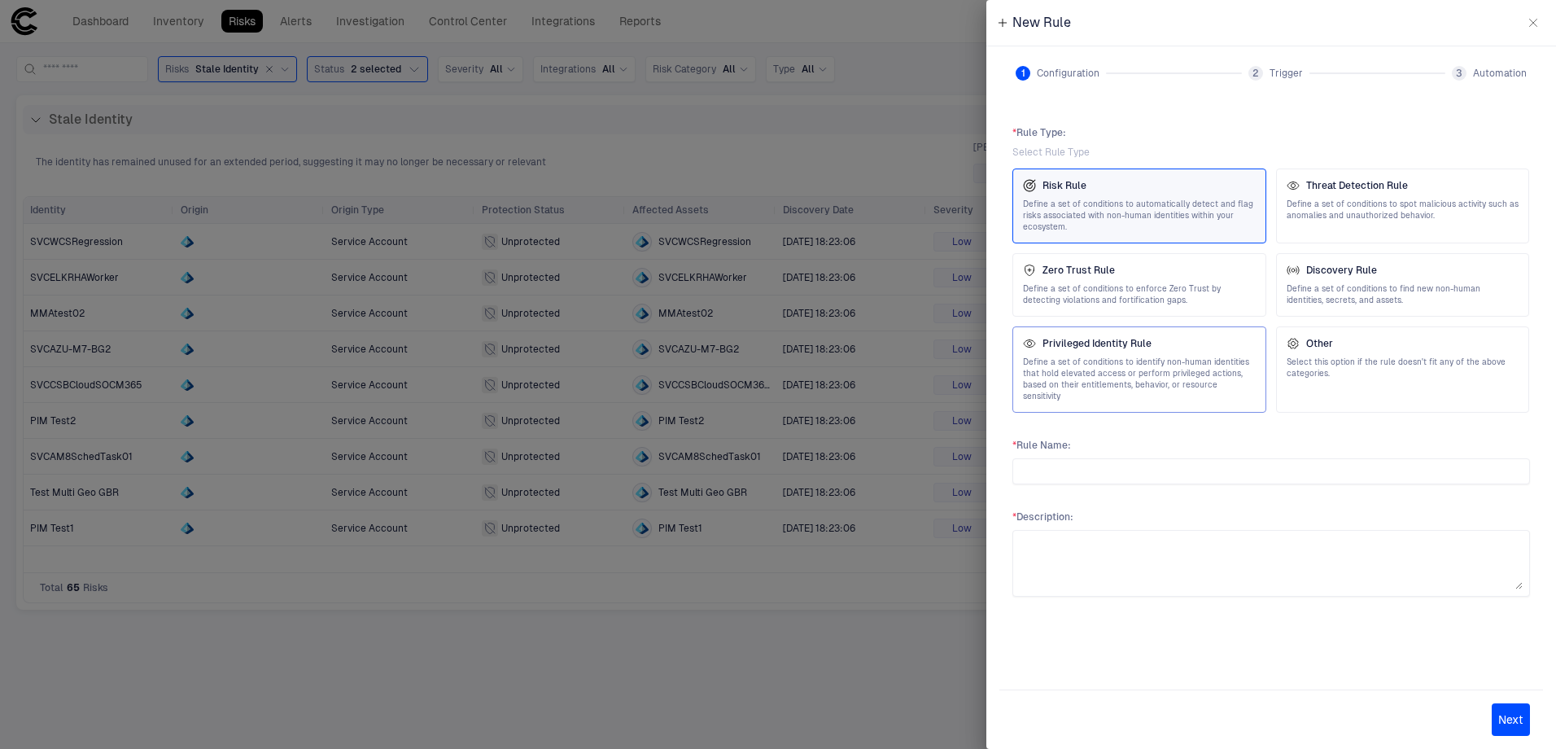
click at [1203, 374] on span "Define a set of conditions to identify non-human identities that hold elevated …" at bounding box center [1139, 379] width 233 height 46
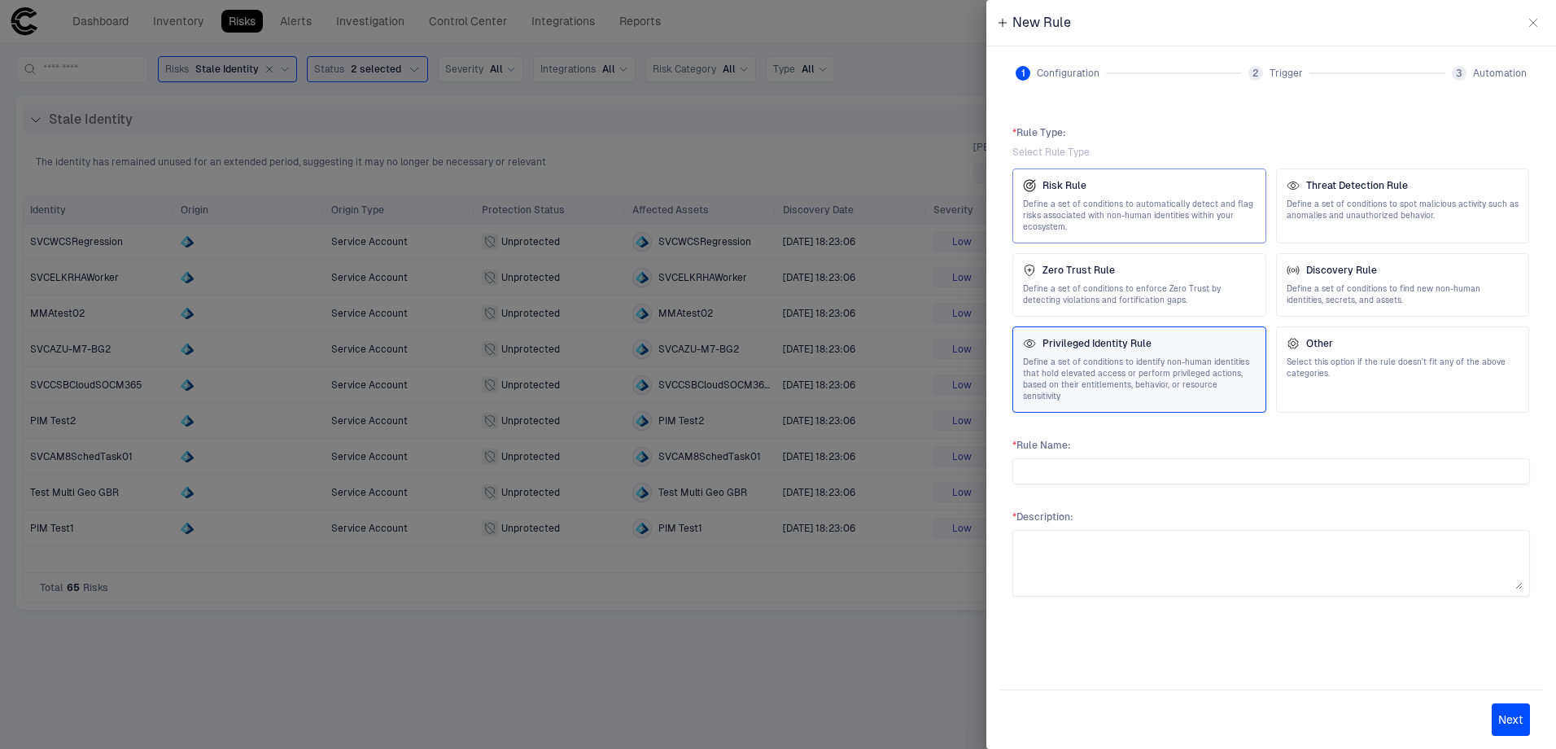
click at [1120, 208] on span "Define a set of conditions to automatically detect and flag risks associated wi…" at bounding box center [1139, 216] width 233 height 34
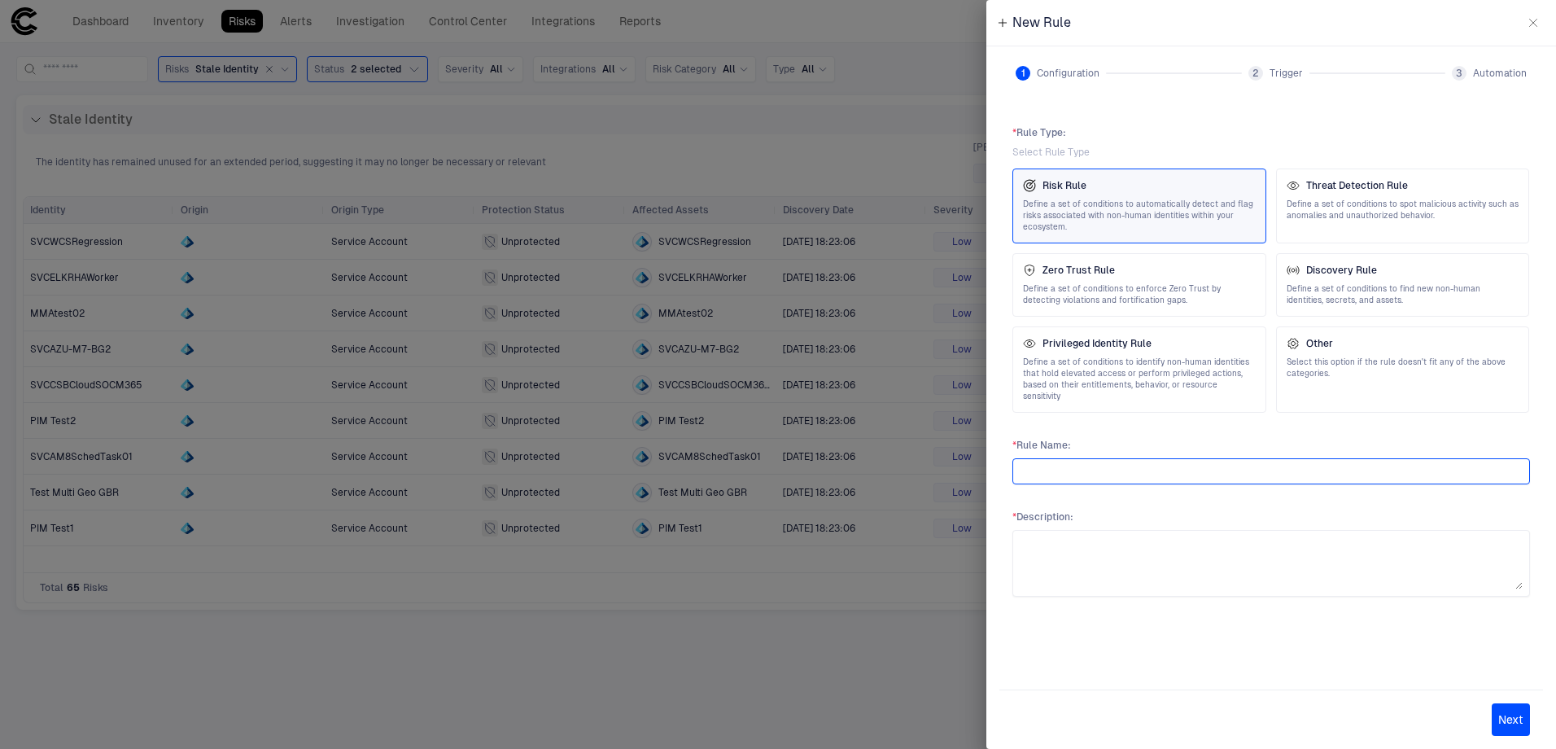
click at [1109, 459] on input "text" at bounding box center [1271, 471] width 503 height 24
type input "**********"
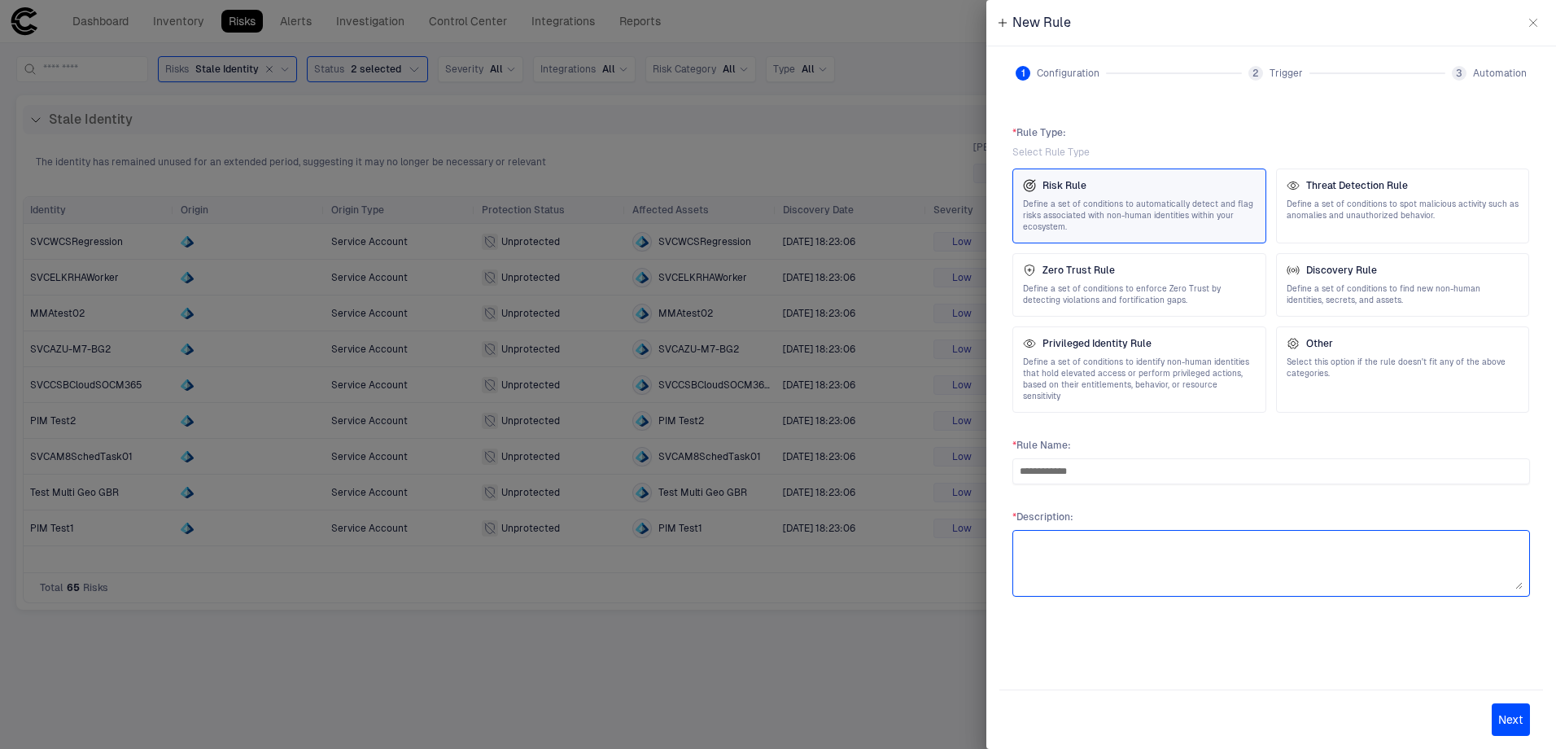
click at [1104, 547] on textarea at bounding box center [1271, 563] width 503 height 52
type textarea "*******"
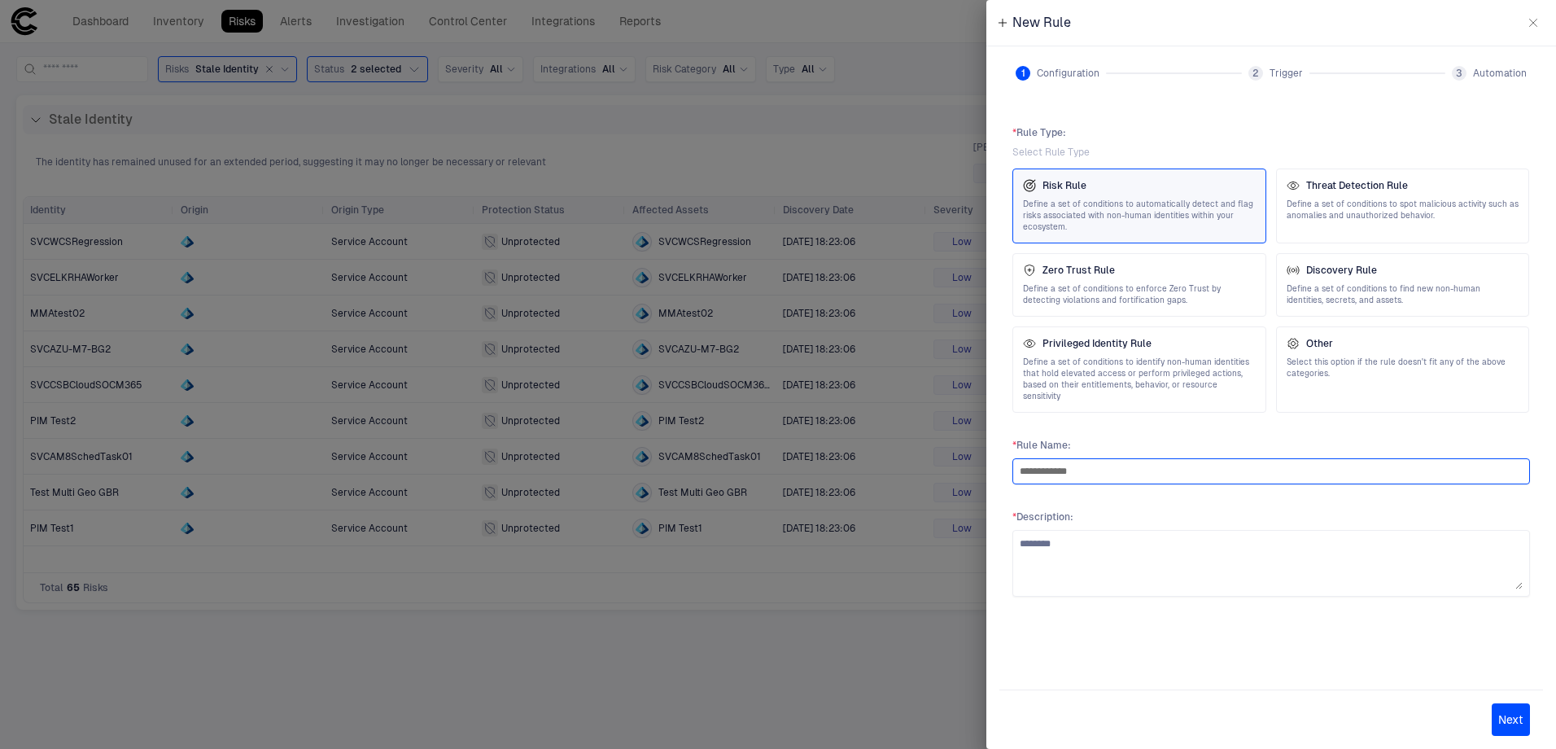
click at [1019, 465] on div "**********" at bounding box center [1272, 471] width 518 height 26
type input "**********"
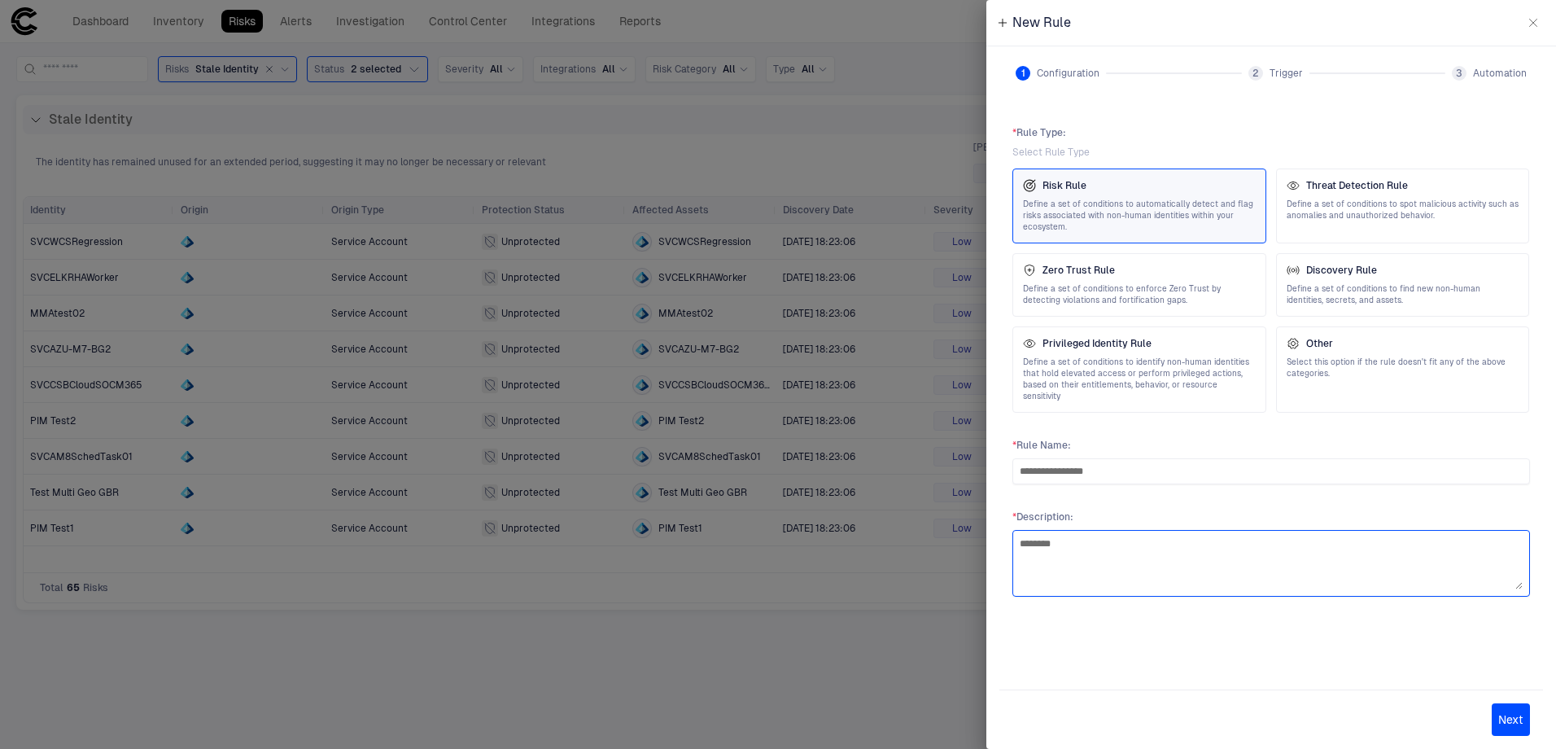
click at [1075, 545] on textarea "*******" at bounding box center [1271, 563] width 503 height 52
click at [1074, 545] on textarea "*******" at bounding box center [1271, 563] width 503 height 52
click at [1030, 537] on textarea "*******" at bounding box center [1271, 563] width 503 height 52
drag, startPoint x: 1030, startPoint y: 536, endPoint x: 1039, endPoint y: 541, distance: 10.9
click at [1039, 541] on textarea "*******" at bounding box center [1271, 563] width 503 height 52
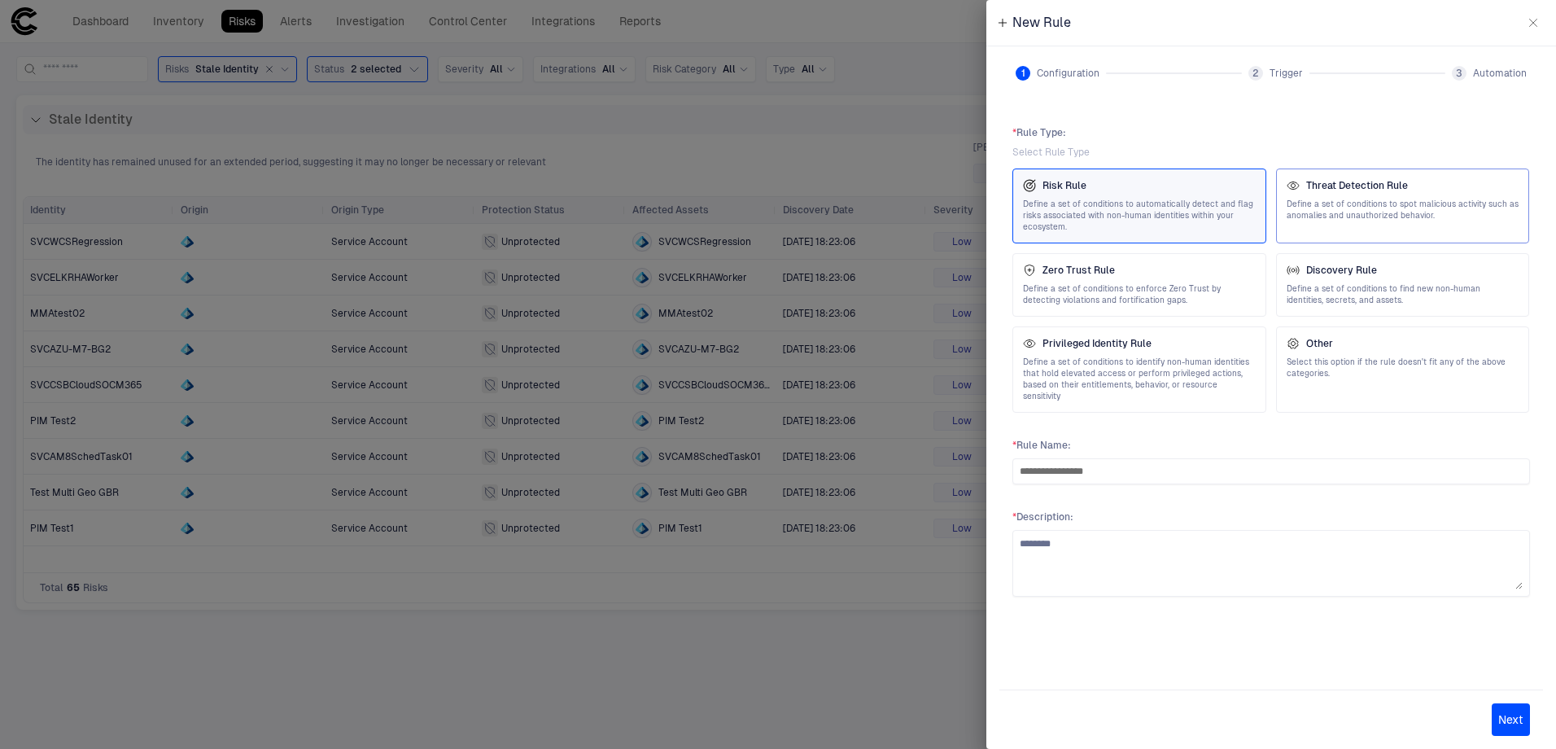
click at [1341, 216] on span "Define a set of conditions to spot malicious activity such as anomalies and una…" at bounding box center [1403, 210] width 233 height 23
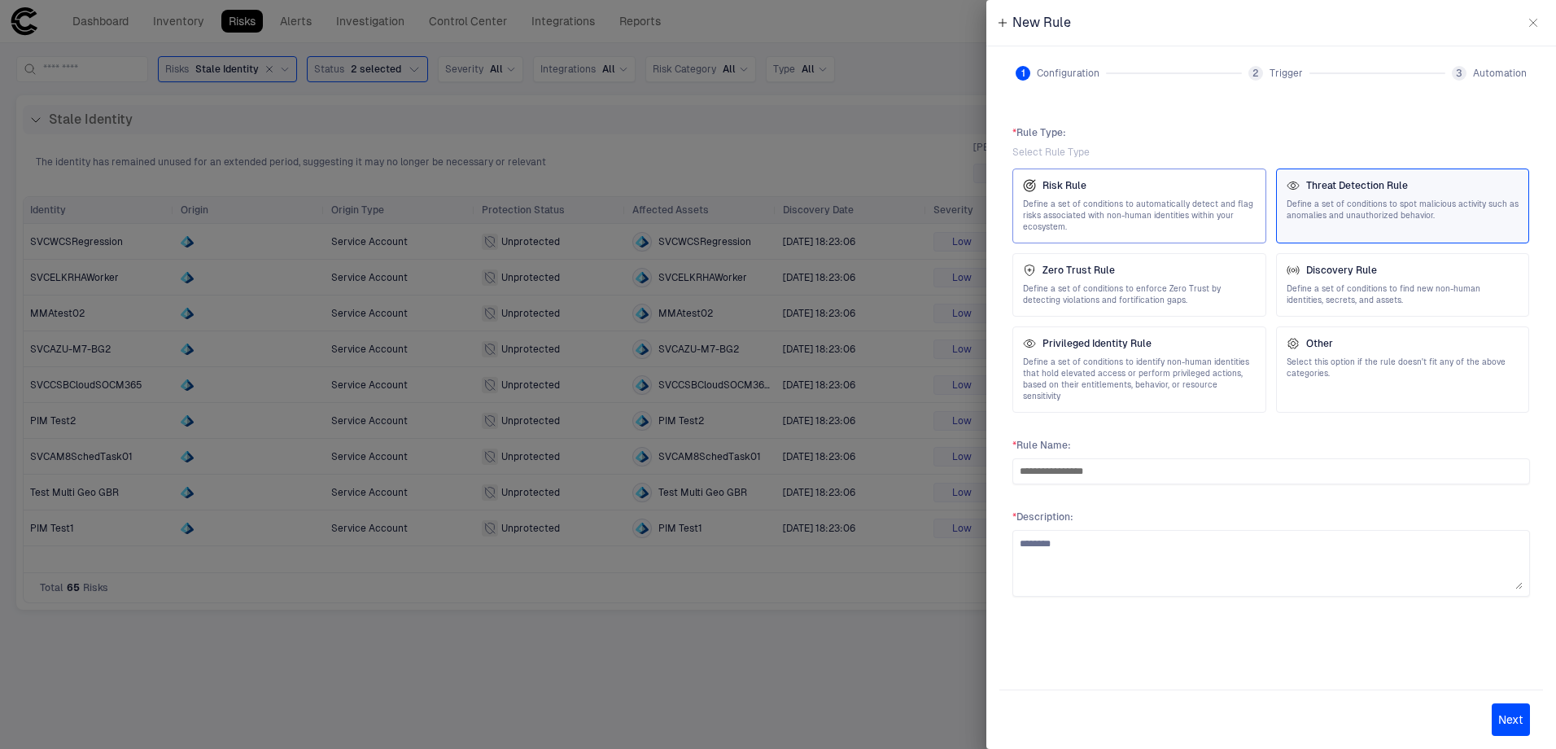
click at [1181, 202] on span "Define a set of conditions to automatically detect and flag risks associated wi…" at bounding box center [1139, 216] width 233 height 34
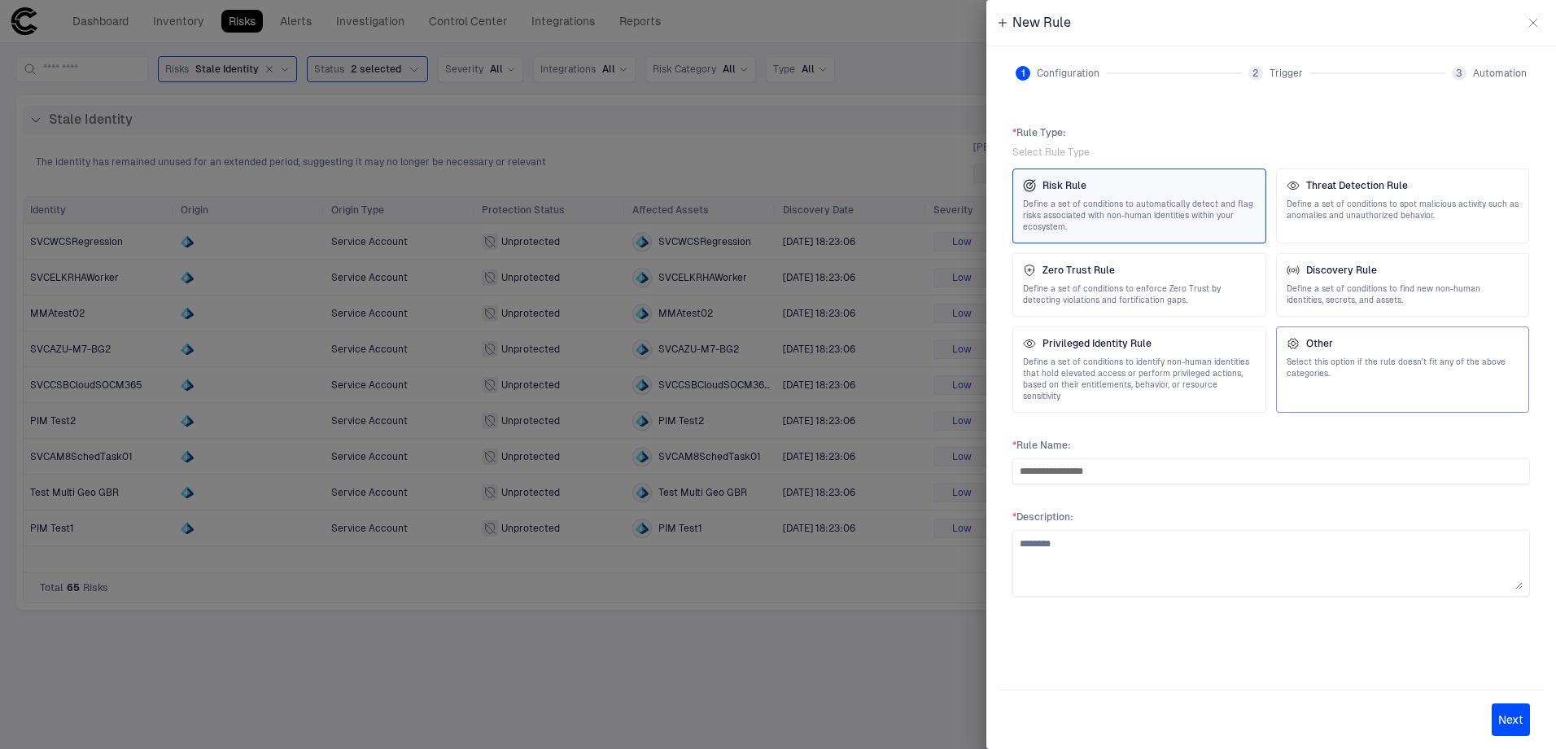
click at [1372, 343] on div "Other" at bounding box center [1403, 343] width 233 height 13
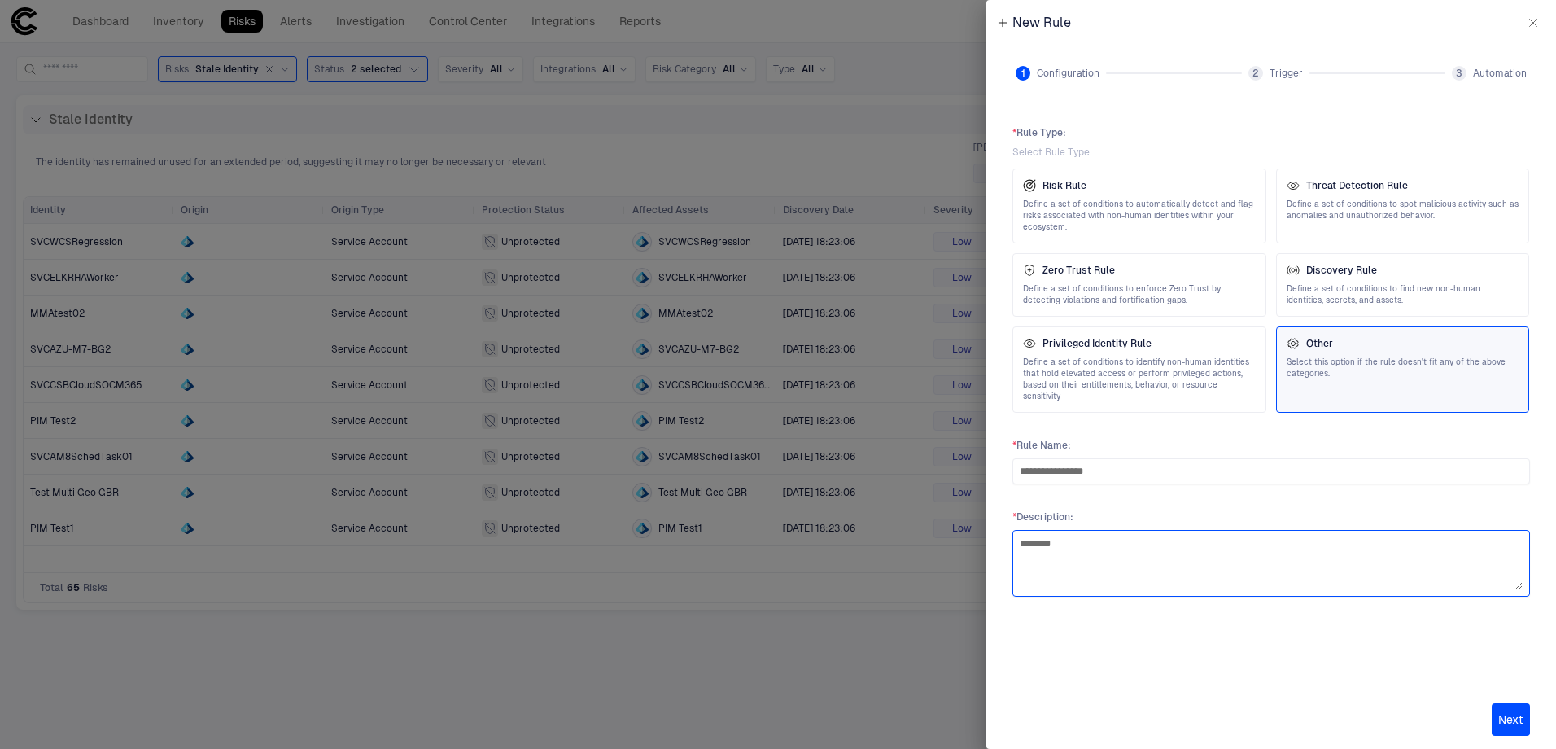
click at [1109, 542] on textarea "*******" at bounding box center [1271, 563] width 503 height 52
type textarea "**********"
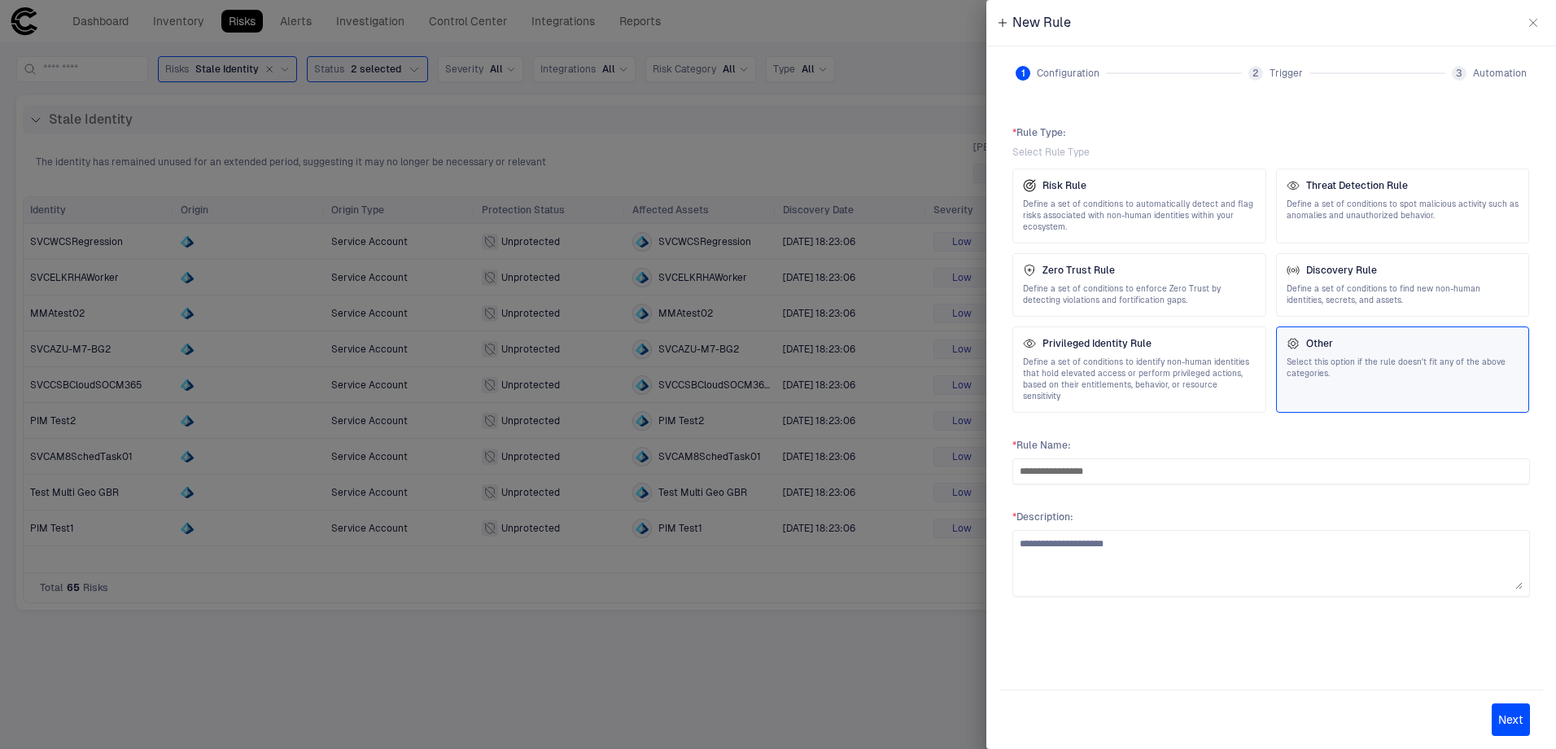
click at [1511, 719] on button "Next" at bounding box center [1511, 719] width 38 height 33
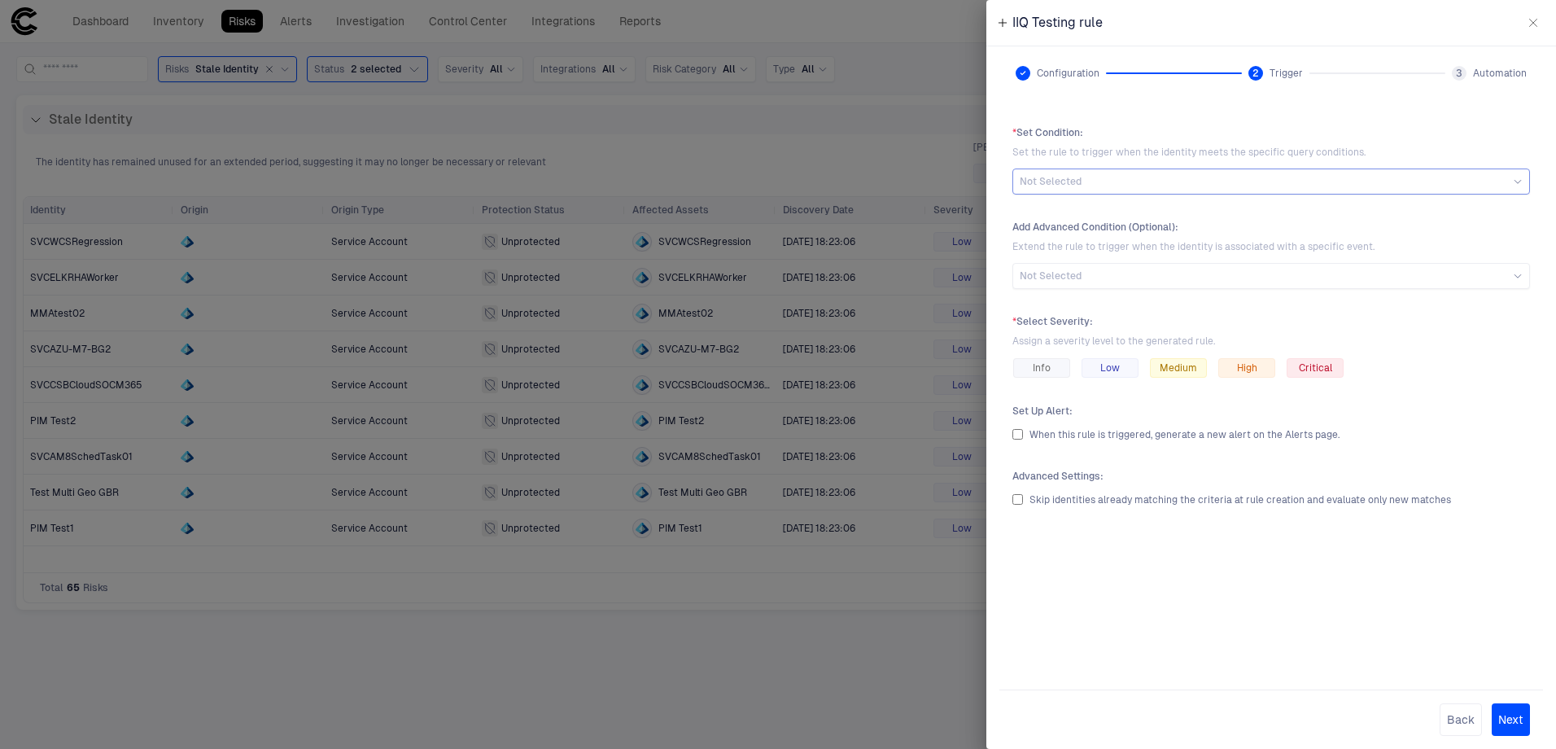
click at [1131, 192] on div "Not Selected" at bounding box center [1272, 181] width 518 height 26
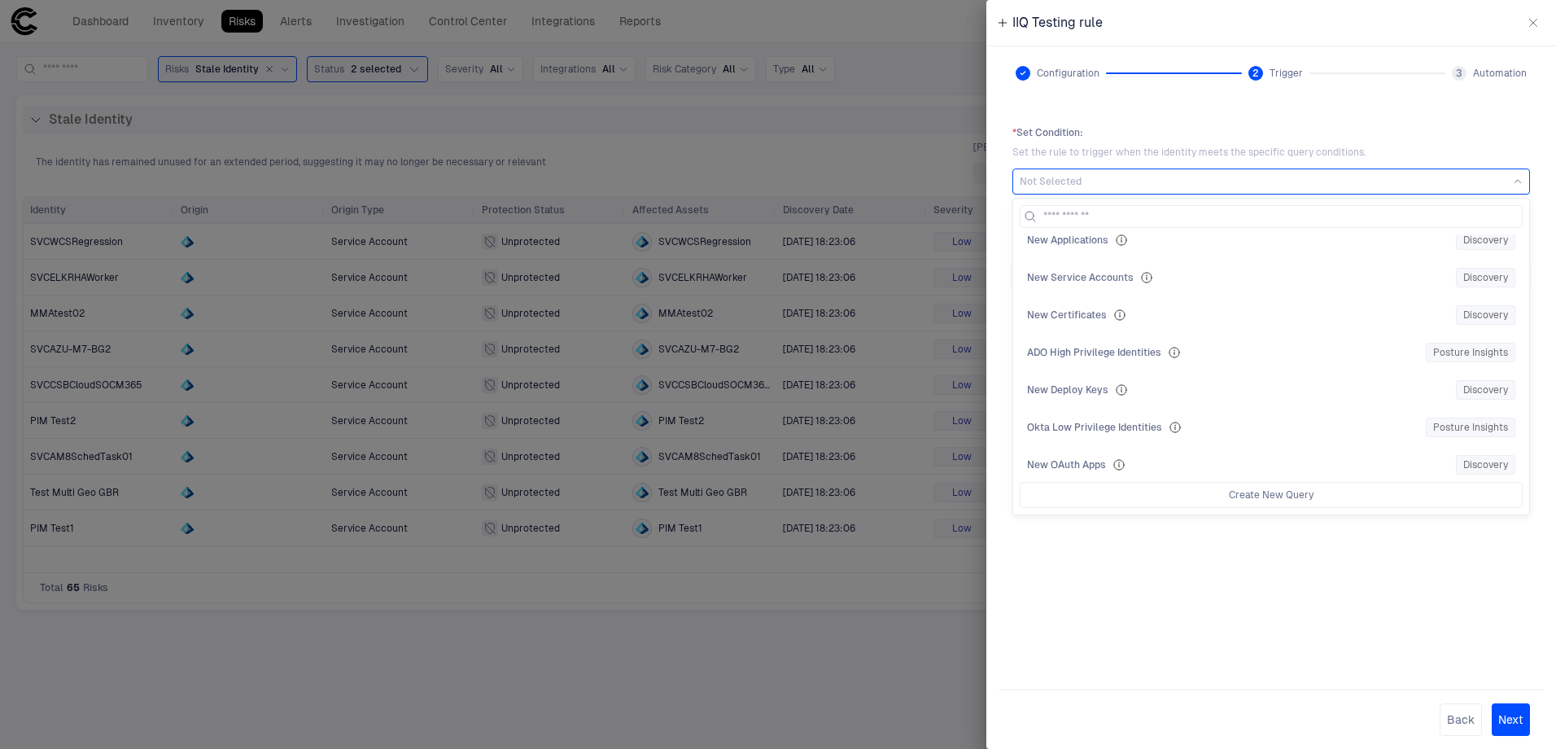
scroll to position [1628, 0]
click at [1197, 213] on input at bounding box center [1280, 216] width 475 height 21
click at [1197, 183] on div "Not Selected" at bounding box center [1271, 181] width 503 height 13
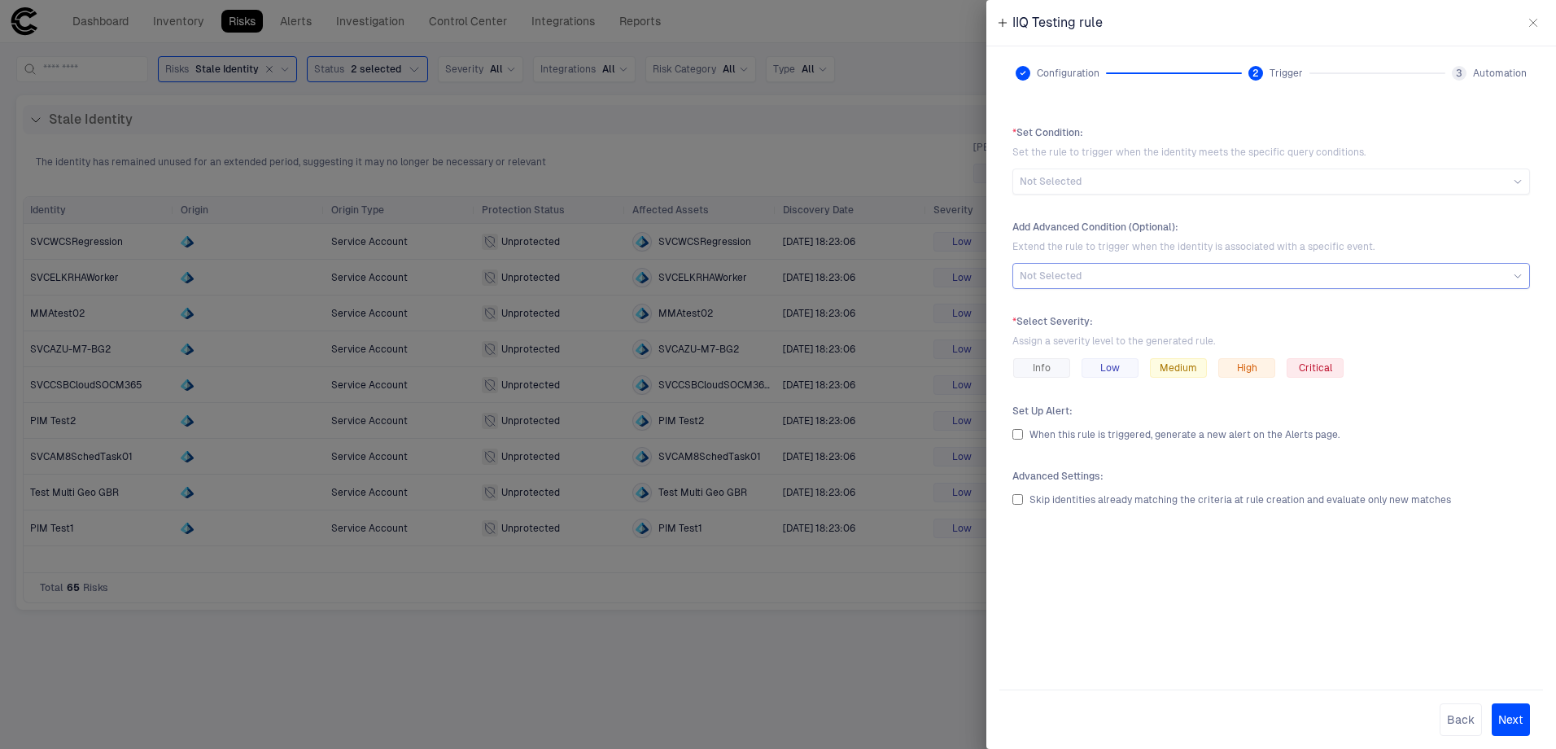
click at [1209, 274] on div "Not Selected" at bounding box center [1271, 275] width 503 height 13
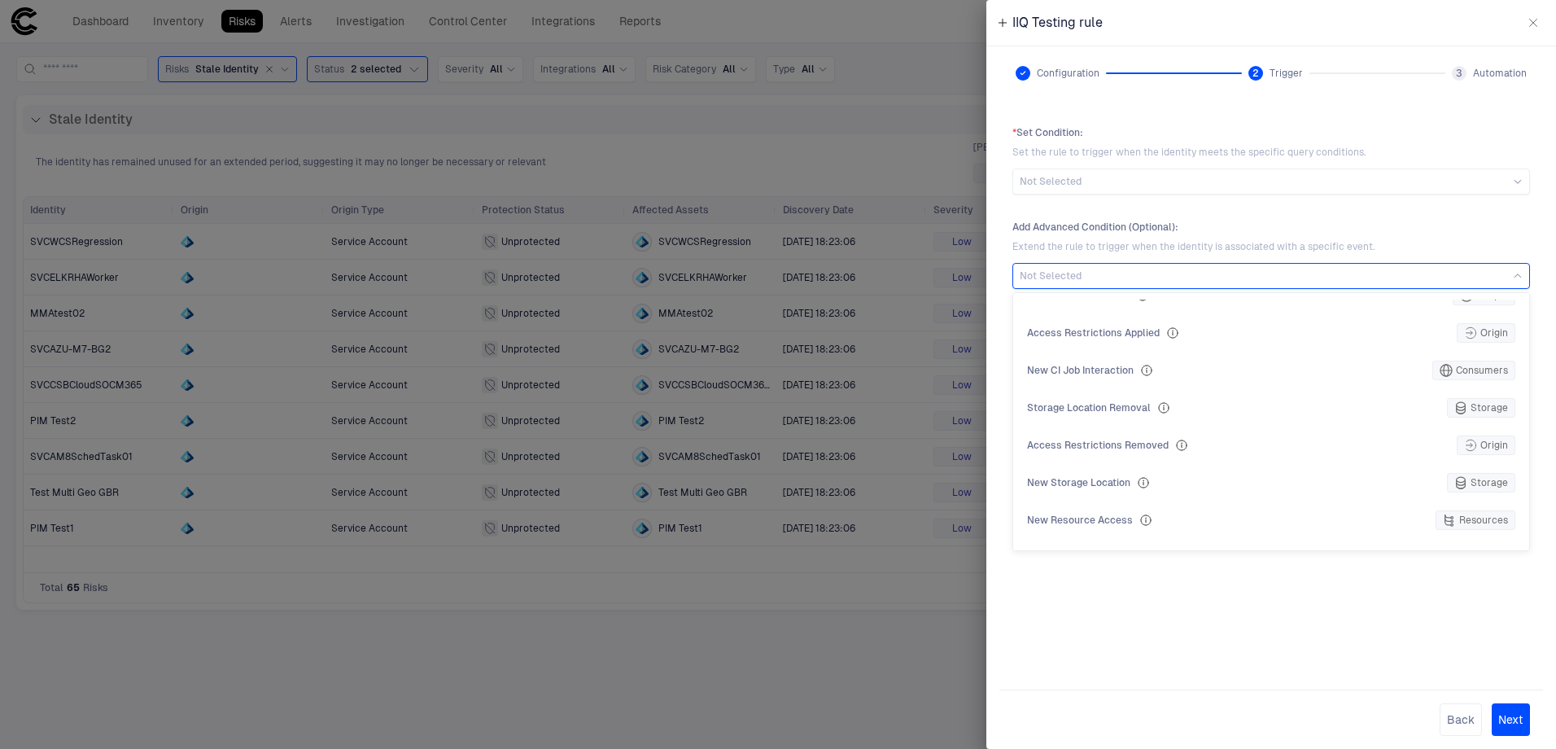
scroll to position [46, 0]
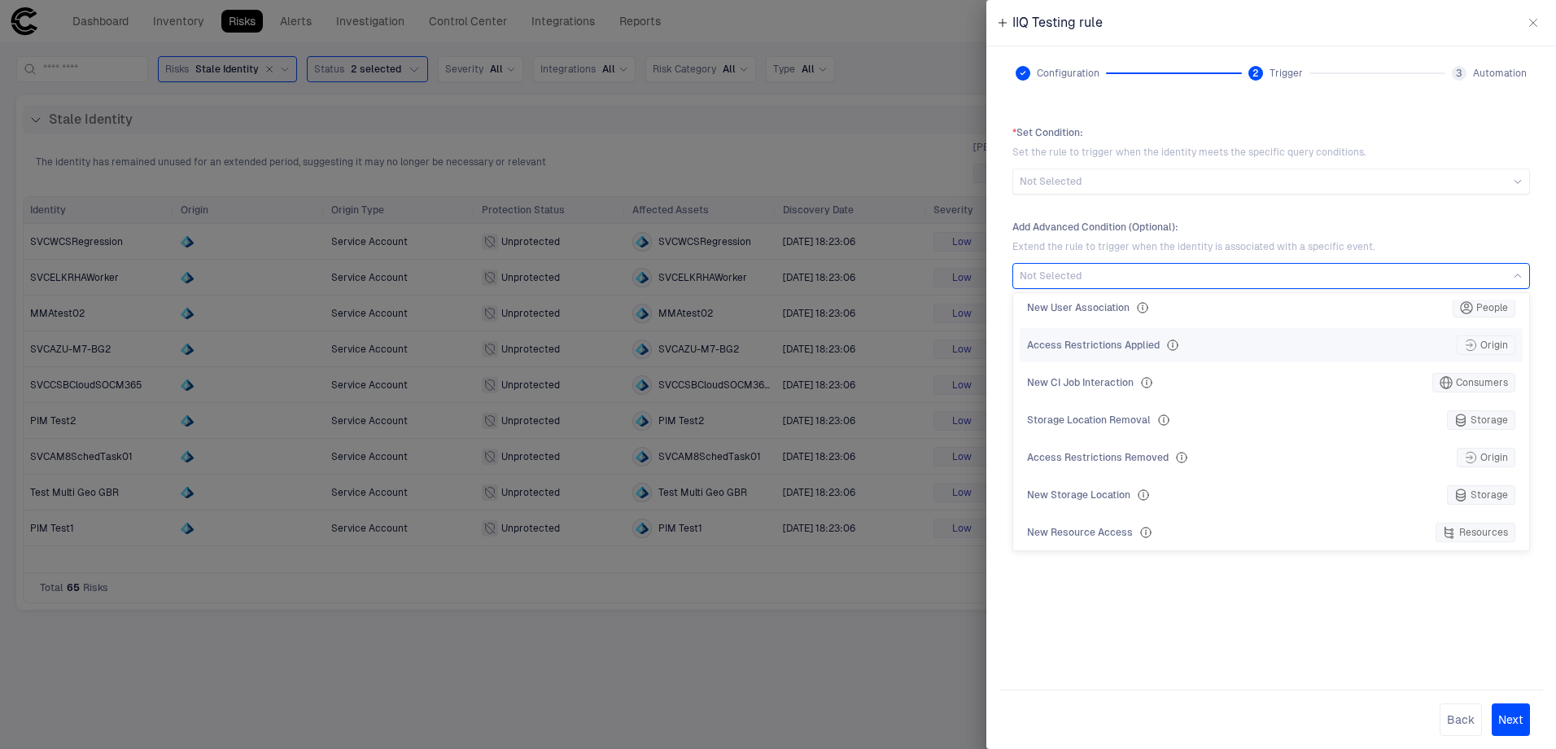
click at [1223, 340] on div "Access Restrictions Applied Origin" at bounding box center [1271, 345] width 488 height 20
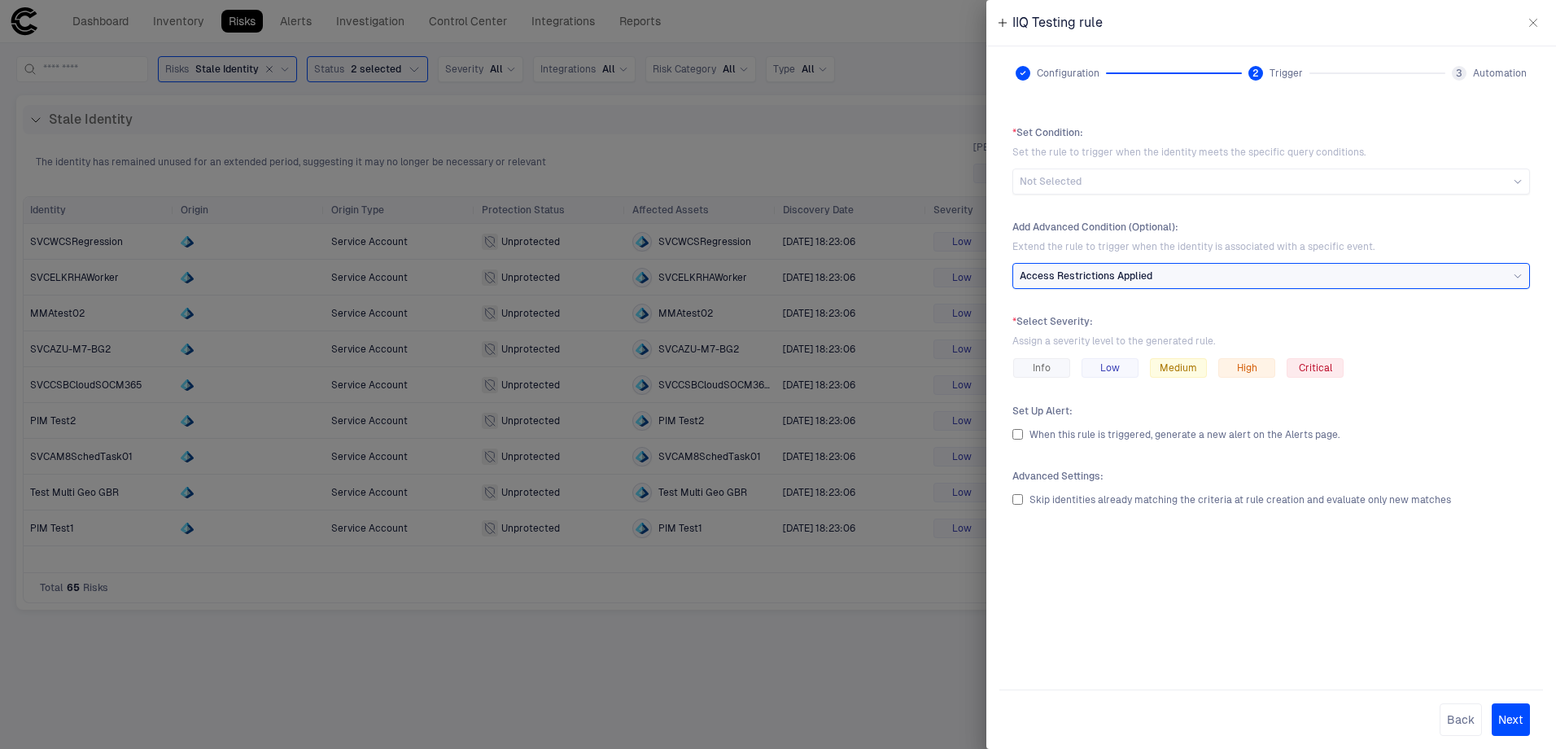
click at [1252, 275] on div "Access Restrictions Applied" at bounding box center [1271, 275] width 503 height 13
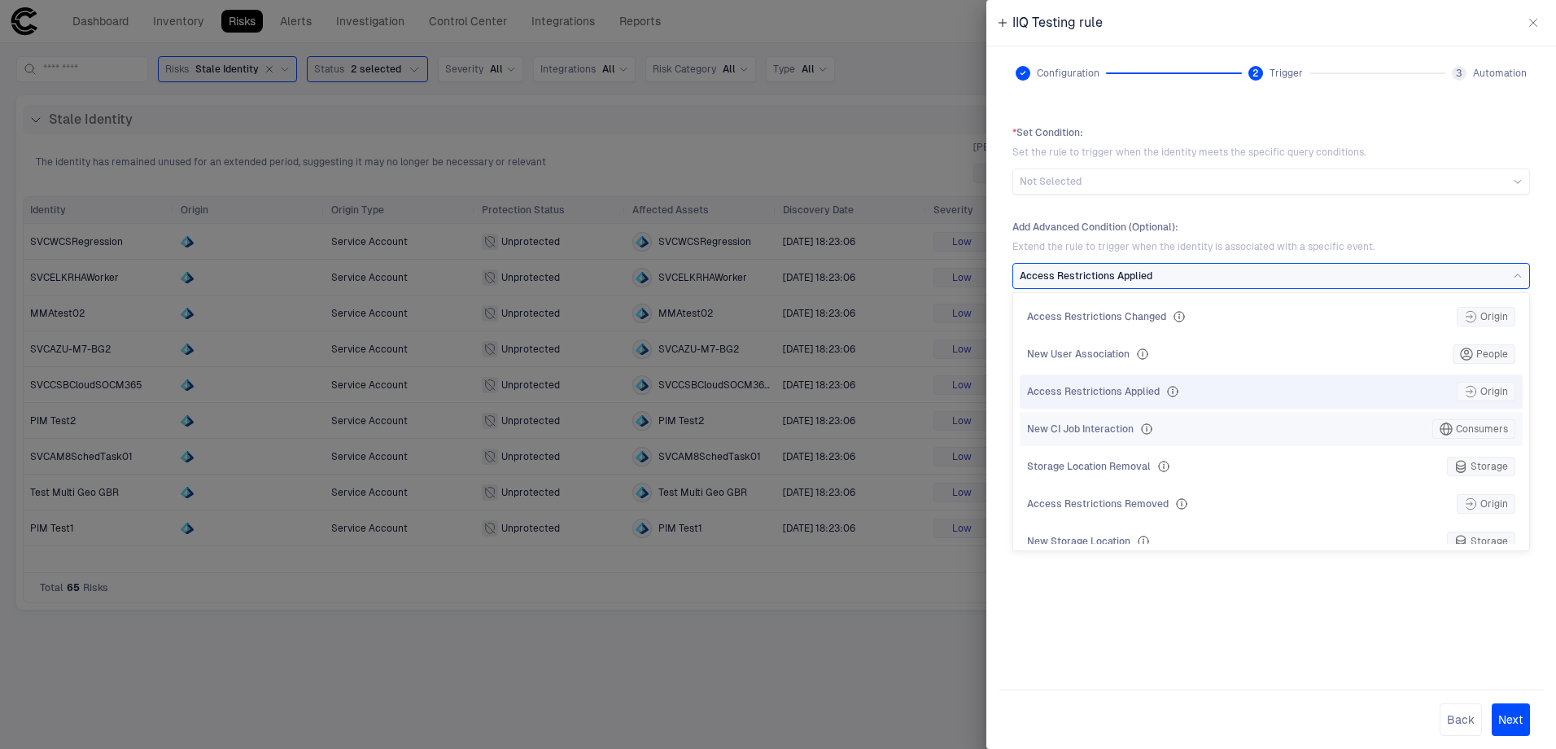
click at [1265, 429] on div "New CI Job Interaction Consumers" at bounding box center [1271, 429] width 488 height 20
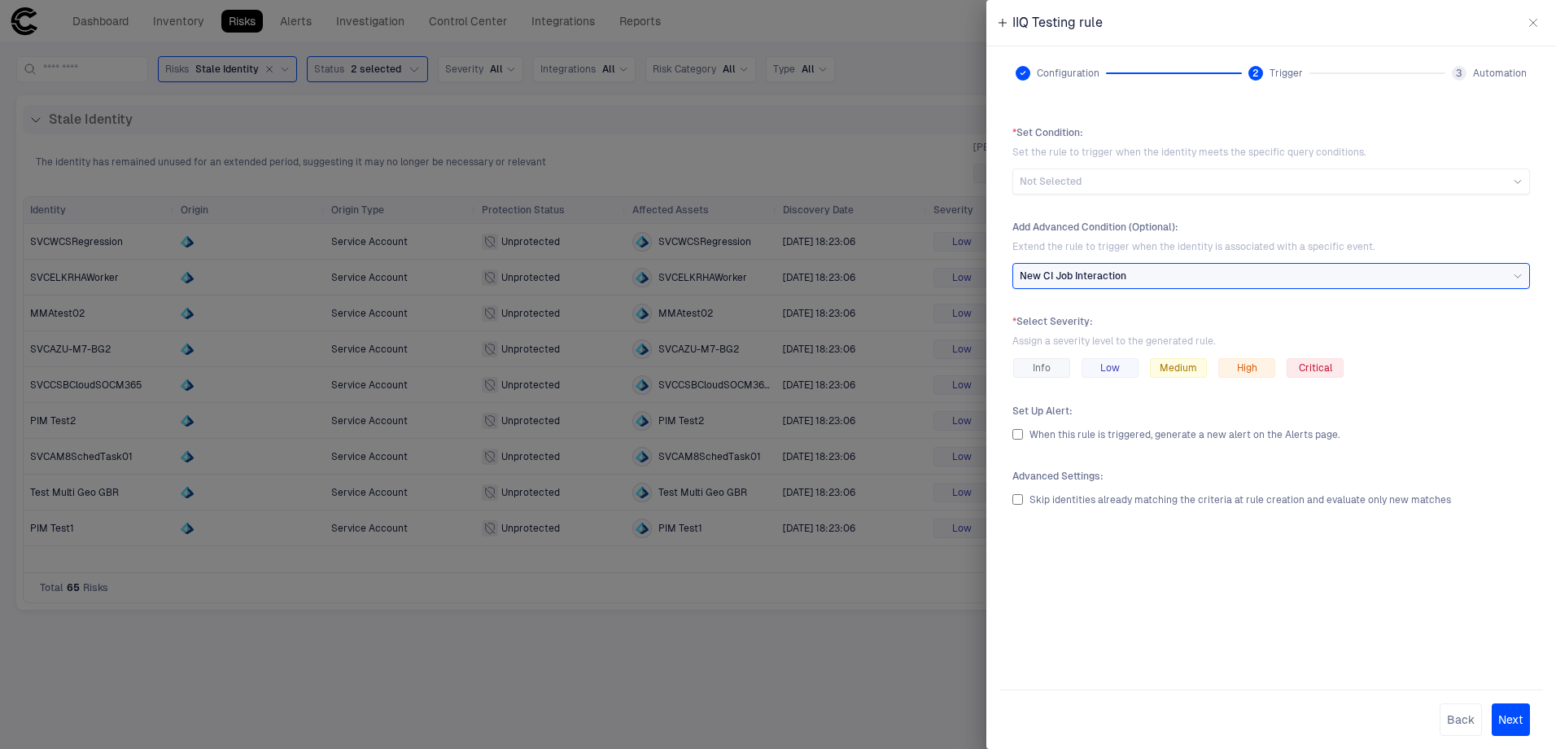
click at [1224, 280] on div "New CI Job Interaction" at bounding box center [1271, 275] width 503 height 13
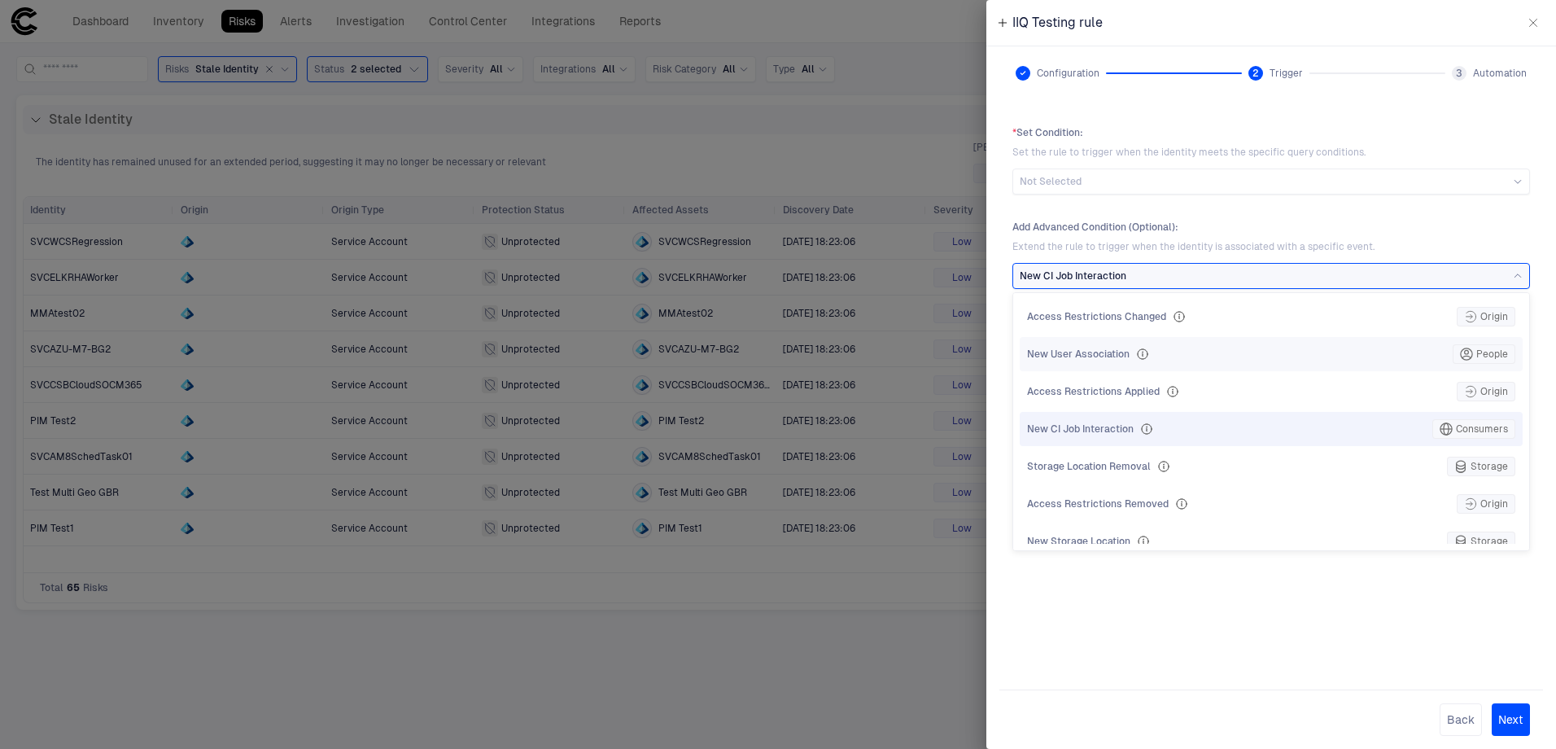
click at [1223, 352] on div "New User Association People" at bounding box center [1271, 354] width 488 height 20
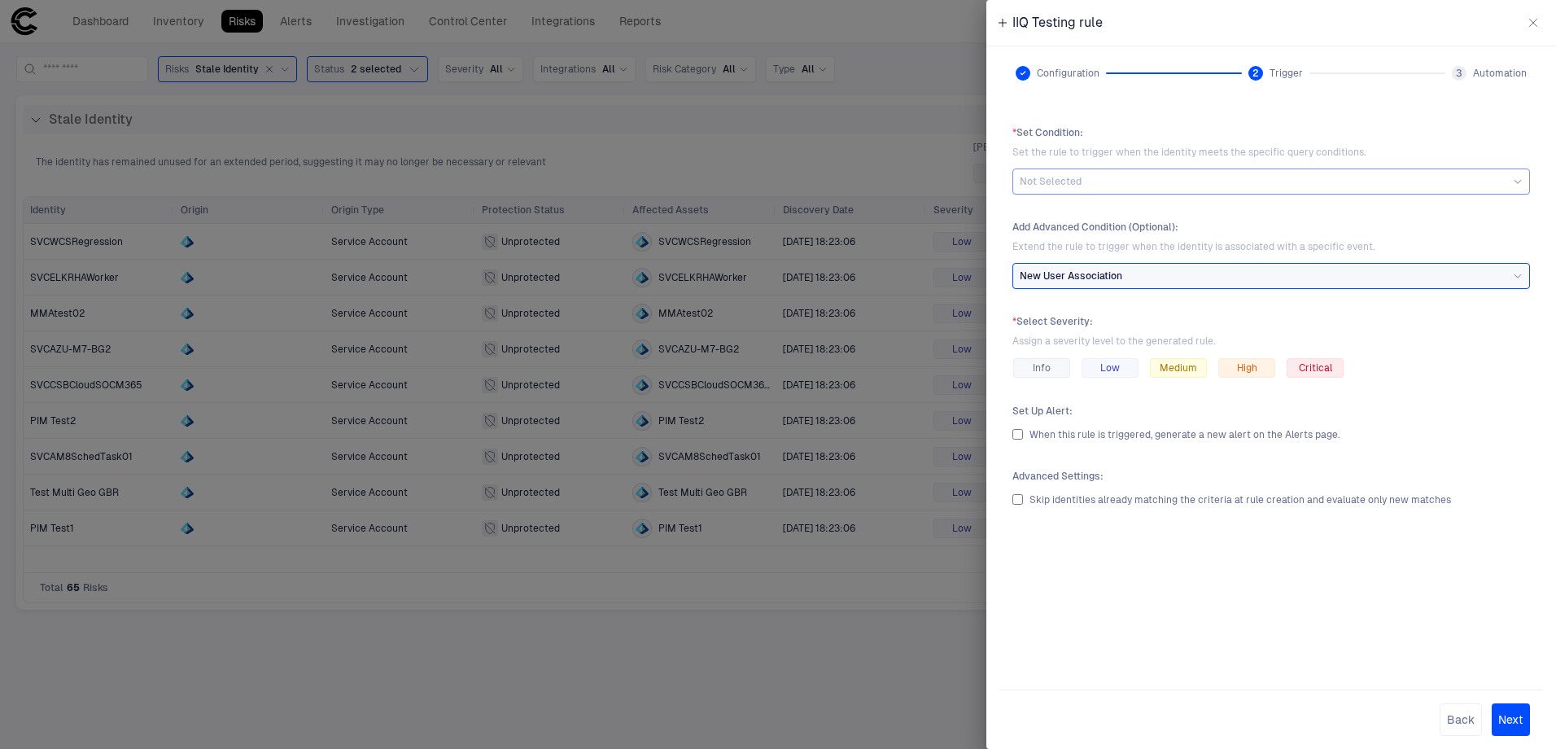
click at [1144, 187] on div "Not Selected" at bounding box center [1271, 181] width 503 height 13
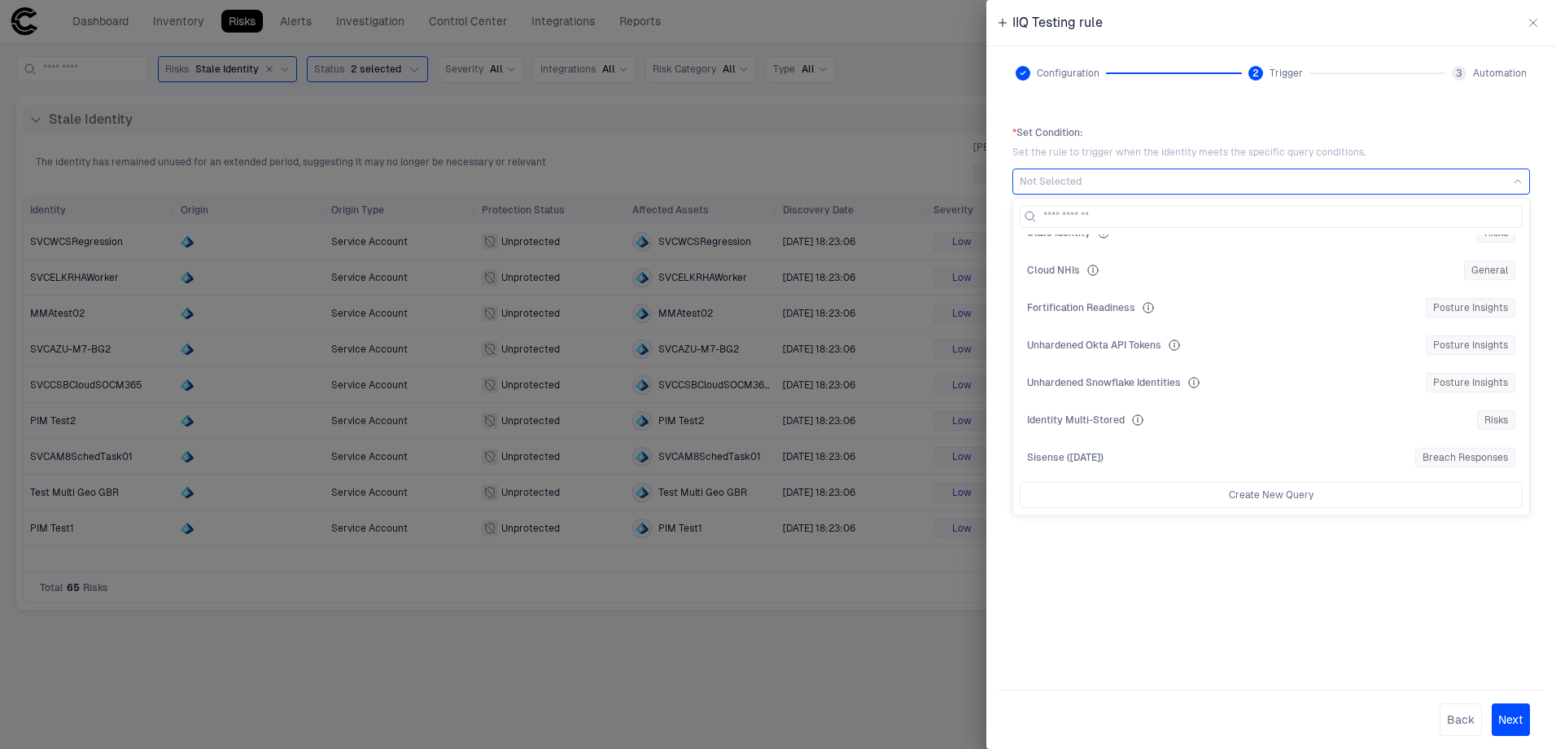
scroll to position [0, 0]
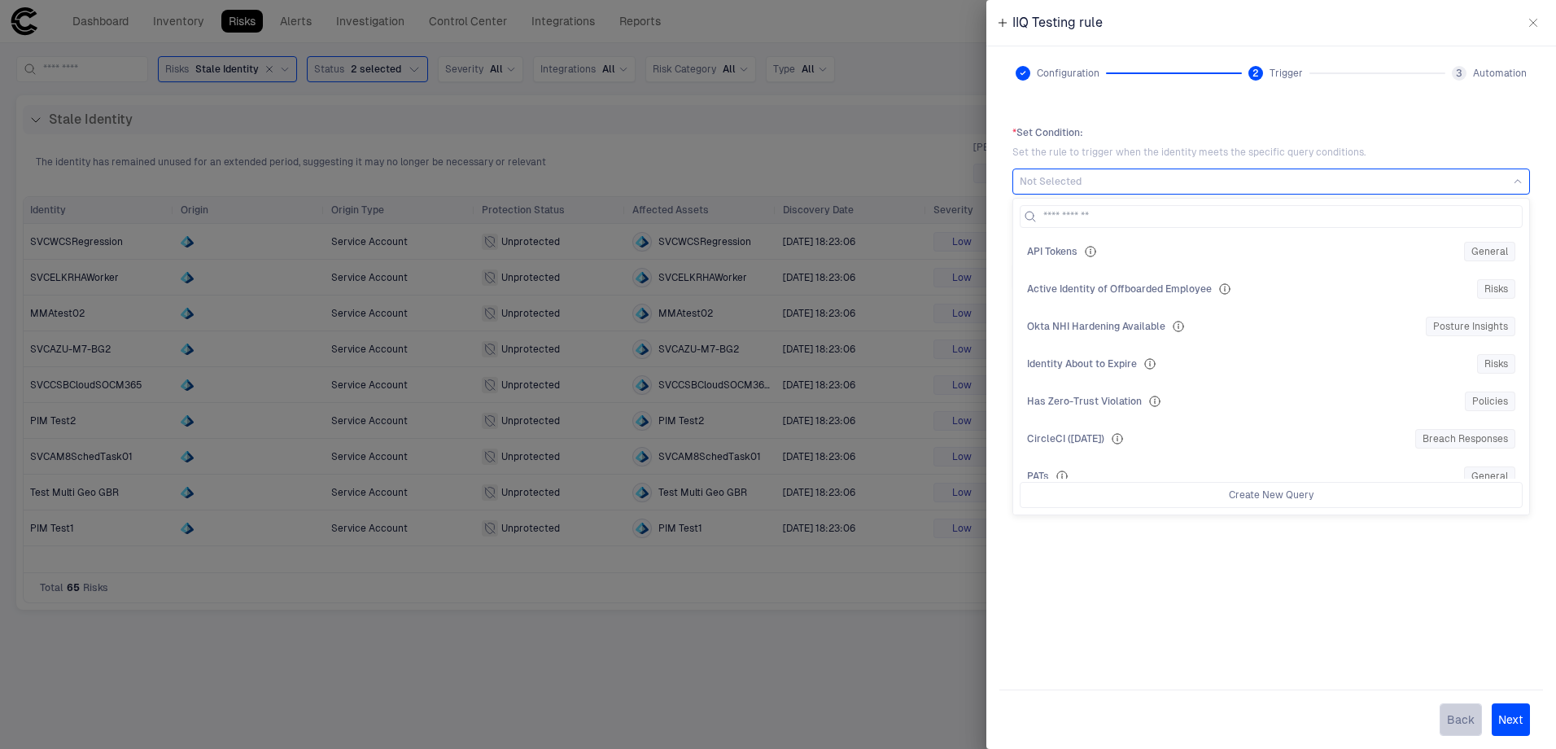
click at [1454, 703] on button "Back" at bounding box center [1461, 719] width 42 height 33
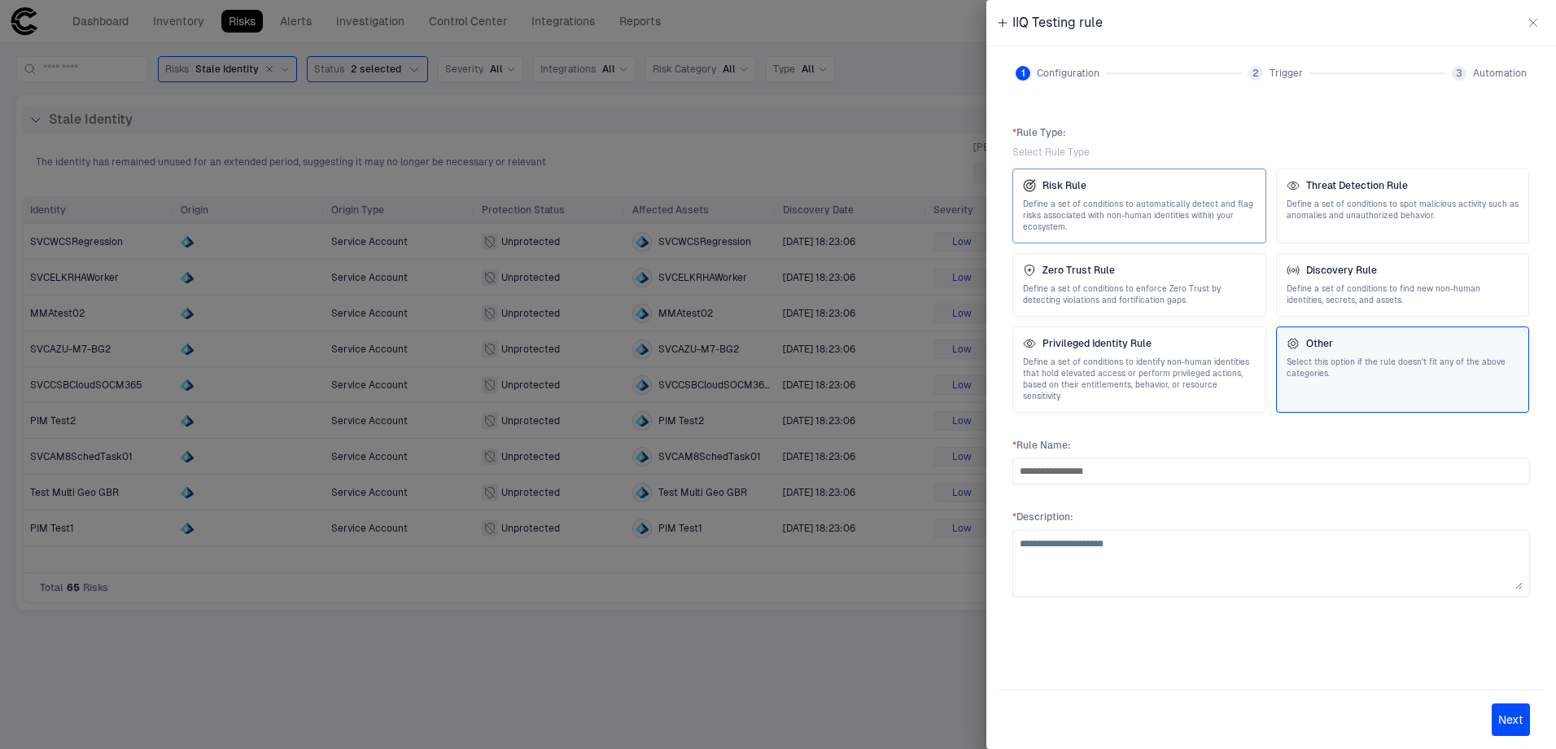
click at [1198, 221] on span "Define a set of conditions to automatically detect and flag risks associated wi…" at bounding box center [1139, 216] width 233 height 34
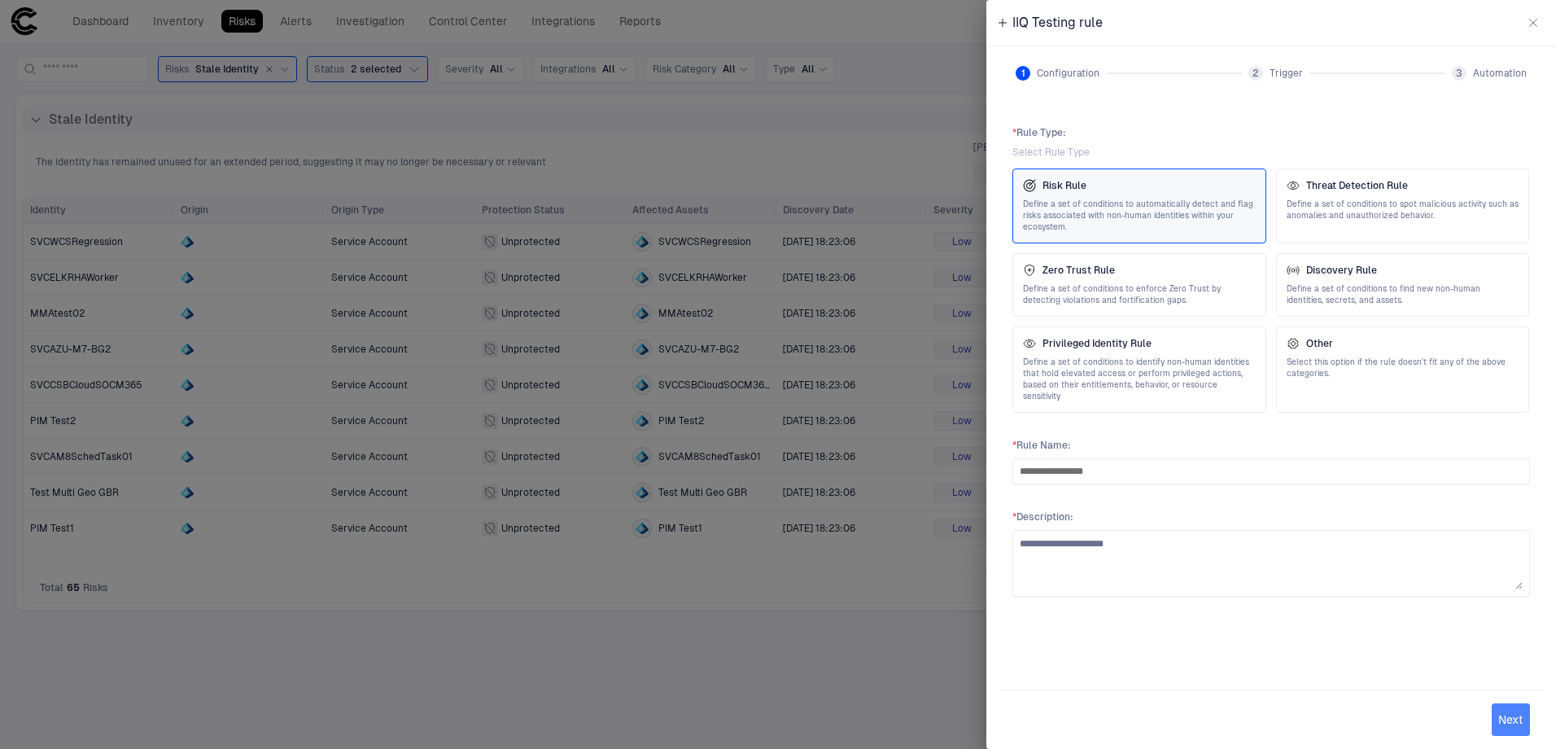
click at [1512, 718] on button "Next" at bounding box center [1511, 719] width 38 height 33
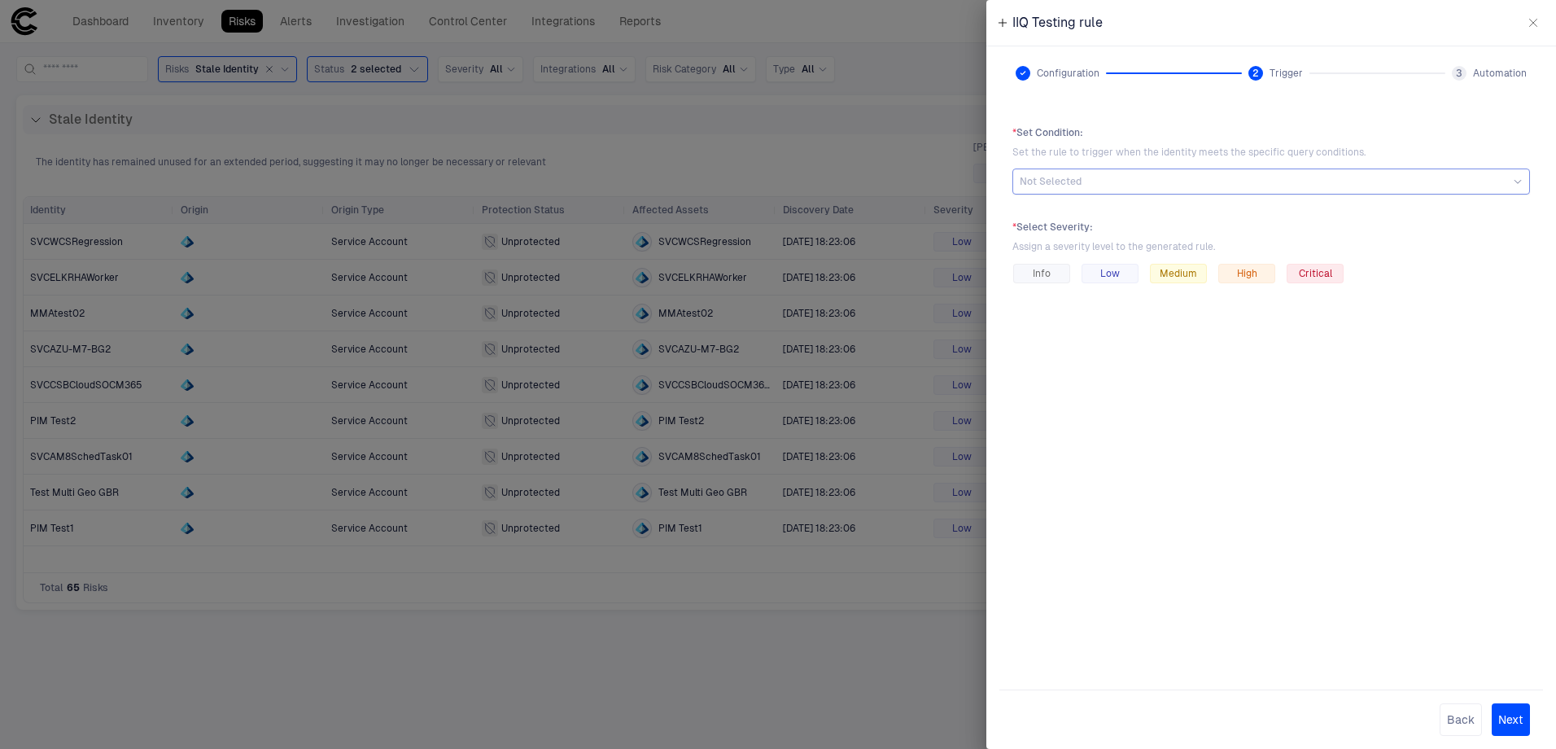
click at [1230, 174] on div "Not Selected" at bounding box center [1271, 182] width 503 height 18
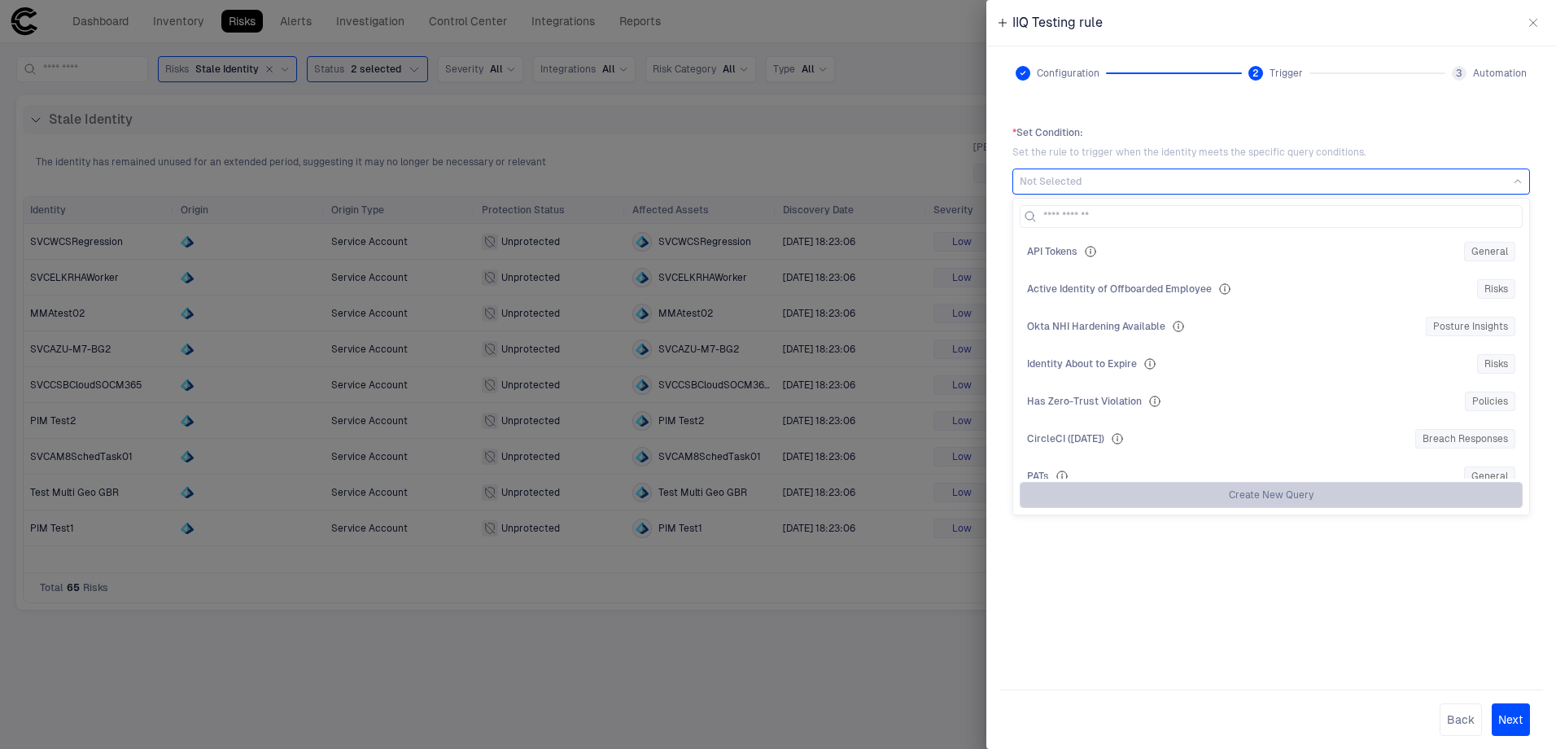
click at [1349, 492] on button "Create New Query" at bounding box center [1271, 495] width 503 height 26
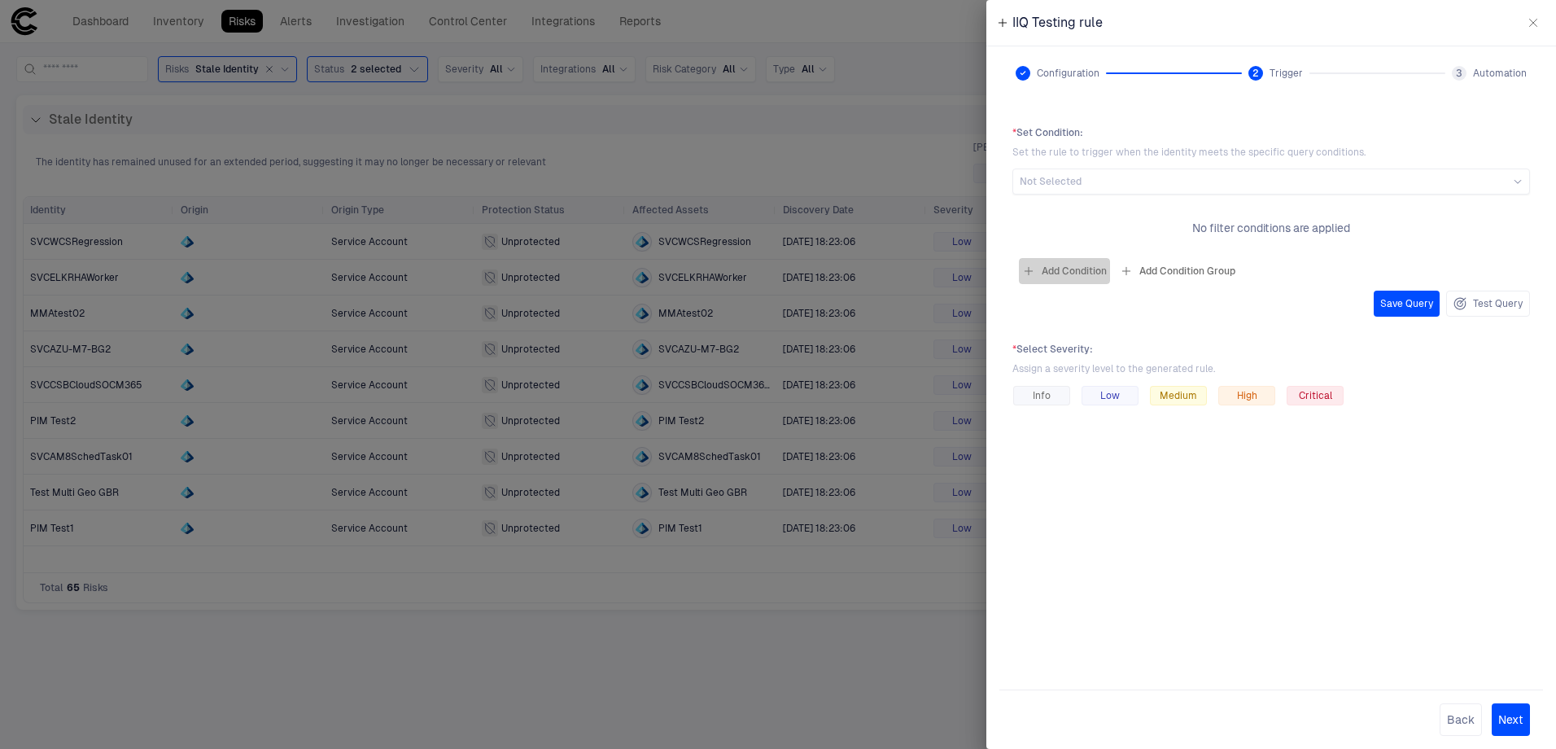
click at [1056, 270] on button "Add Condition" at bounding box center [1064, 271] width 91 height 26
click at [1148, 224] on icon at bounding box center [1151, 224] width 10 height 10
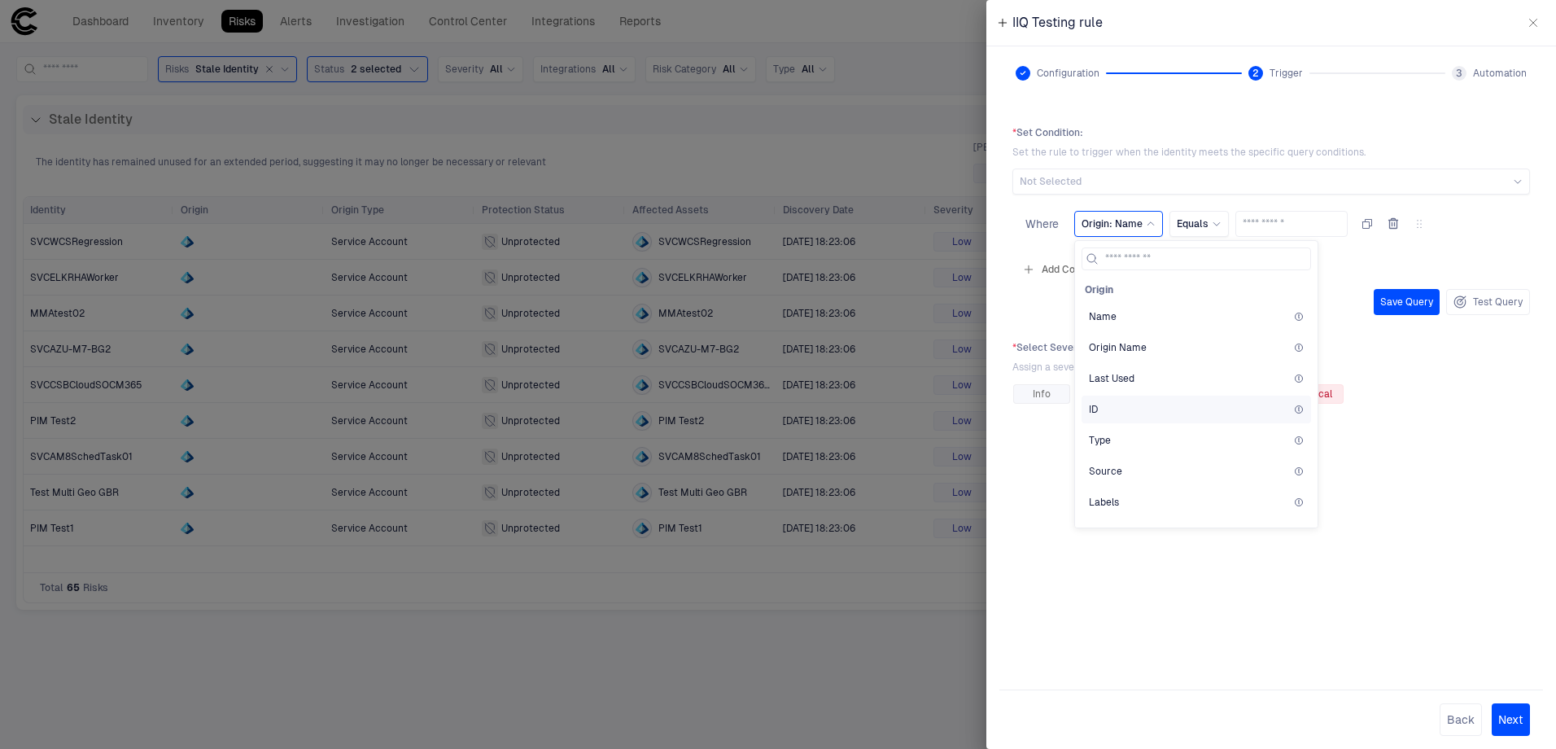
click at [1161, 402] on div "ID" at bounding box center [1197, 410] width 230 height 28
click at [1198, 224] on icon at bounding box center [1198, 224] width 10 height 10
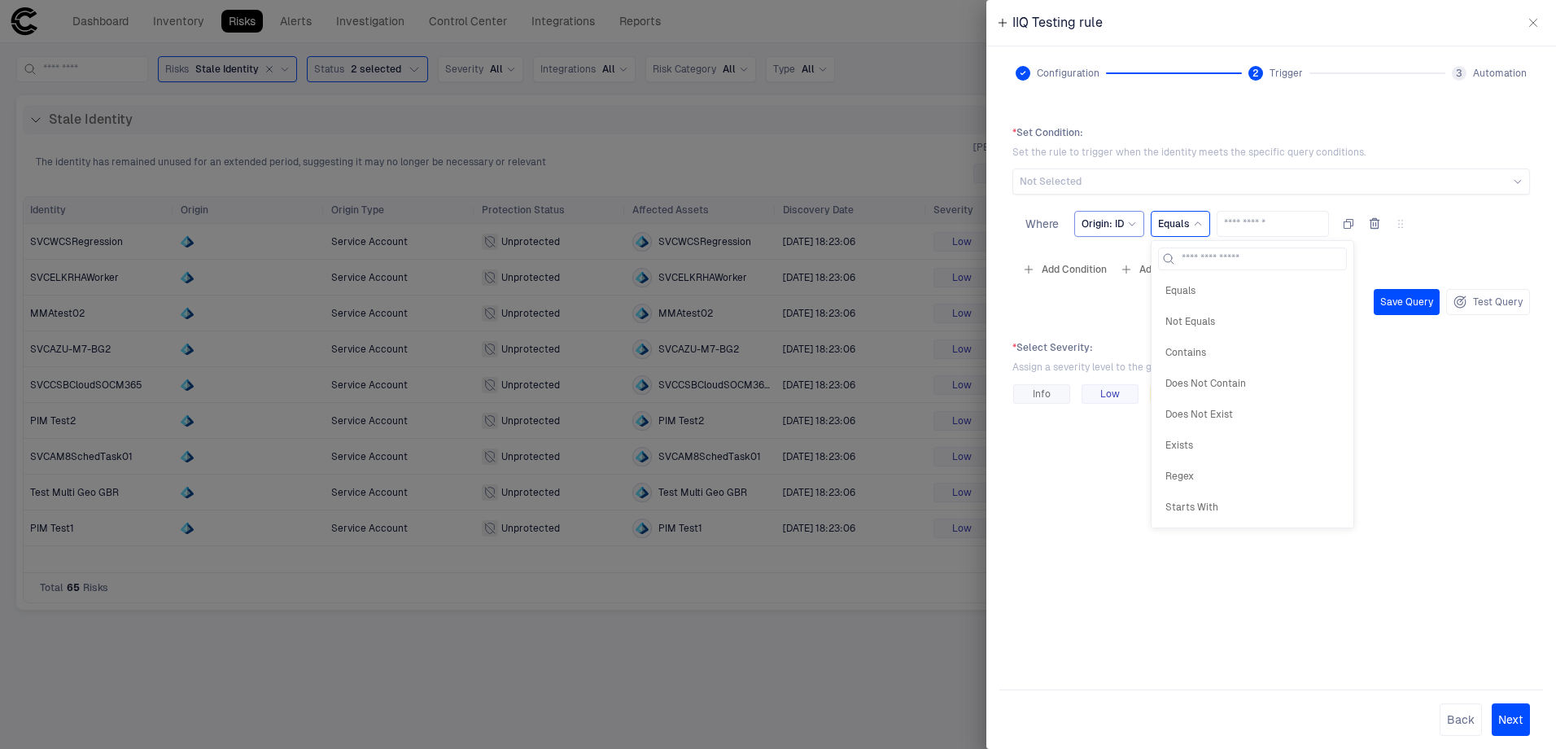
click at [1122, 225] on span "Origin: ID" at bounding box center [1103, 223] width 42 height 13
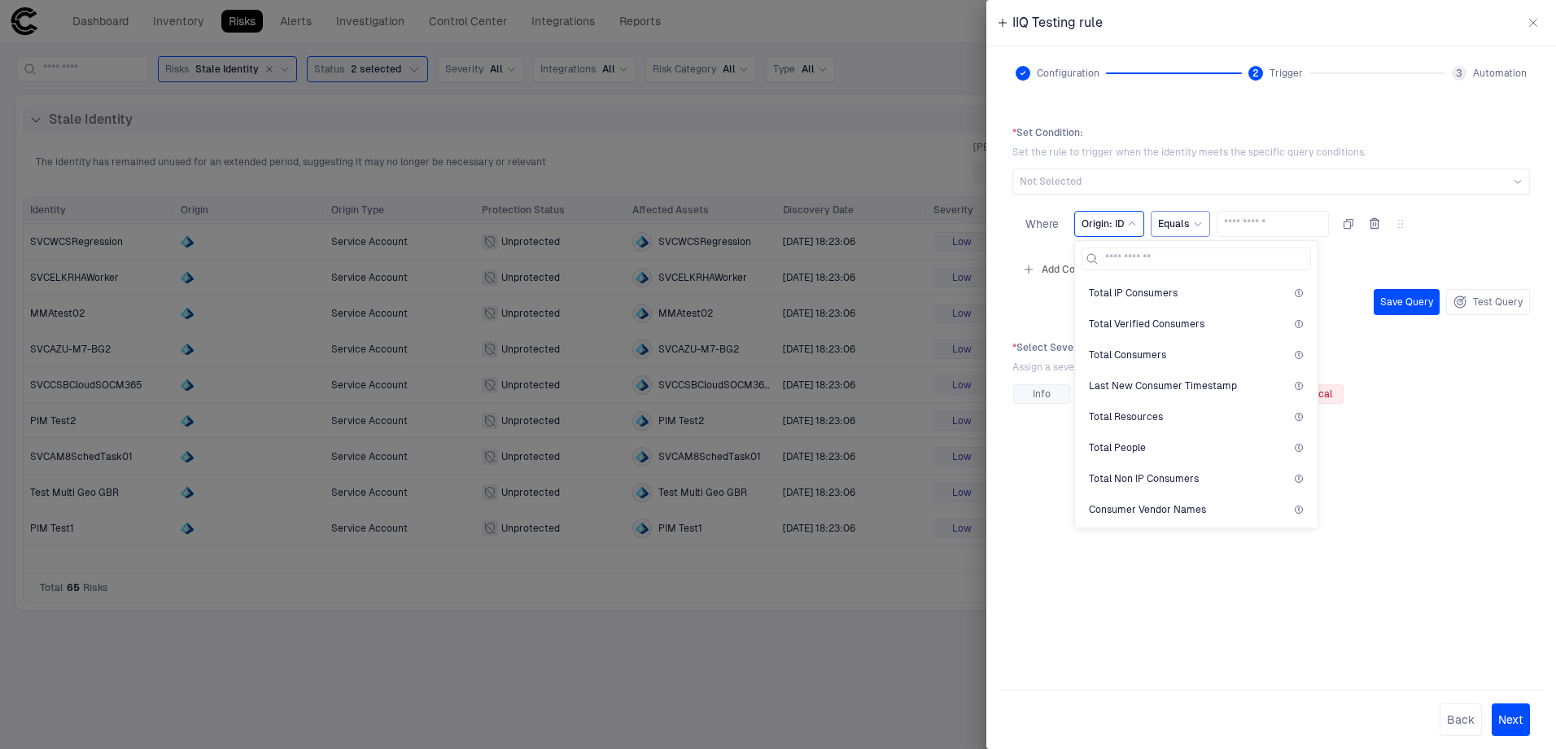
scroll to position [733, 0]
click at [1188, 384] on div "Total Resources" at bounding box center [1196, 388] width 215 height 13
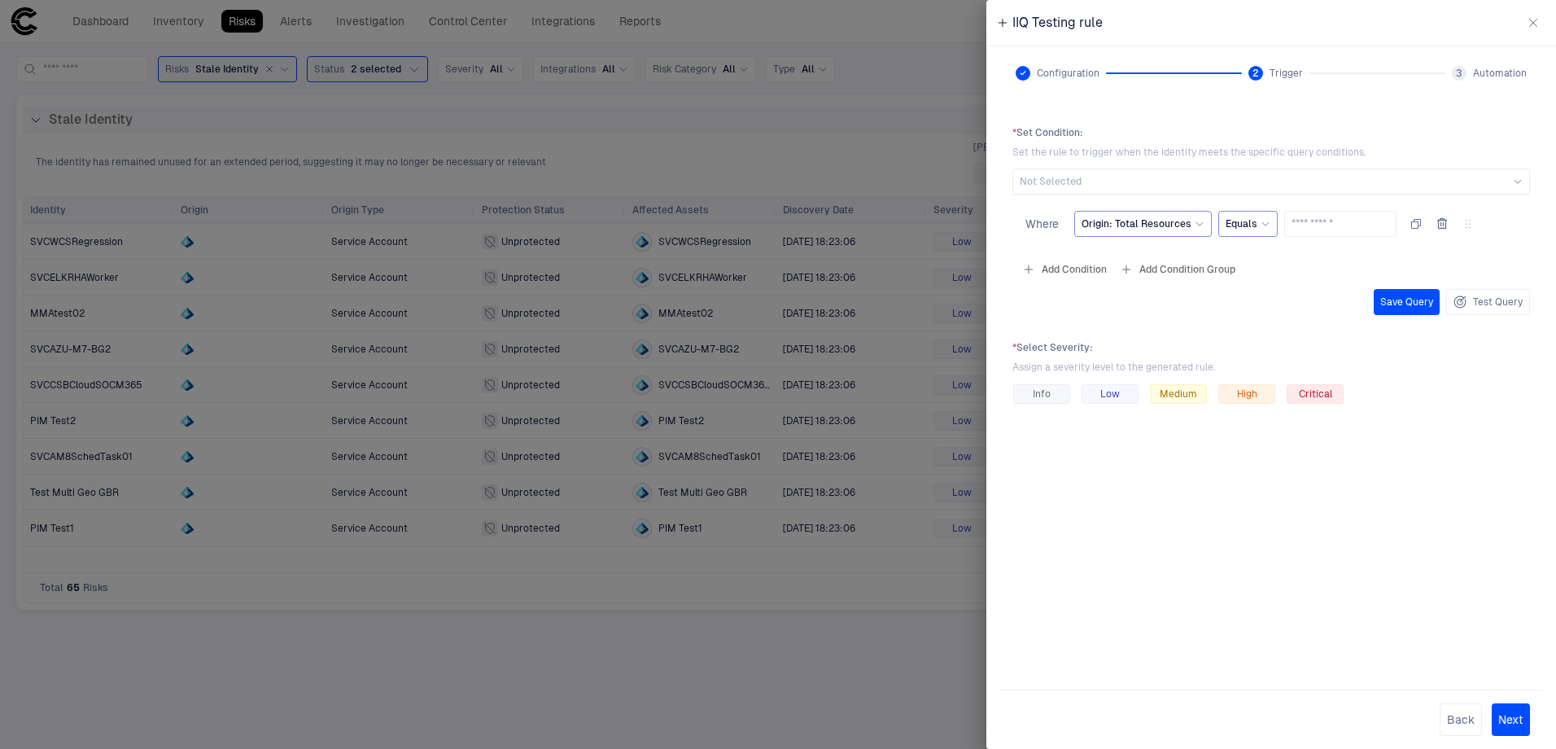
click at [1199, 228] on icon at bounding box center [1200, 224] width 10 height 10
click at [1157, 257] on input at bounding box center [1206, 258] width 202 height 21
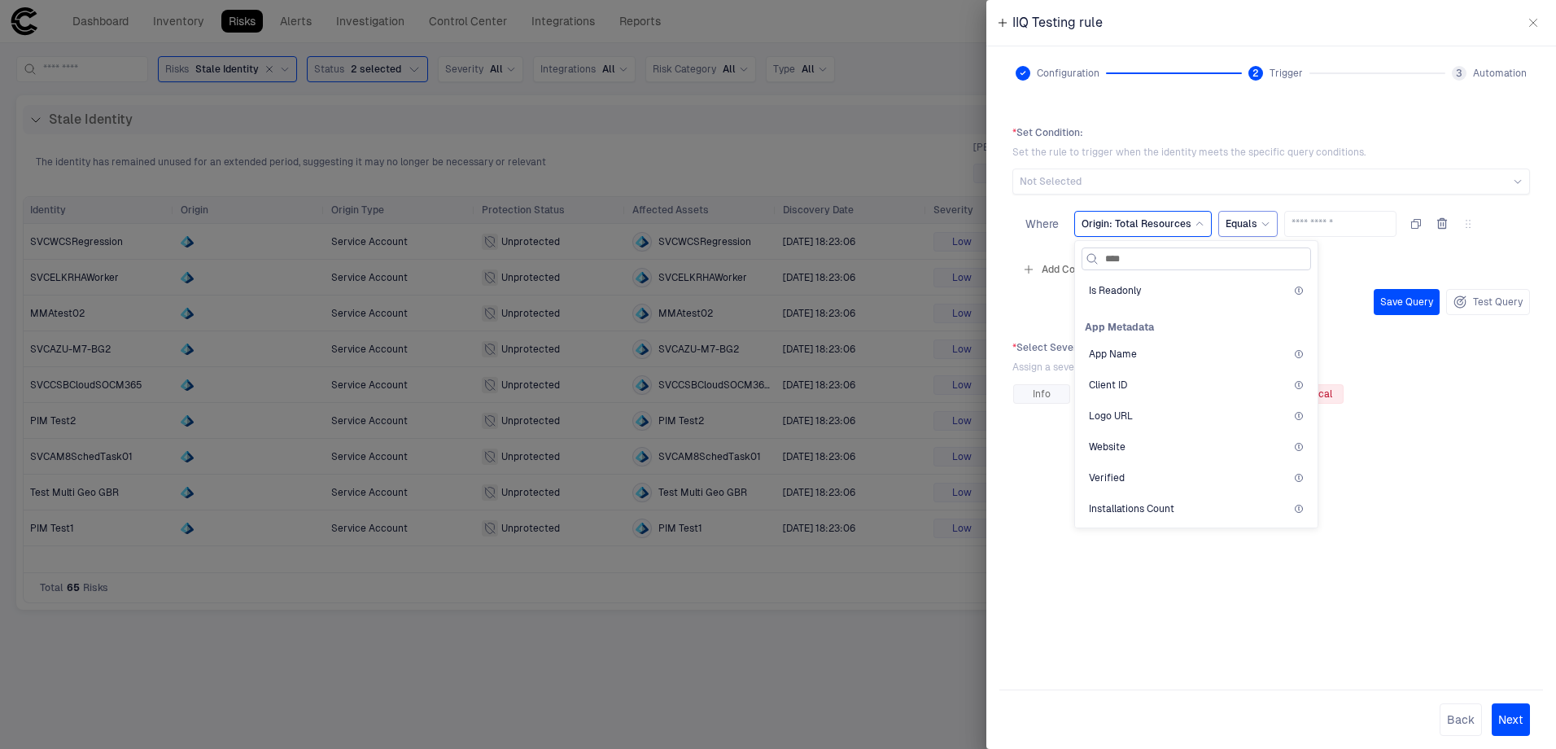
scroll to position [0, 0]
type input "*"
type input "*****"
click at [1200, 344] on div "Permission Groups" at bounding box center [1196, 347] width 215 height 13
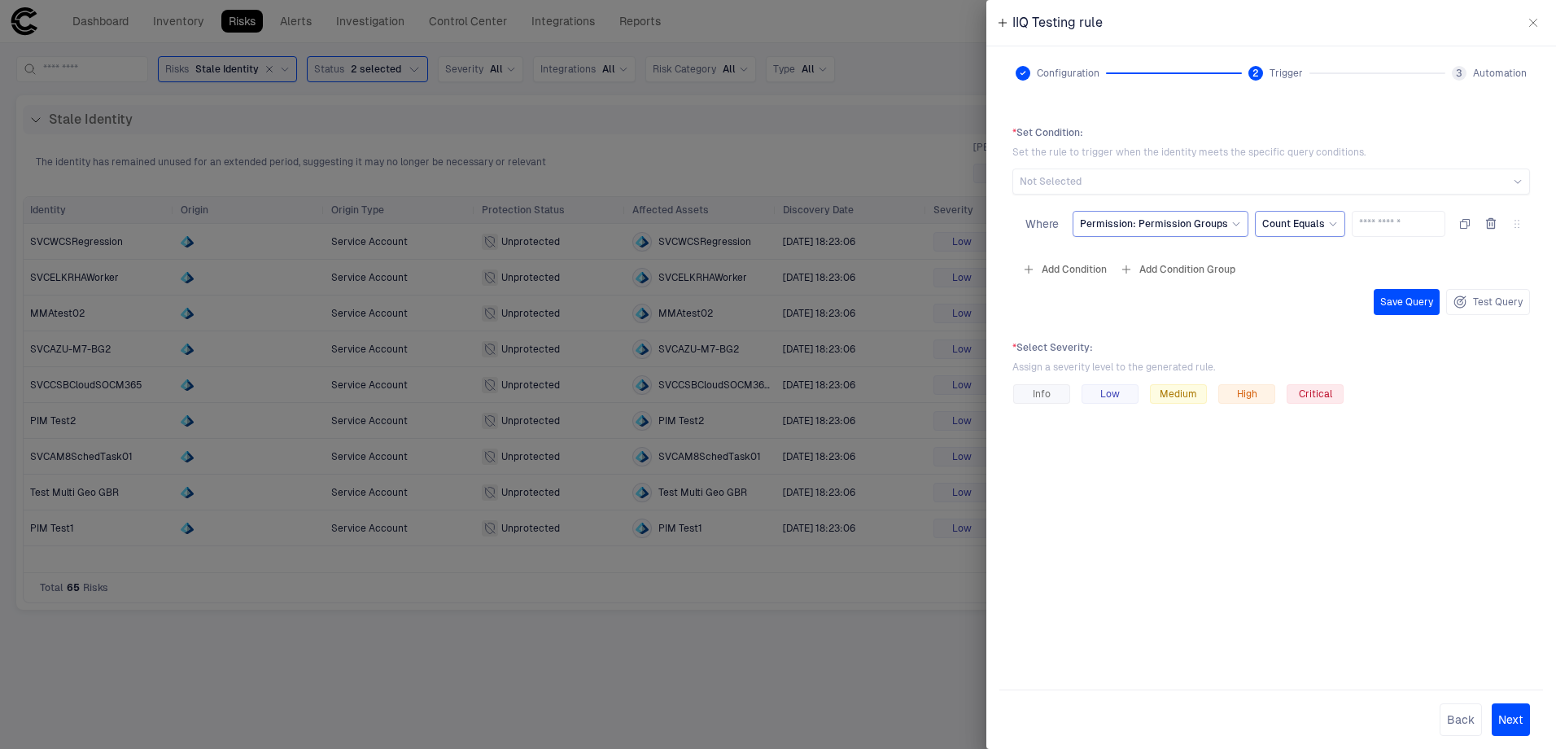
click at [1328, 224] on icon at bounding box center [1333, 224] width 10 height 10
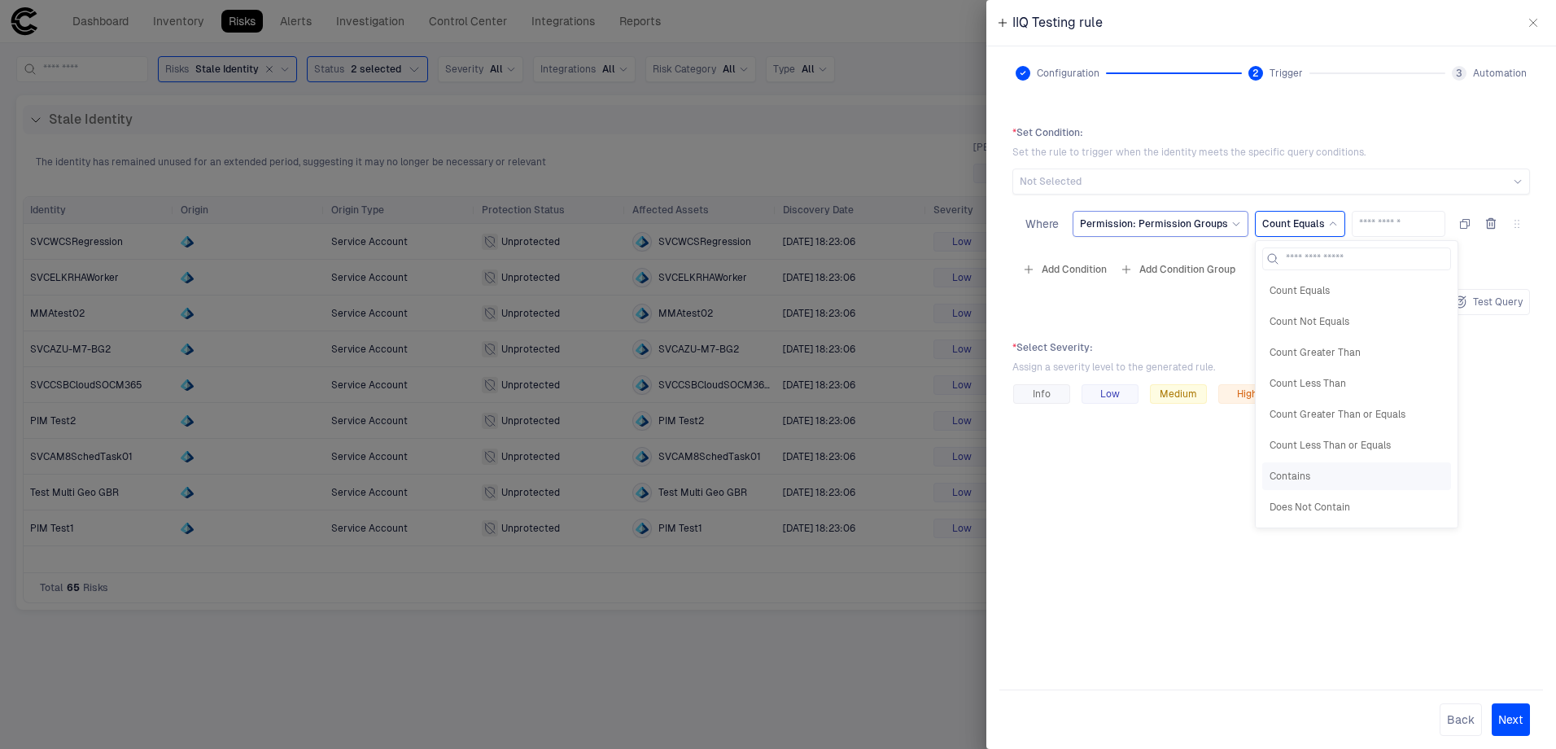
click at [1358, 476] on span "Contains" at bounding box center [1357, 476] width 174 height 13
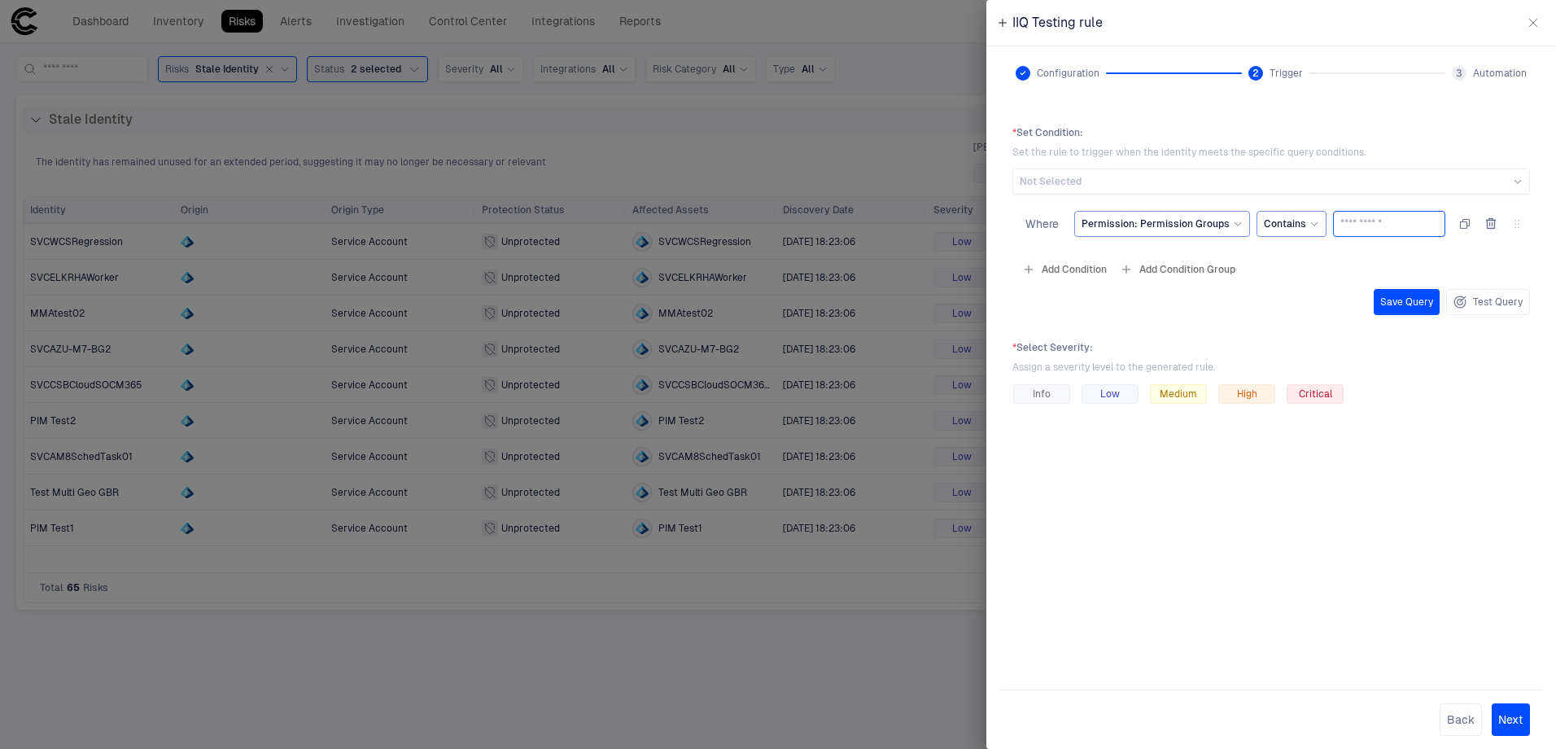
click at [1380, 226] on input "text" at bounding box center [1390, 224] width 98 height 24
click at [1159, 185] on div "Not Selected" at bounding box center [1271, 181] width 503 height 13
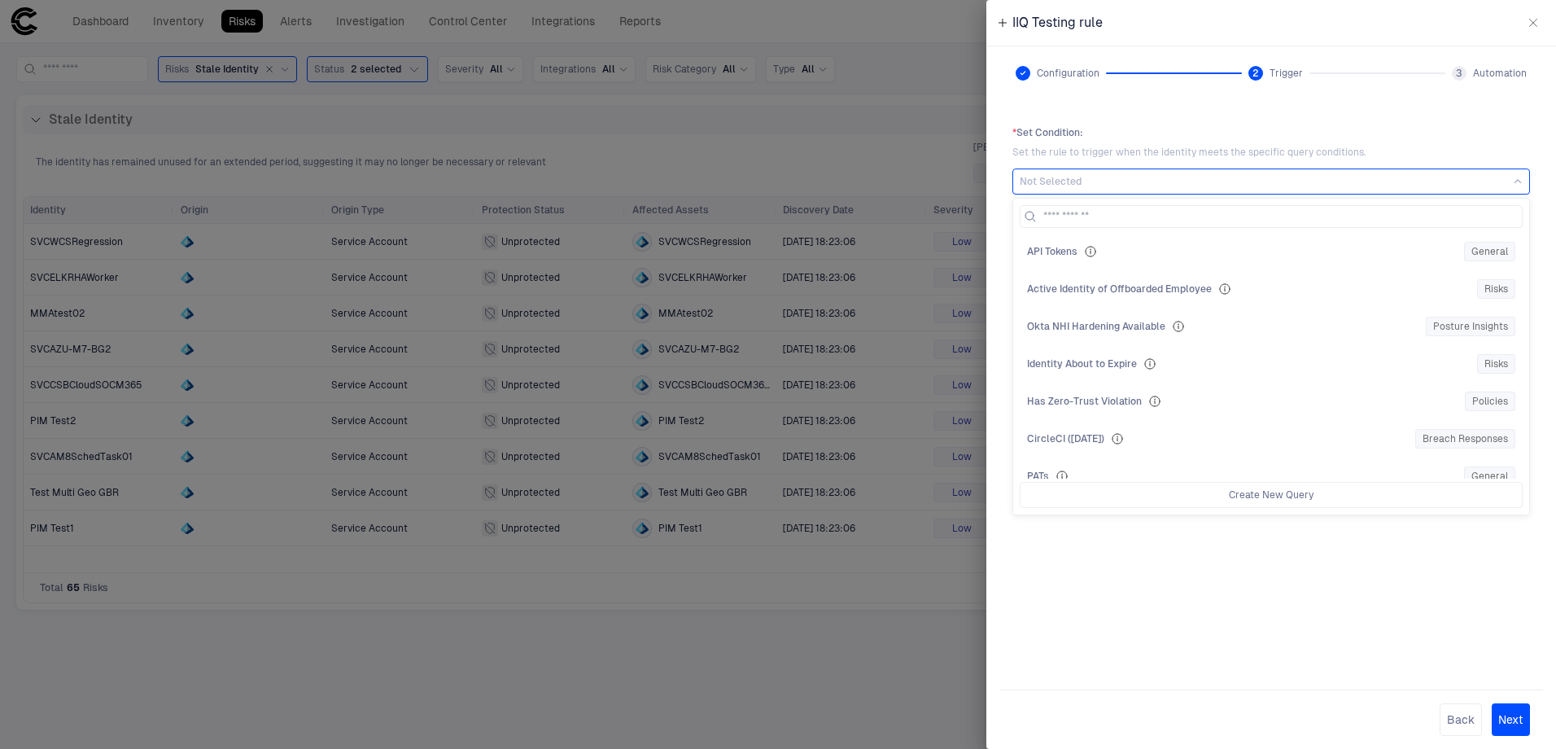
click at [1159, 185] on div "Not Selected" at bounding box center [1271, 181] width 503 height 13
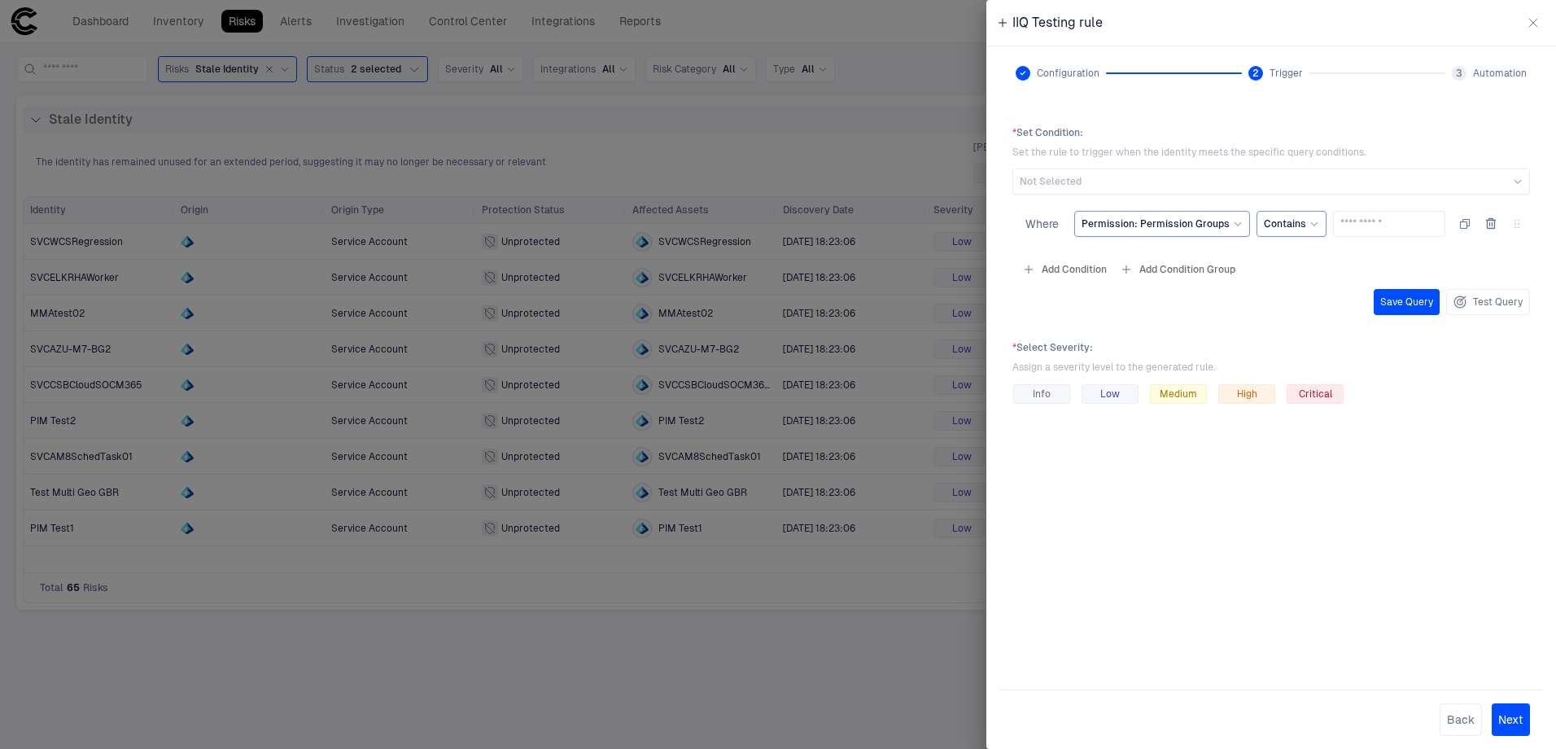
click at [1467, 509] on div "* Set Condition : Set the rule to trigger when the identity meets the specific …" at bounding box center [1271, 388] width 544 height 550
click at [1458, 721] on button "Back" at bounding box center [1461, 719] width 42 height 33
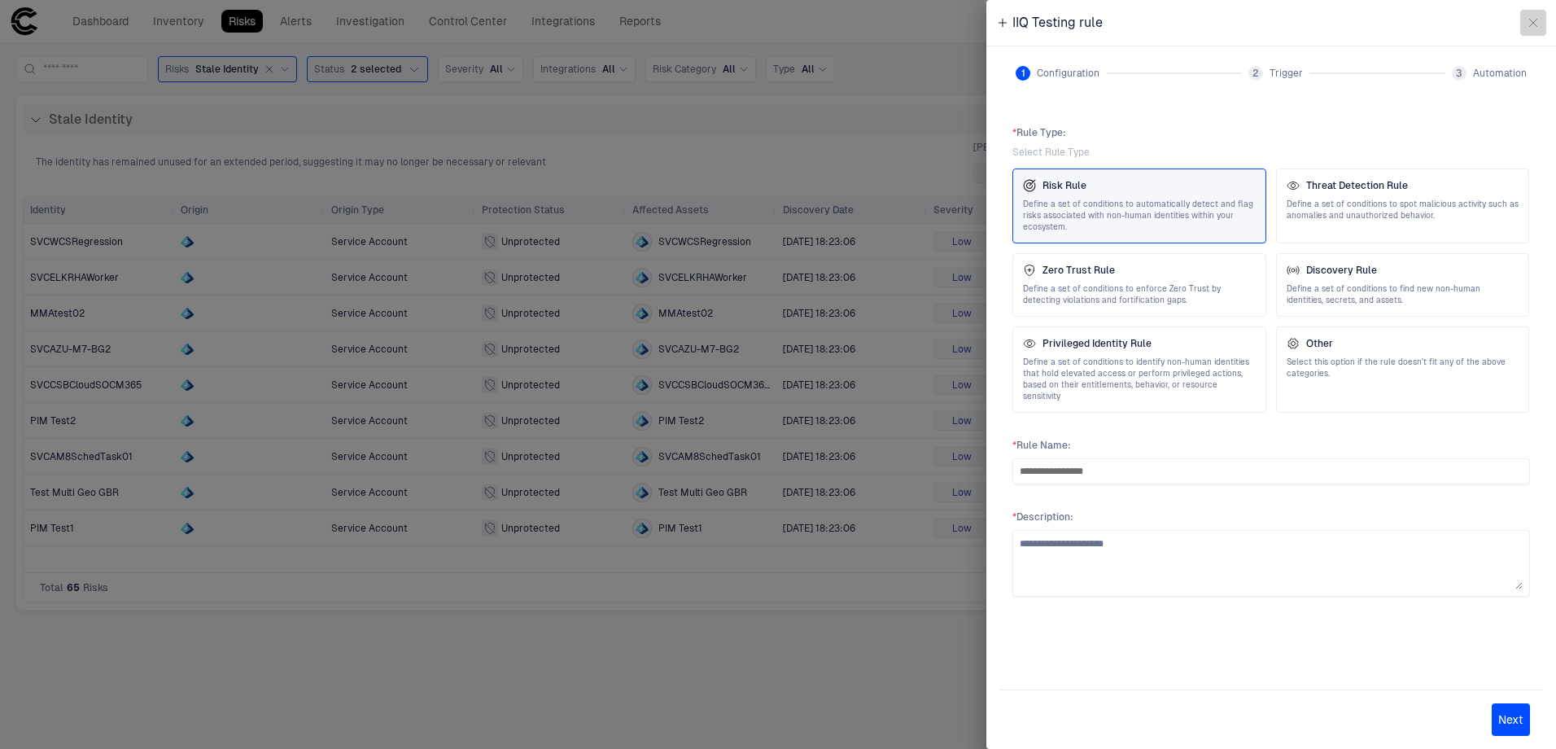
click at [1537, 25] on icon "button" at bounding box center [1533, 22] width 13 height 13
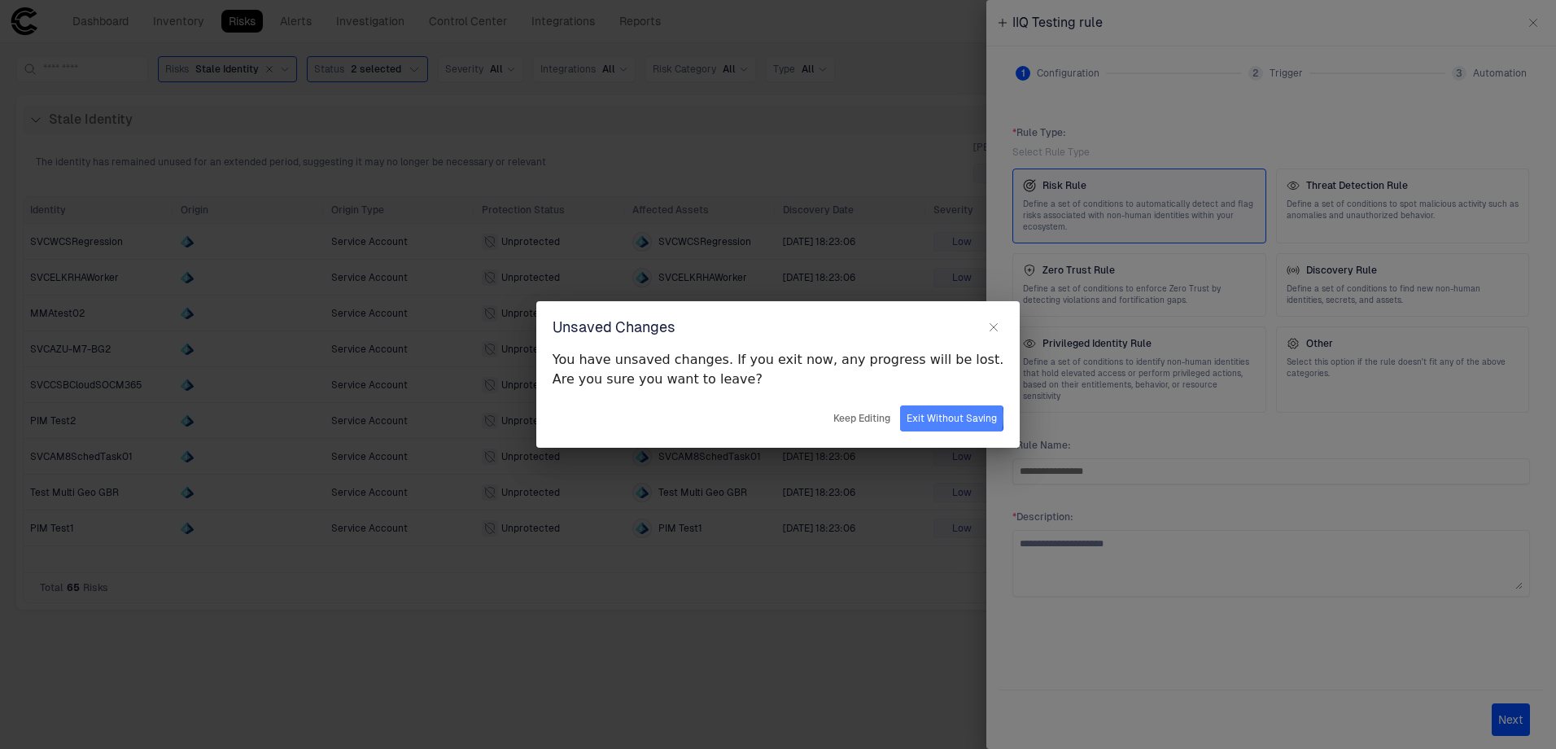
click at [902, 417] on button "Exit Without Saving" at bounding box center [951, 418] width 103 height 26
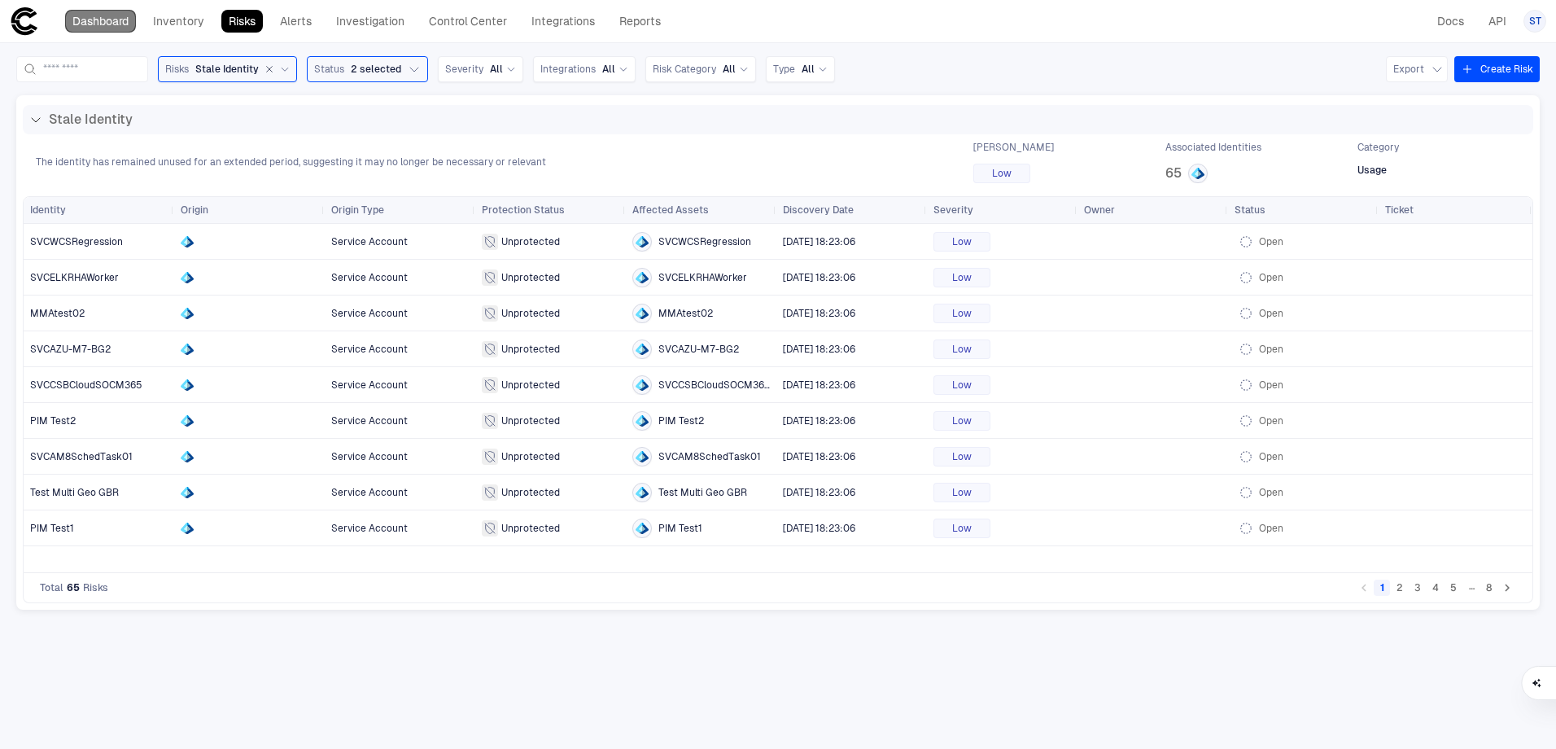
click at [103, 20] on link "Dashboard" at bounding box center [100, 21] width 71 height 23
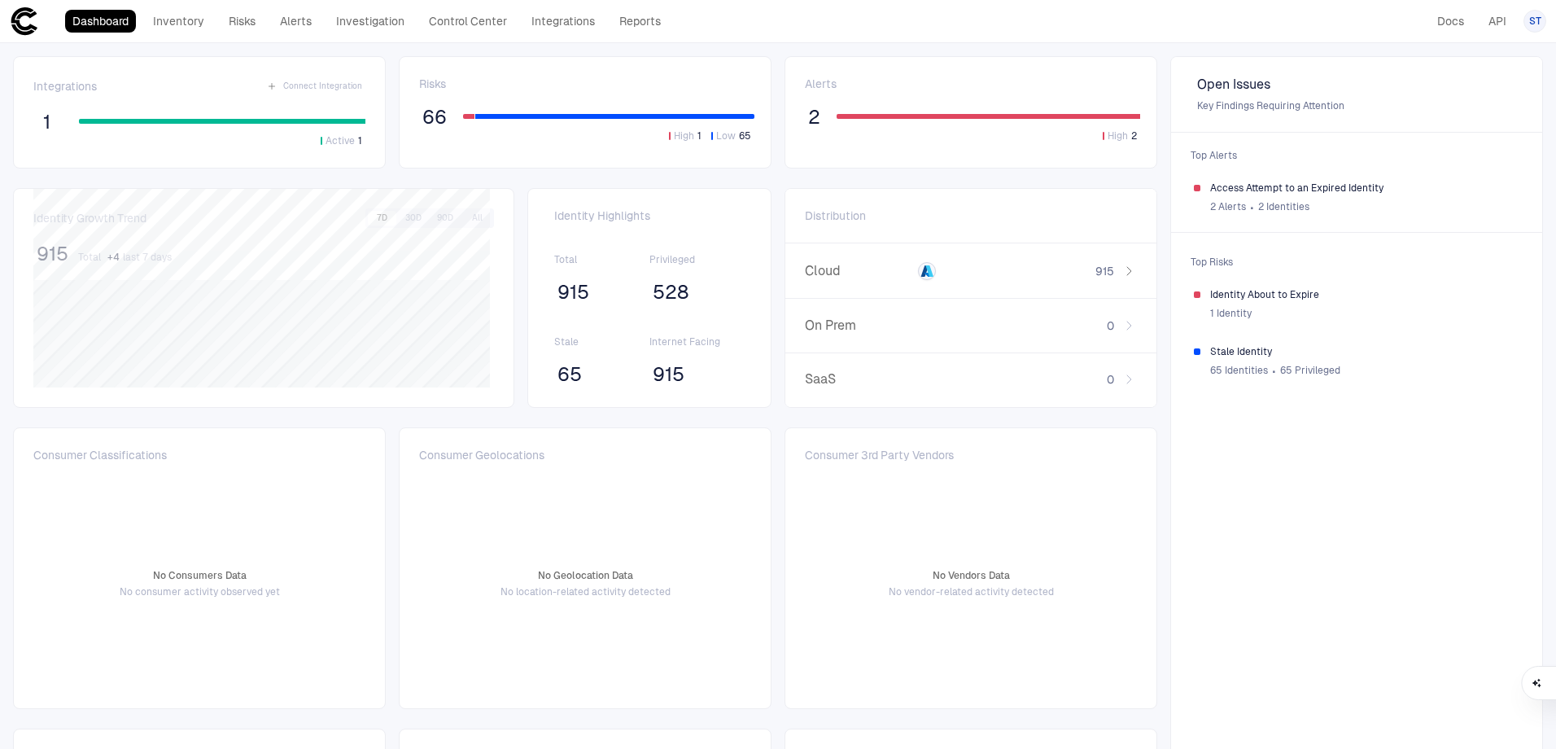
click at [808, 116] on span "2" at bounding box center [814, 117] width 12 height 24
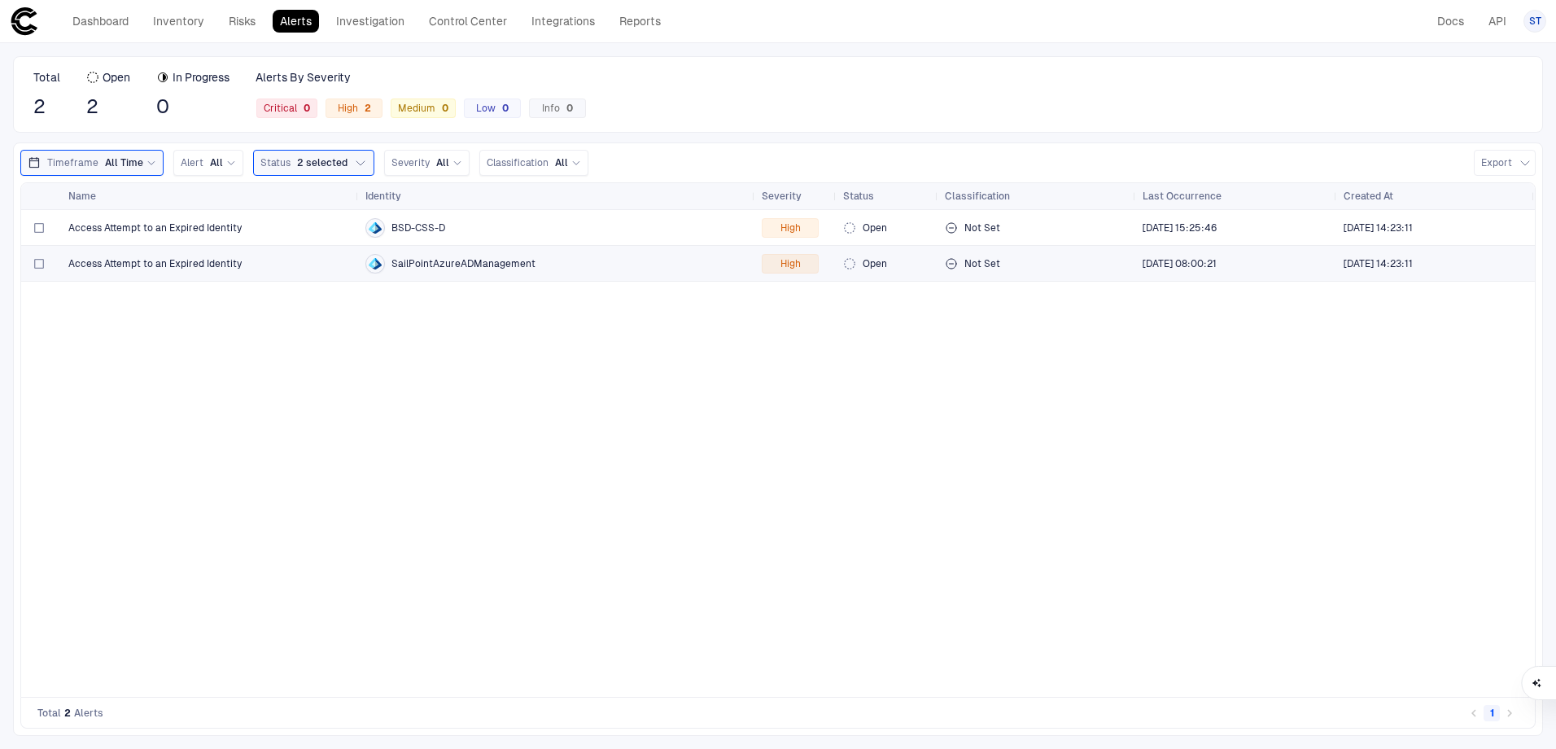
click at [241, 265] on div "Access Attempt to an Expired Identity" at bounding box center [210, 263] width 284 height 13
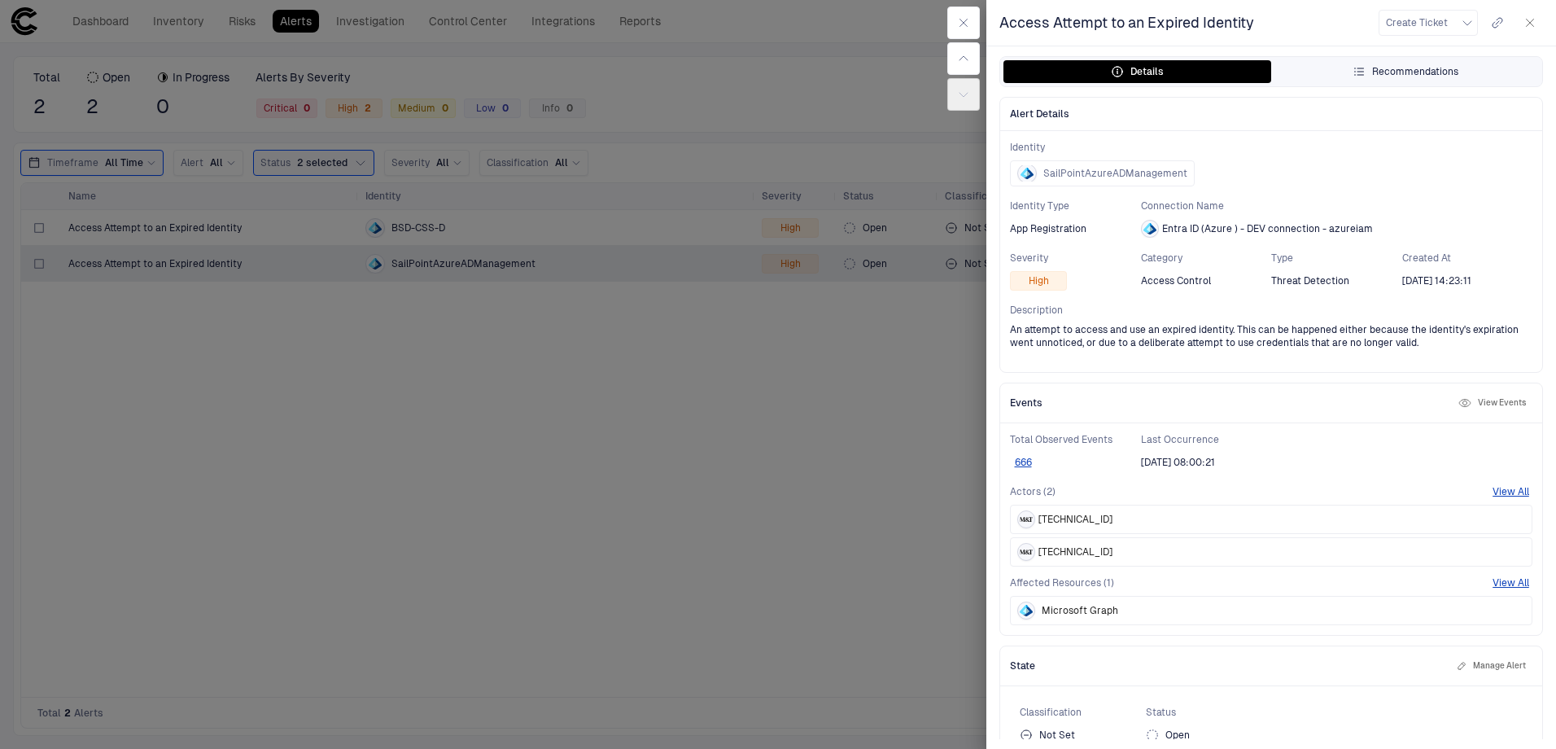
click at [1393, 72] on div "Recommendations" at bounding box center [1406, 71] width 106 height 13
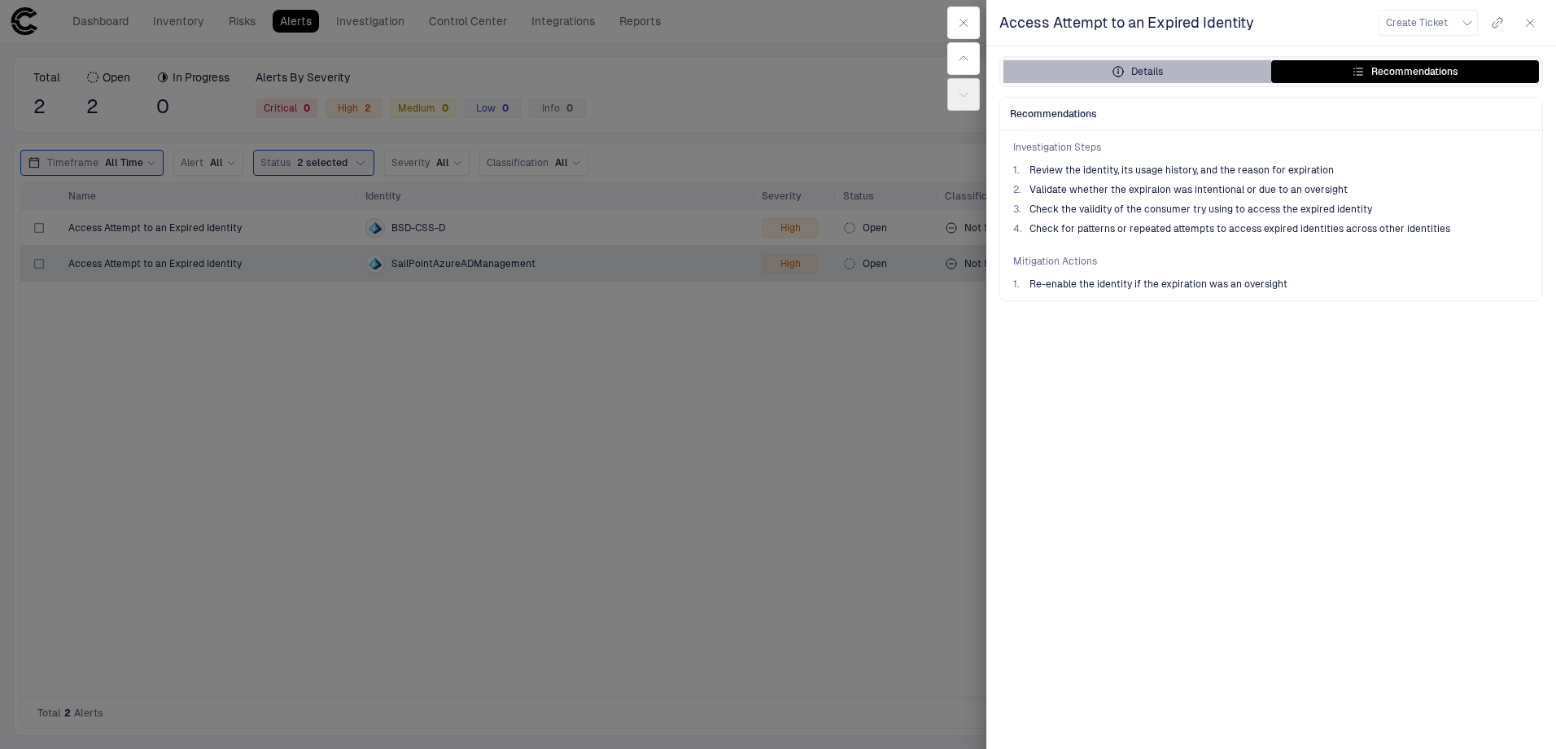
click at [1219, 79] on button "Details" at bounding box center [1138, 71] width 268 height 23
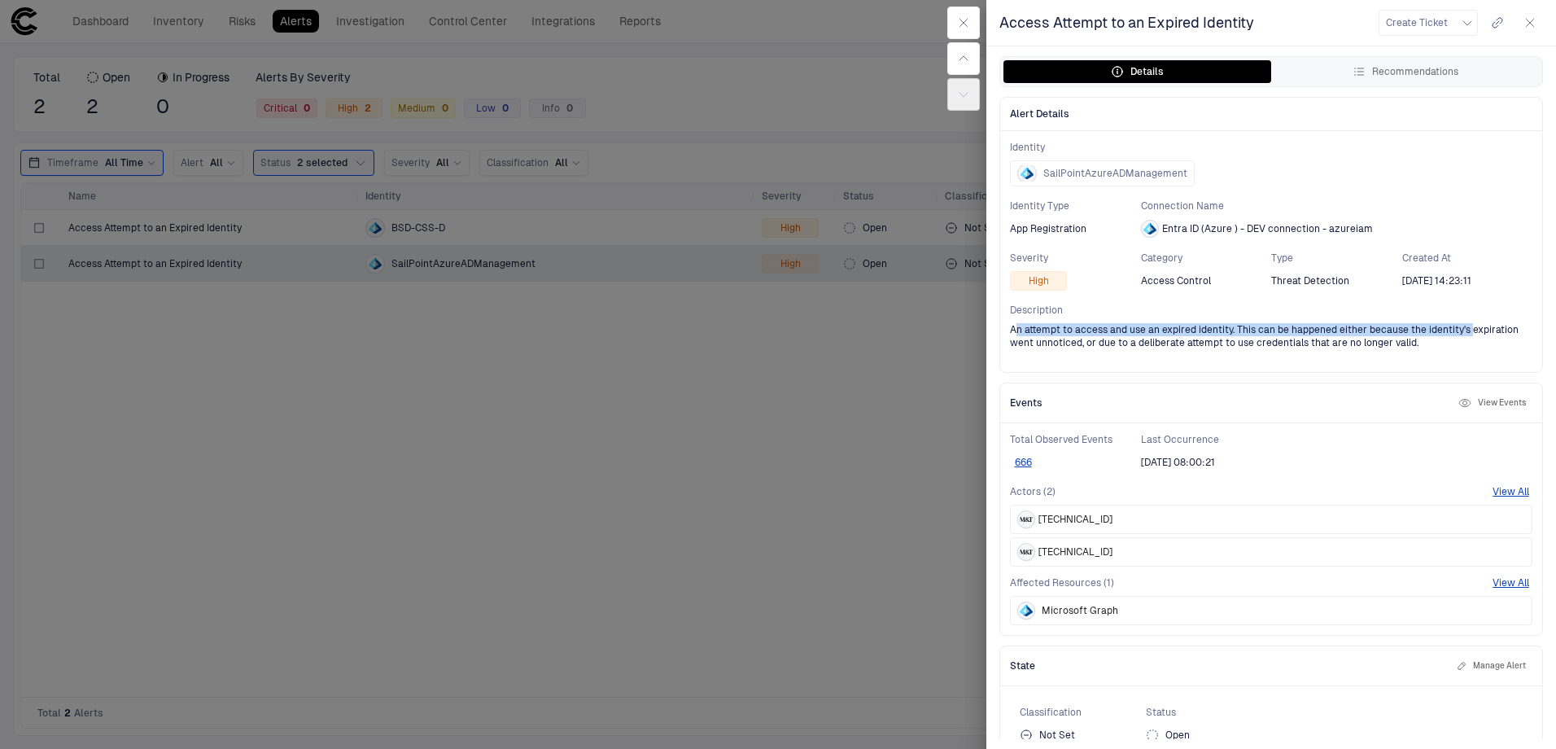
drag, startPoint x: 1017, startPoint y: 333, endPoint x: 1467, endPoint y: 332, distance: 450.1
click at [1467, 332] on span "An attempt to access and use an expired identity. This can be happened either b…" at bounding box center [1271, 336] width 523 height 26
drag, startPoint x: 1467, startPoint y: 332, endPoint x: 1384, endPoint y: 316, distance: 84.6
click at [1384, 316] on span "Description" at bounding box center [1271, 310] width 523 height 13
click at [1052, 520] on span "[TECHNICAL_ID]" at bounding box center [1076, 519] width 74 height 13
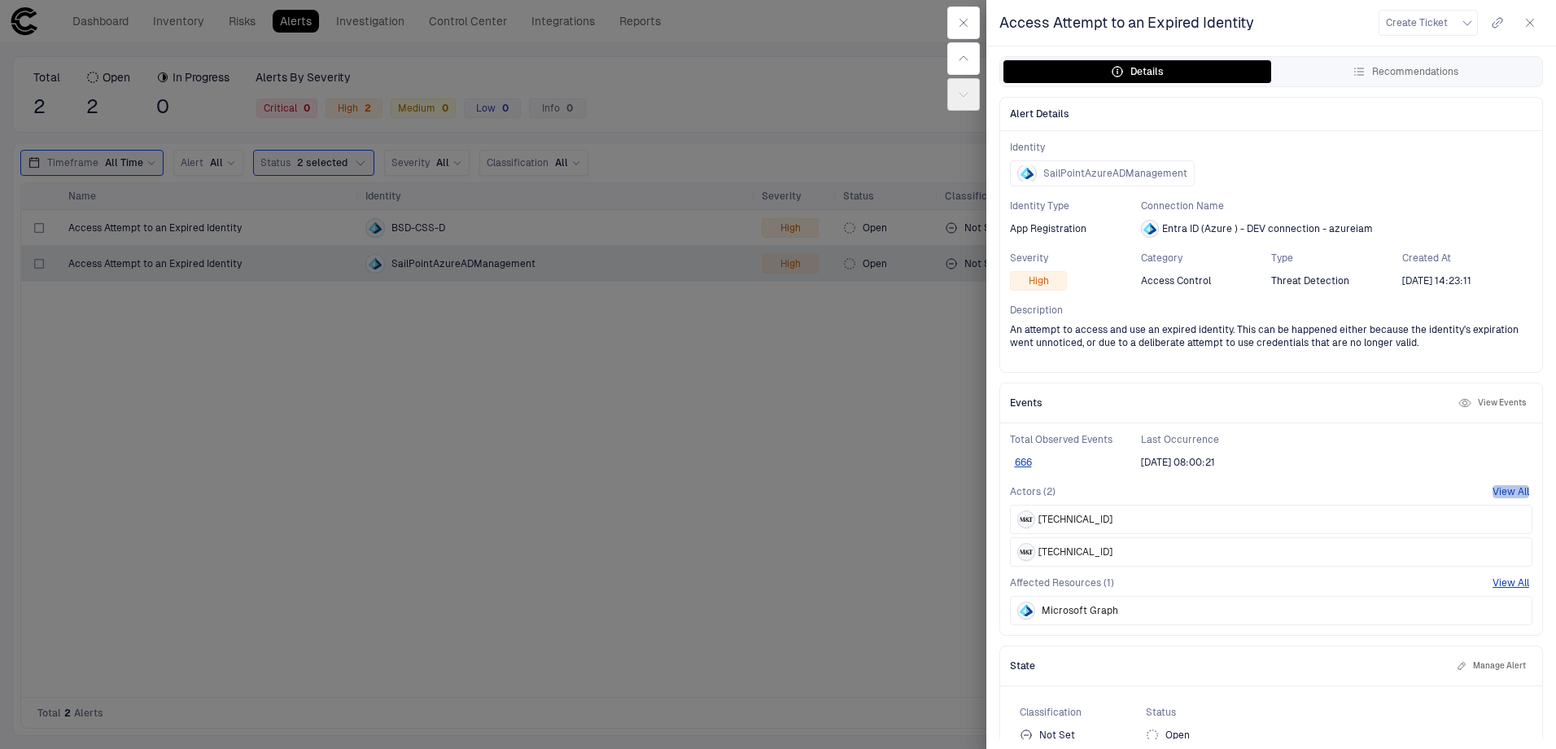
click at [1493, 493] on button "View All" at bounding box center [1511, 491] width 37 height 13
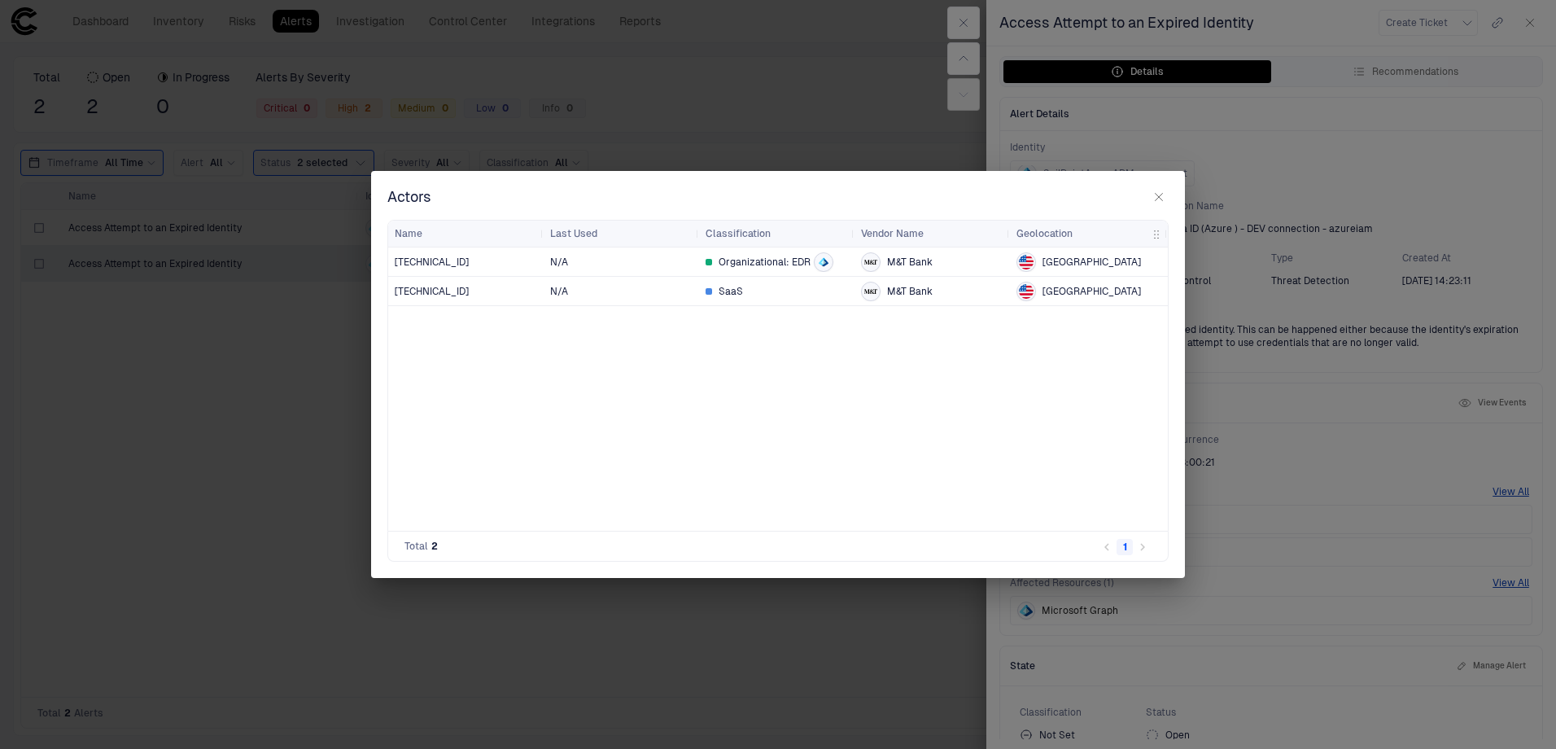
click at [433, 265] on span "[TECHNICAL_ID]" at bounding box center [432, 262] width 74 height 13
click at [452, 262] on span "[TECHNICAL_ID]" at bounding box center [432, 262] width 74 height 13
drag, startPoint x: 452, startPoint y: 262, endPoint x: 437, endPoint y: 259, distance: 15.0
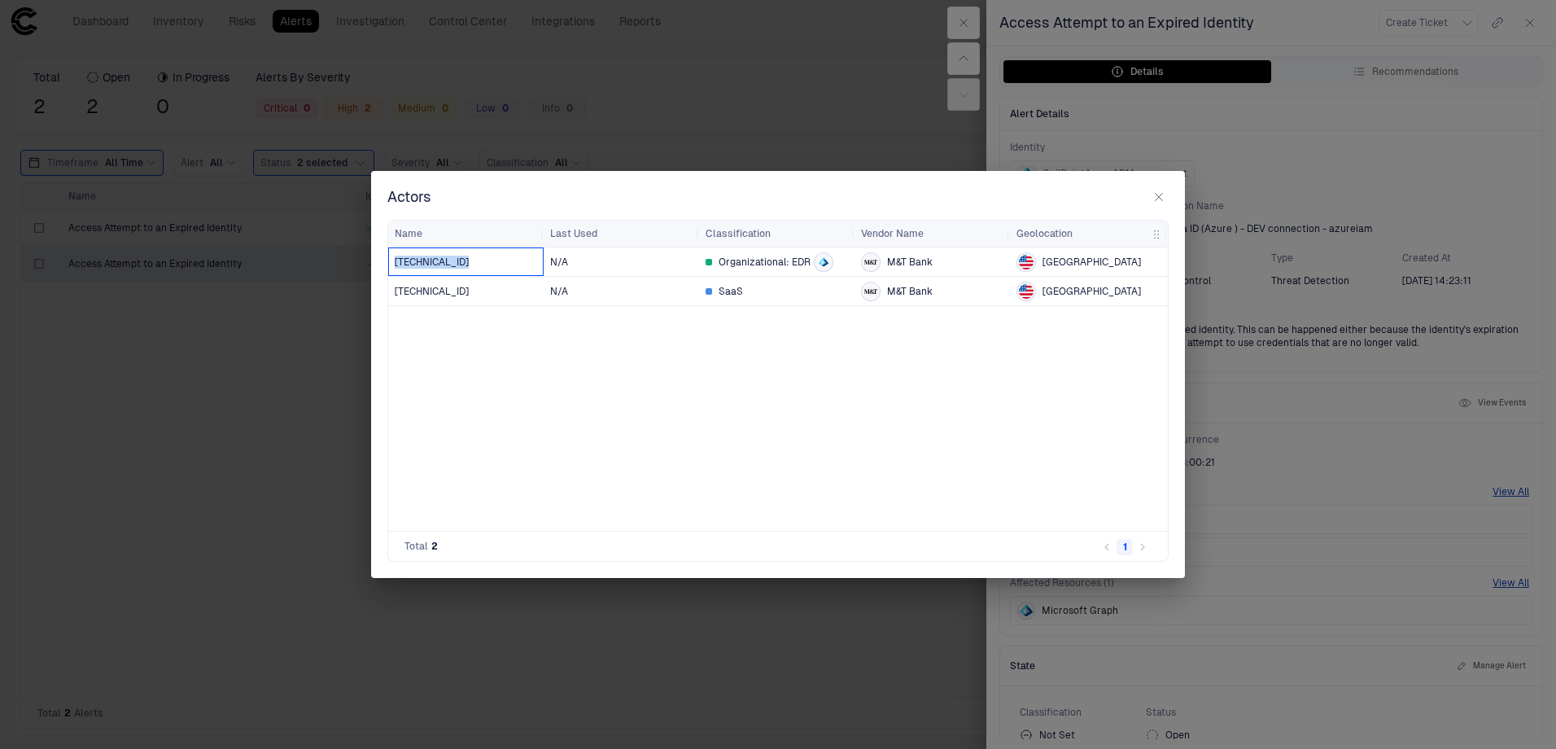
copy span "[TECHNICAL_ID]"
drag, startPoint x: 472, startPoint y: 287, endPoint x: 396, endPoint y: 292, distance: 75.9
click at [396, 292] on div "12.19.225.242" at bounding box center [466, 291] width 142 height 13
copy span "12.19.225.242"
click at [824, 260] on icon at bounding box center [826, 262] width 5 height 7
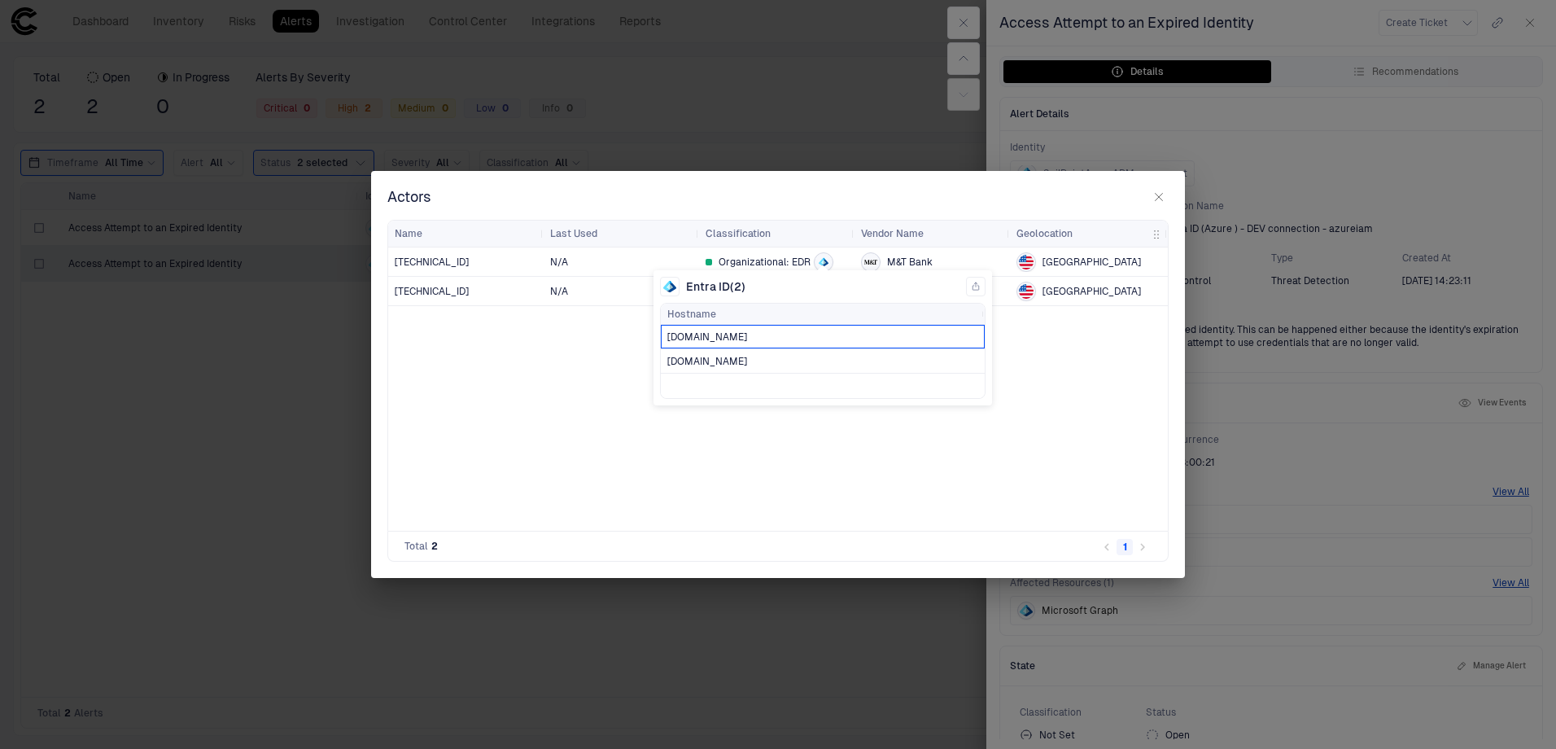
drag, startPoint x: 803, startPoint y: 335, endPoint x: 663, endPoint y: 339, distance: 139.2
click at [663, 339] on div "lt-5cg2417hrk.dev.mtb.com" at bounding box center [823, 337] width 324 height 24
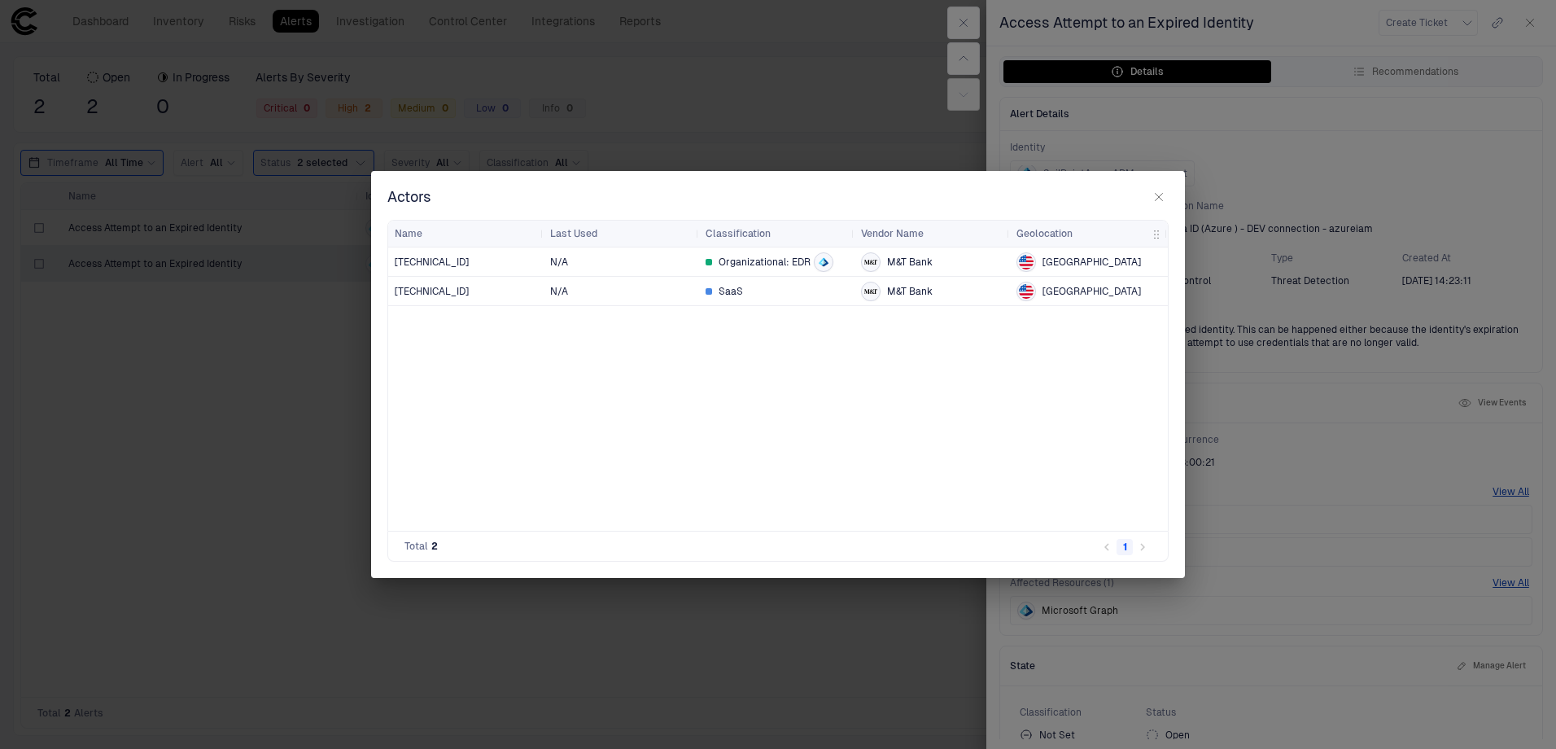
click at [1159, 201] on icon "button" at bounding box center [1159, 196] width 13 height 13
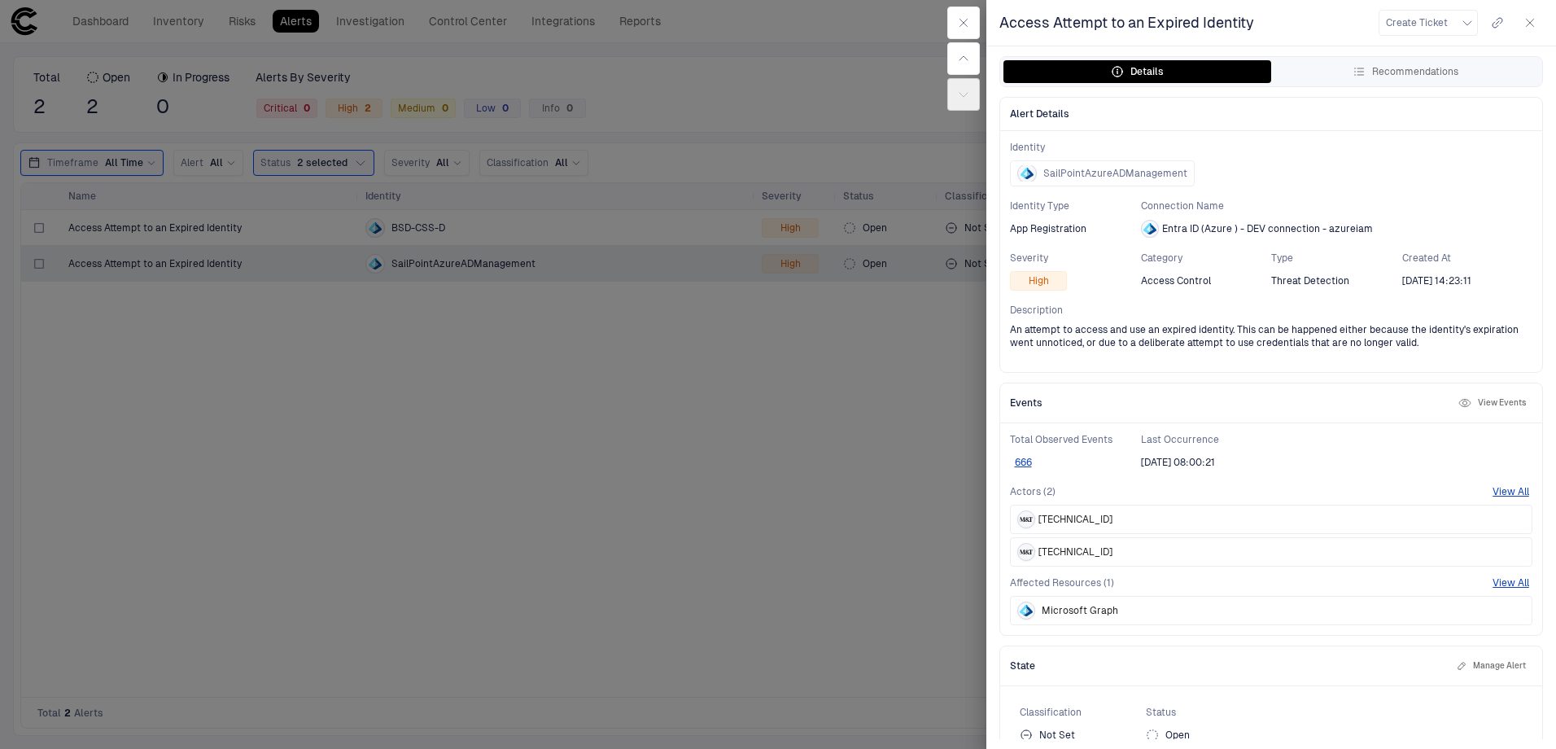
drag, startPoint x: 846, startPoint y: 552, endPoint x: 843, endPoint y: 527, distance: 25.3
click at [846, 552] on div at bounding box center [778, 374] width 1556 height 749
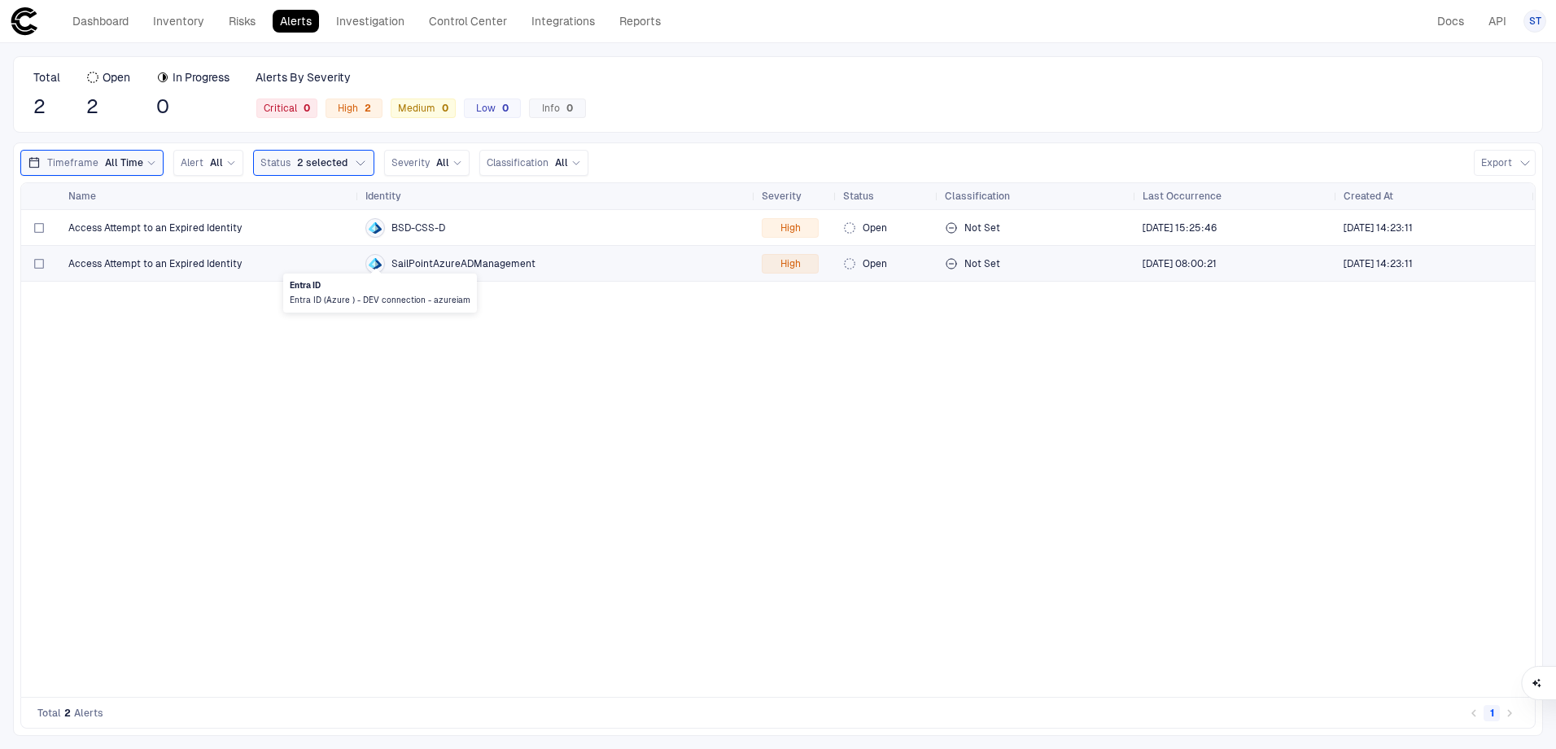
click at [379, 265] on icon at bounding box center [378, 264] width 7 height 9
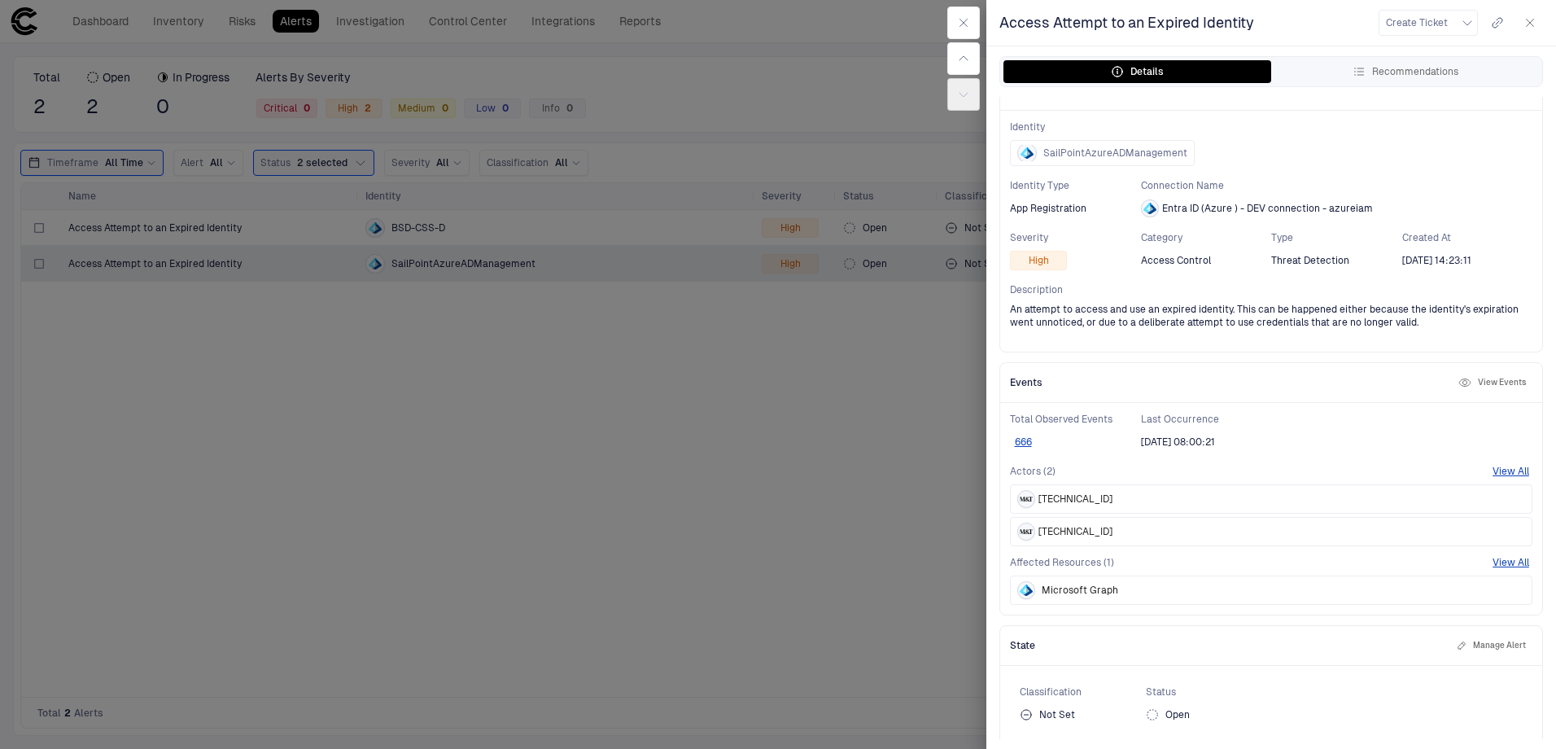
scroll to position [26, 0]
click at [1495, 459] on button "View All" at bounding box center [1511, 465] width 37 height 13
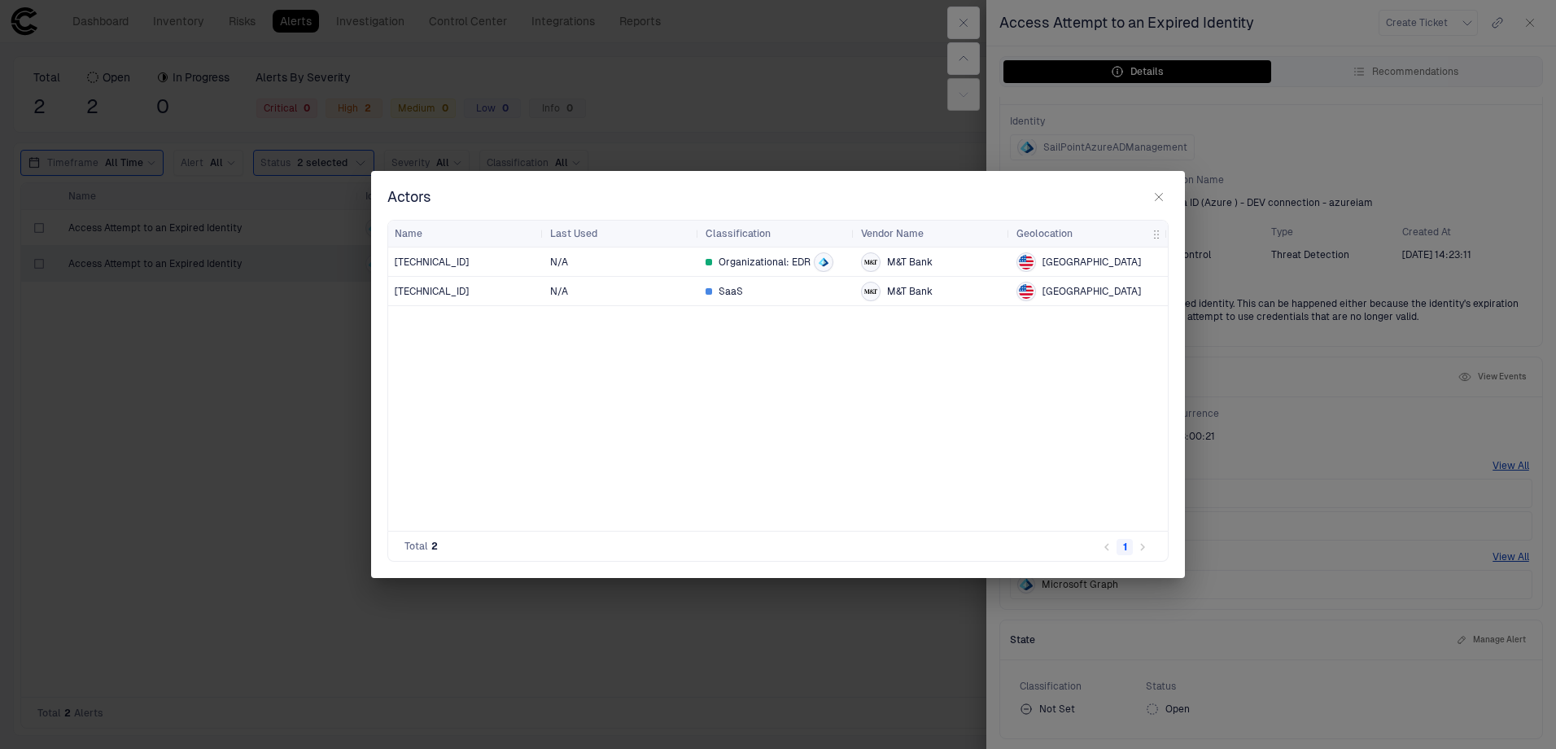
click at [824, 264] on icon at bounding box center [826, 262] width 5 height 7
click at [690, 335] on span "lt-5cg2417hrk.dev.mtb.com" at bounding box center [707, 336] width 80 height 11
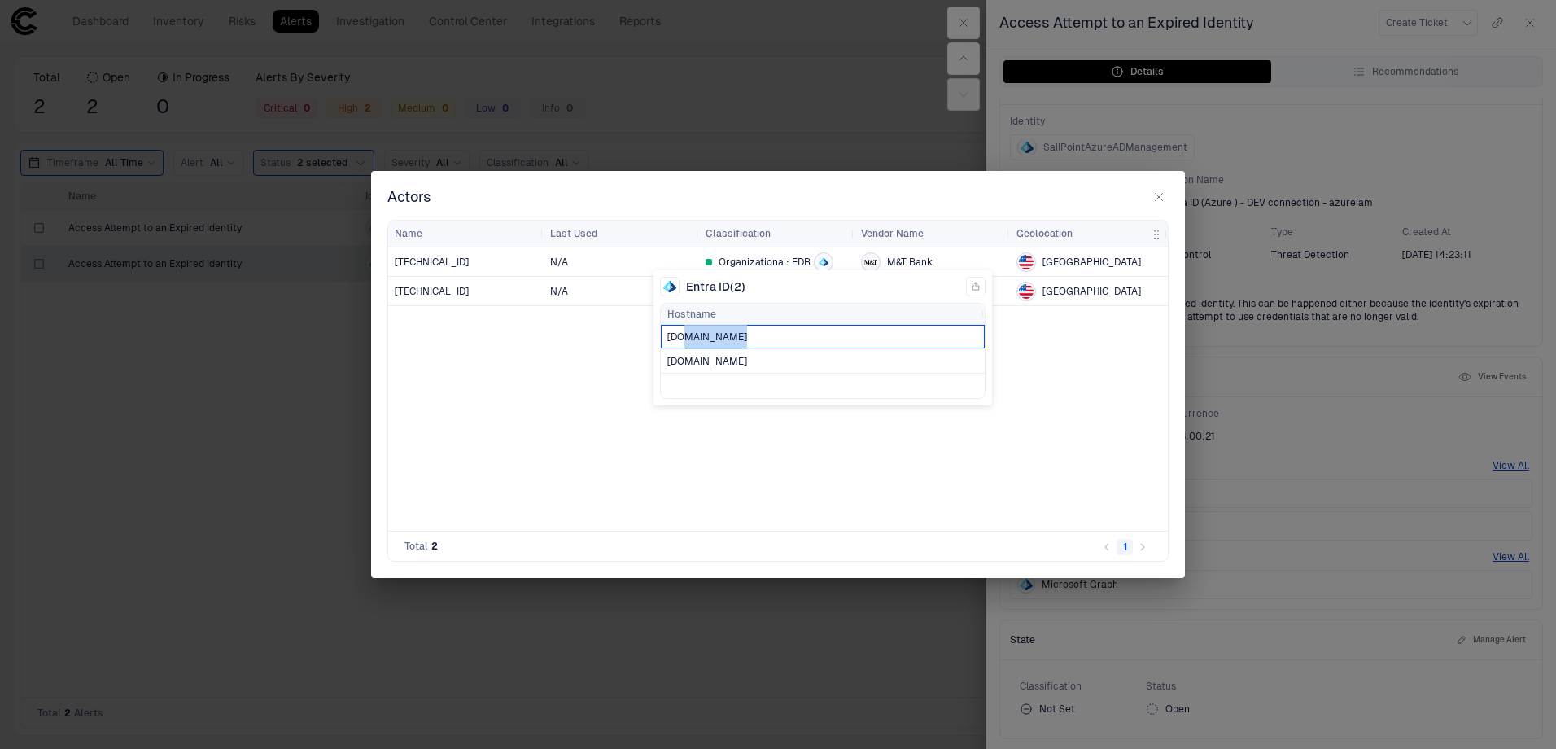
click at [690, 335] on span "lt-5cg2417hrk.dev.mtb.com" at bounding box center [707, 336] width 80 height 11
drag, startPoint x: 730, startPoint y: 339, endPoint x: 663, endPoint y: 337, distance: 67.6
click at [663, 337] on div "lt-5cg2417hrk.dev.mtb.com" at bounding box center [823, 337] width 324 height 24
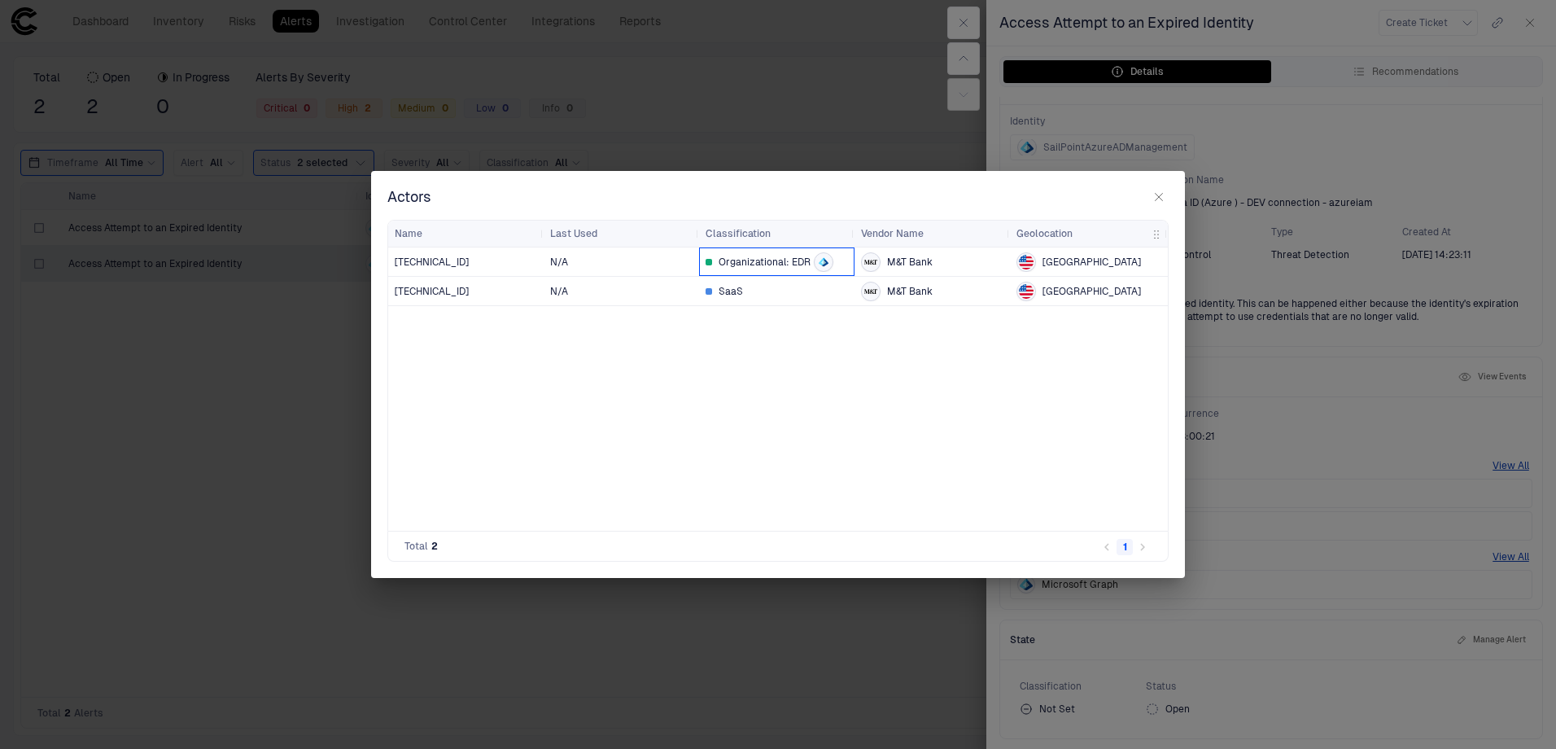
click at [821, 264] on icon at bounding box center [821, 260] width 5 height 7
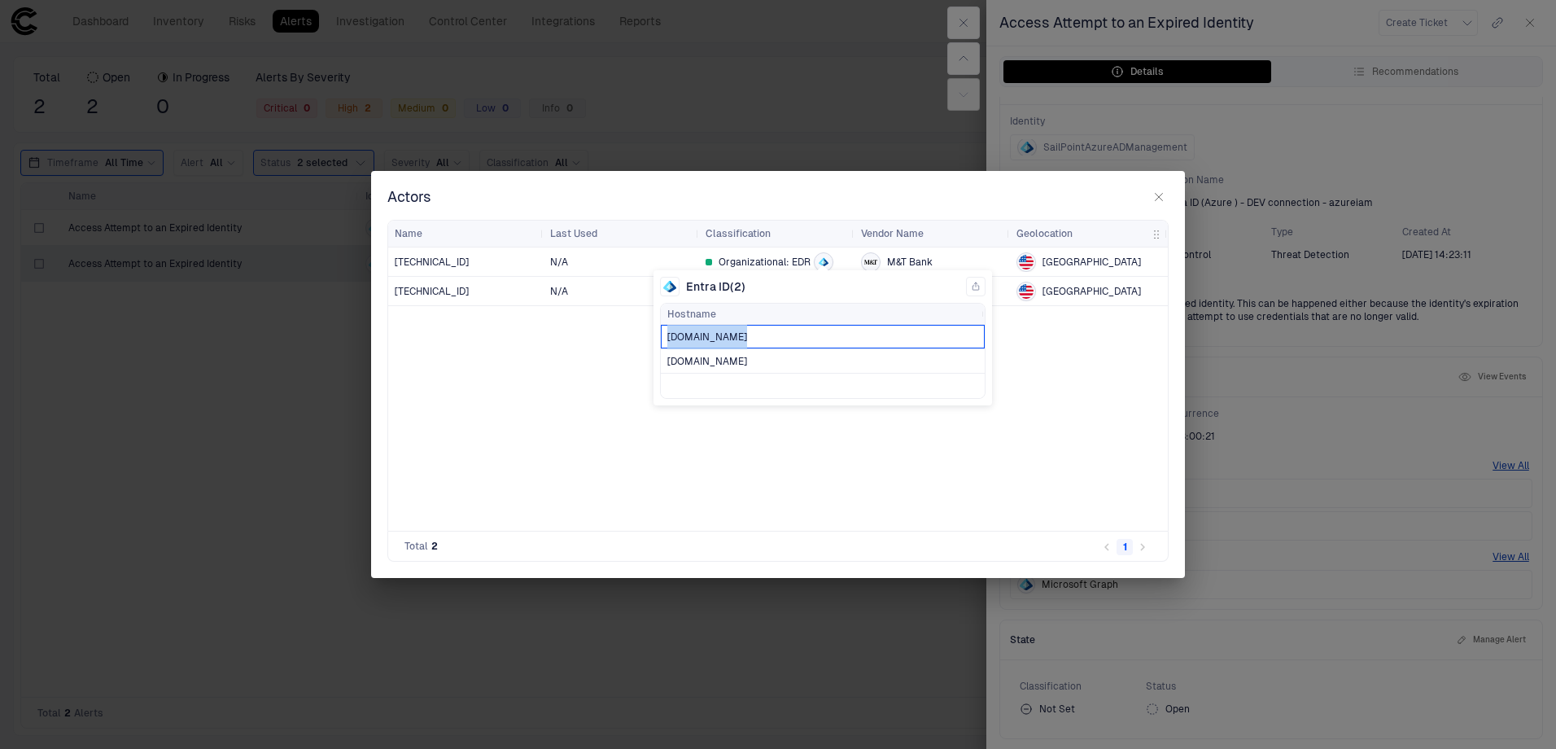
drag, startPoint x: 730, startPoint y: 340, endPoint x: 666, endPoint y: 338, distance: 64.3
click at [666, 338] on div "lt-5cg2417hrk.dev.mtb.com" at bounding box center [823, 337] width 324 height 24
drag, startPoint x: 666, startPoint y: 338, endPoint x: 689, endPoint y: 342, distance: 24.0
copy span "lt-5cg2417hrk"
